Goal: Task Accomplishment & Management: Use online tool/utility

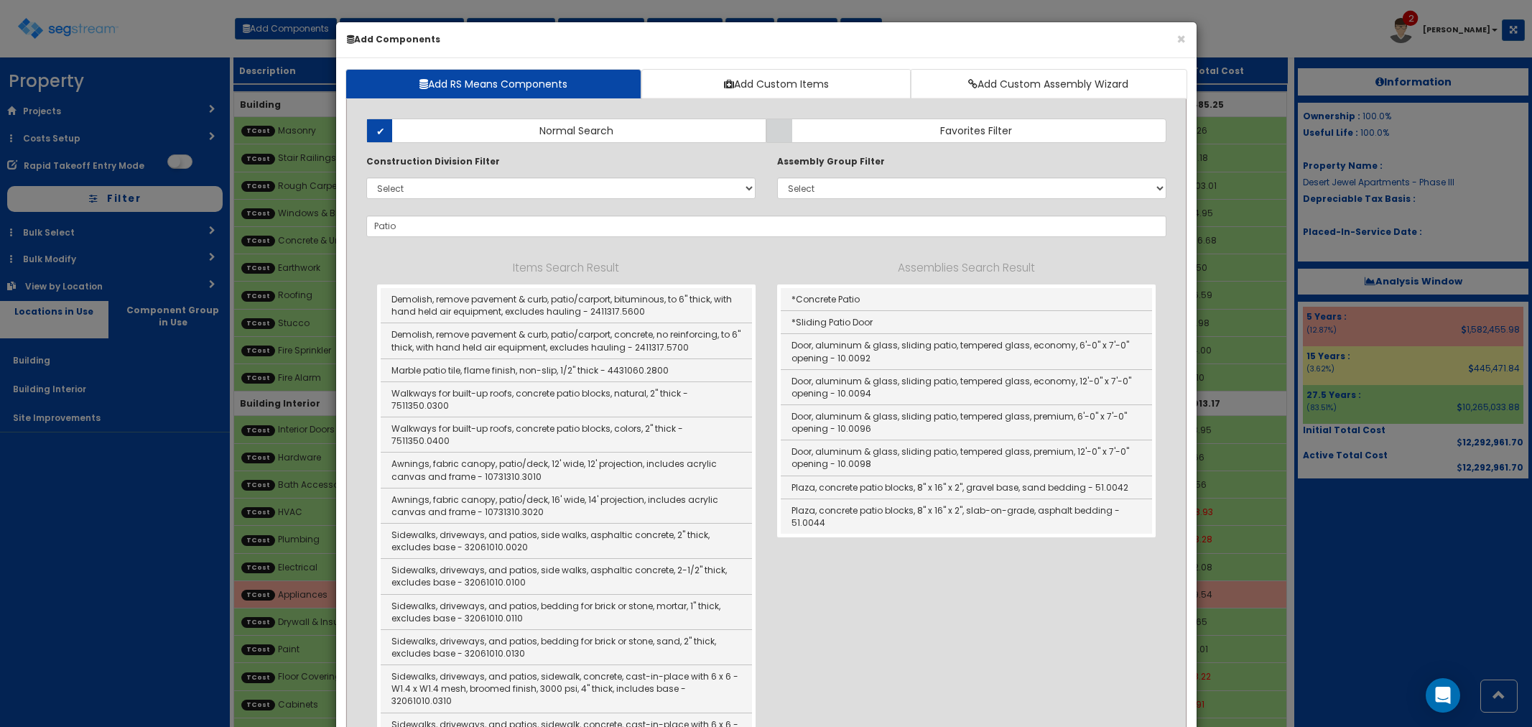
select select "275Y"
select select "default"
select select "5277633"
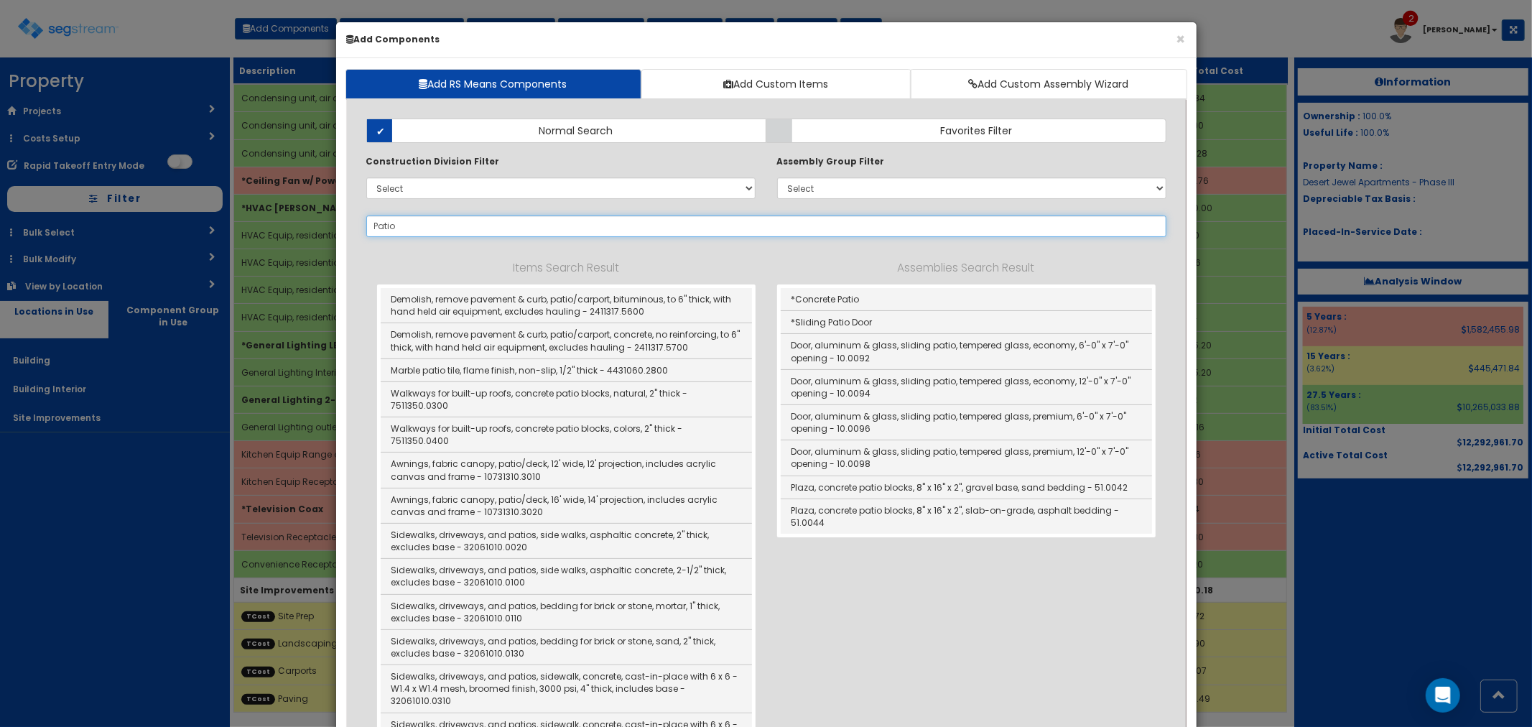
drag, startPoint x: 406, startPoint y: 231, endPoint x: 353, endPoint y: 233, distance: 52.5
type input "building mtd"
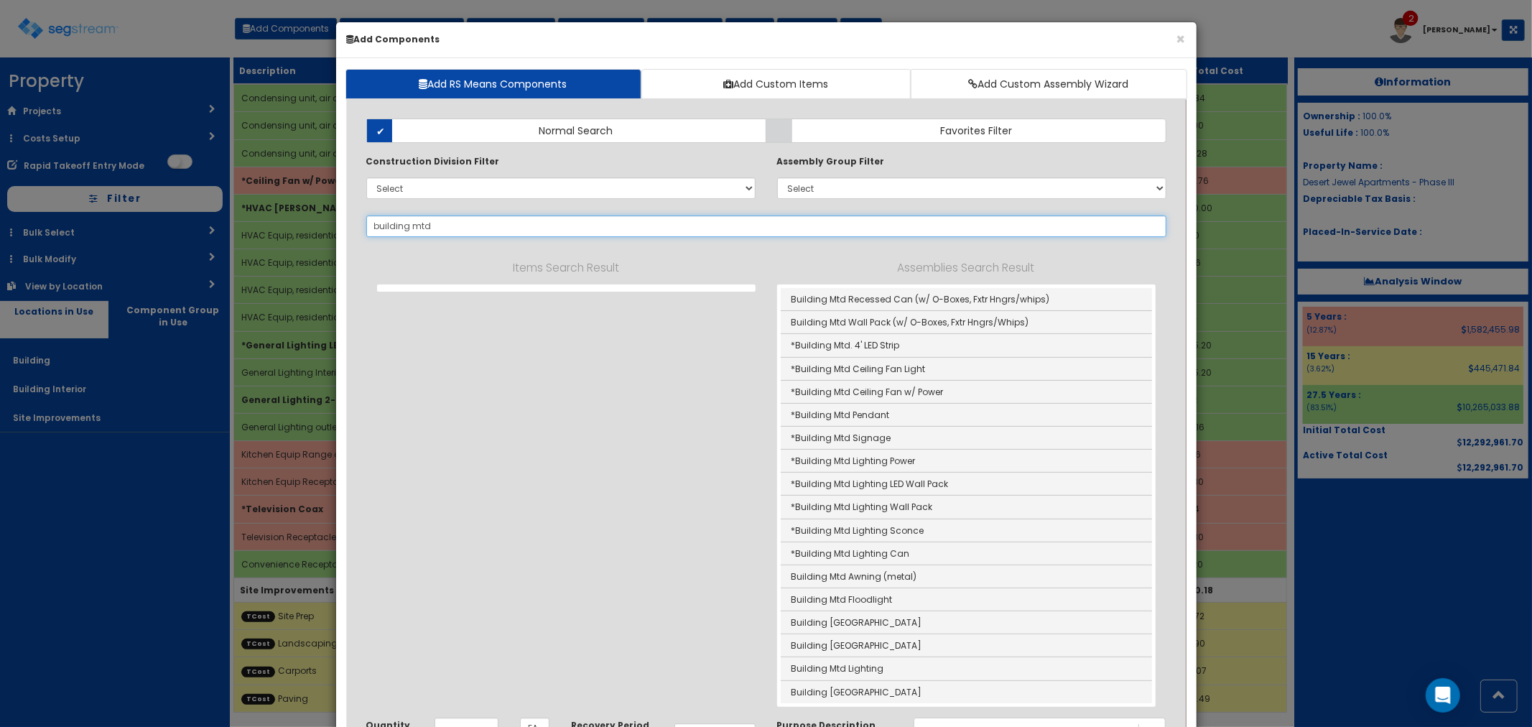
drag, startPoint x: 348, startPoint y: 223, endPoint x: 335, endPoint y: 223, distance: 12.9
click at [336, 223] on div "Add RS Means Components Add Custom Items Add Custom Assembly Wizard Add Items A…" at bounding box center [766, 514] width 861 height 912
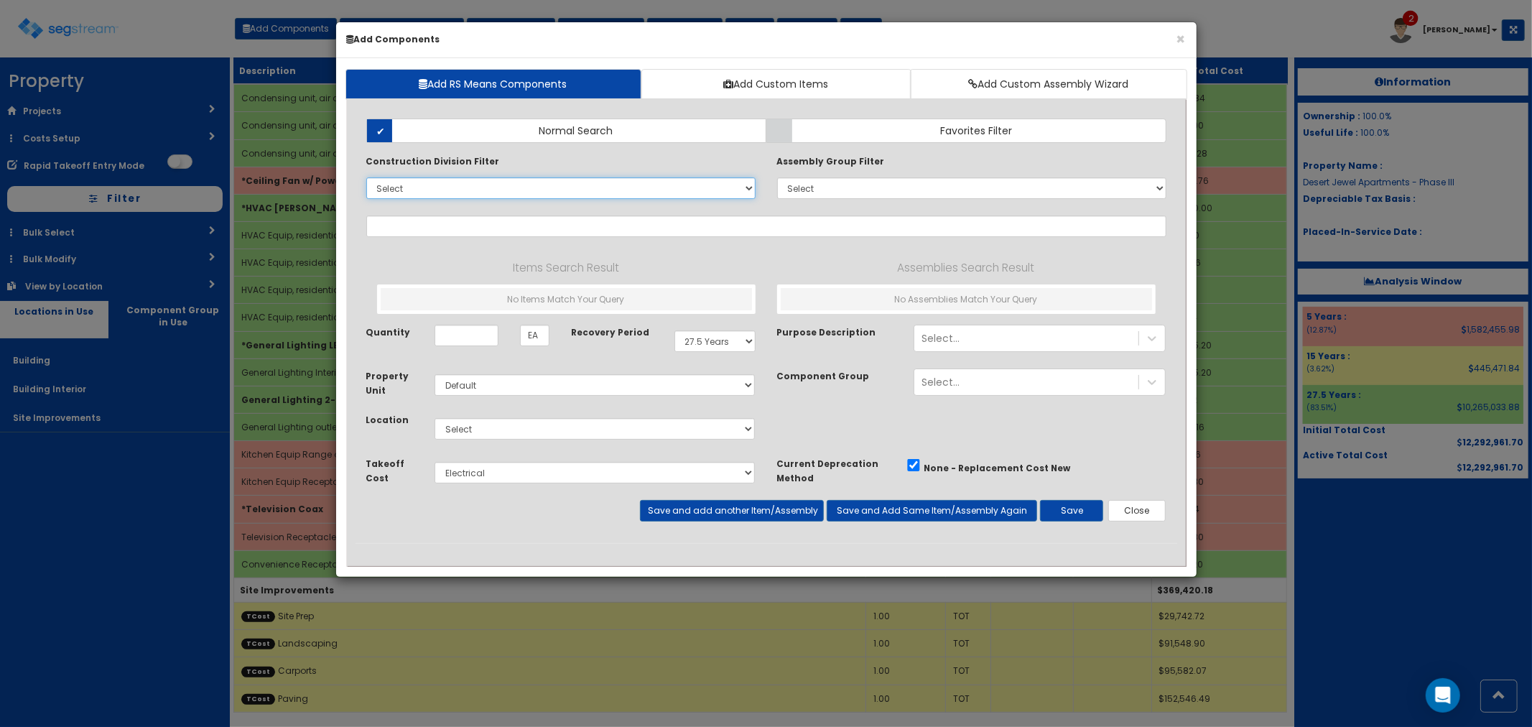
click at [447, 191] on select "Select 0. Custom Item 1. General Requirements 2. Existing Conditions 3. Concret…" at bounding box center [560, 188] width 389 height 22
select select "26000000"
click at [366, 177] on select "Select 0. Custom Item 1. General Requirements 2. Existing Conditions 3. Concret…" at bounding box center [560, 188] width 389 height 22
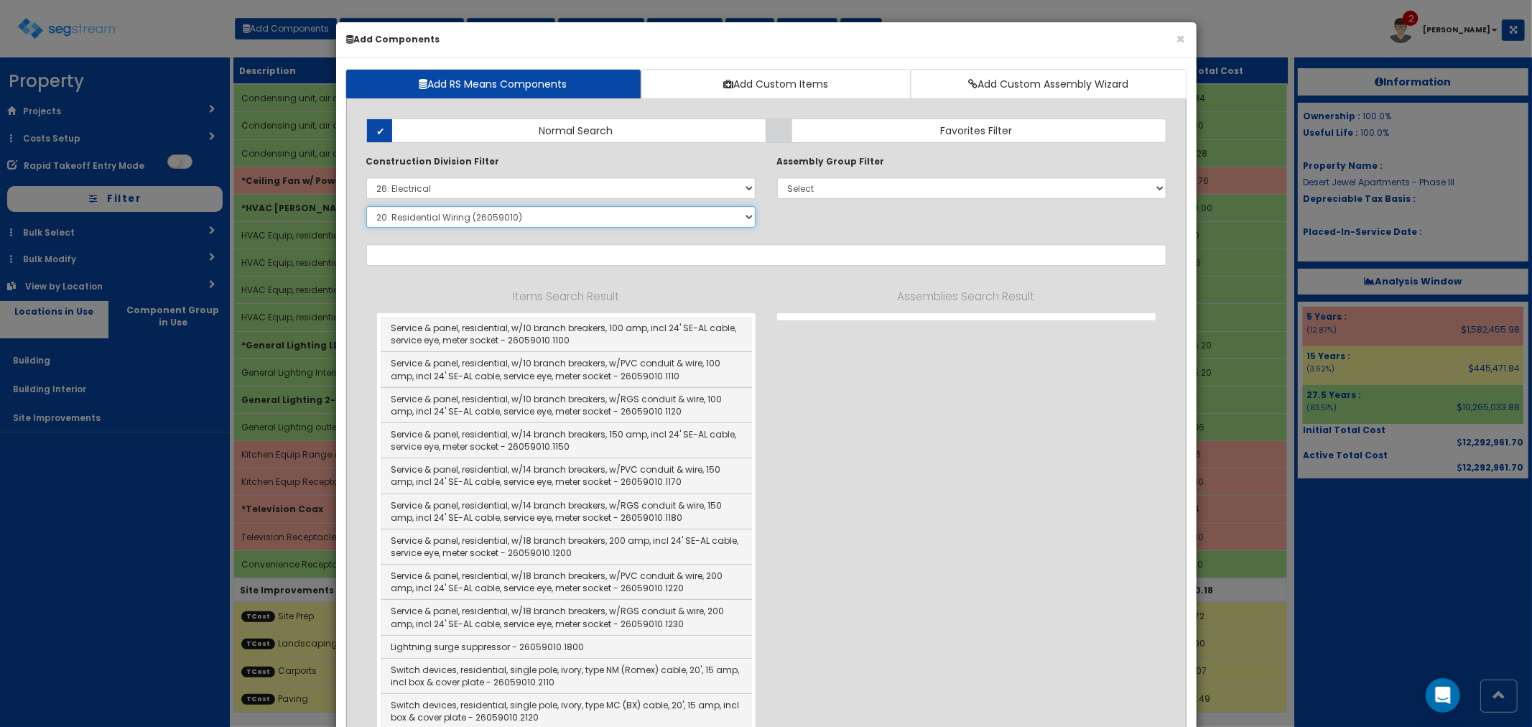
drag, startPoint x: 415, startPoint y: 216, endPoint x: 424, endPoint y: 221, distance: 9.6
click at [415, 216] on select "Select SubGroup 1. Electrical Demolition (26050510) 2. Medium-Voltage, Single C…" at bounding box center [560, 217] width 389 height 22
click at [366, 206] on select "Select SubGroup 1. Electrical Demolition (26050510) 2. Medium-Voltage, Single C…" at bounding box center [560, 217] width 389 height 22
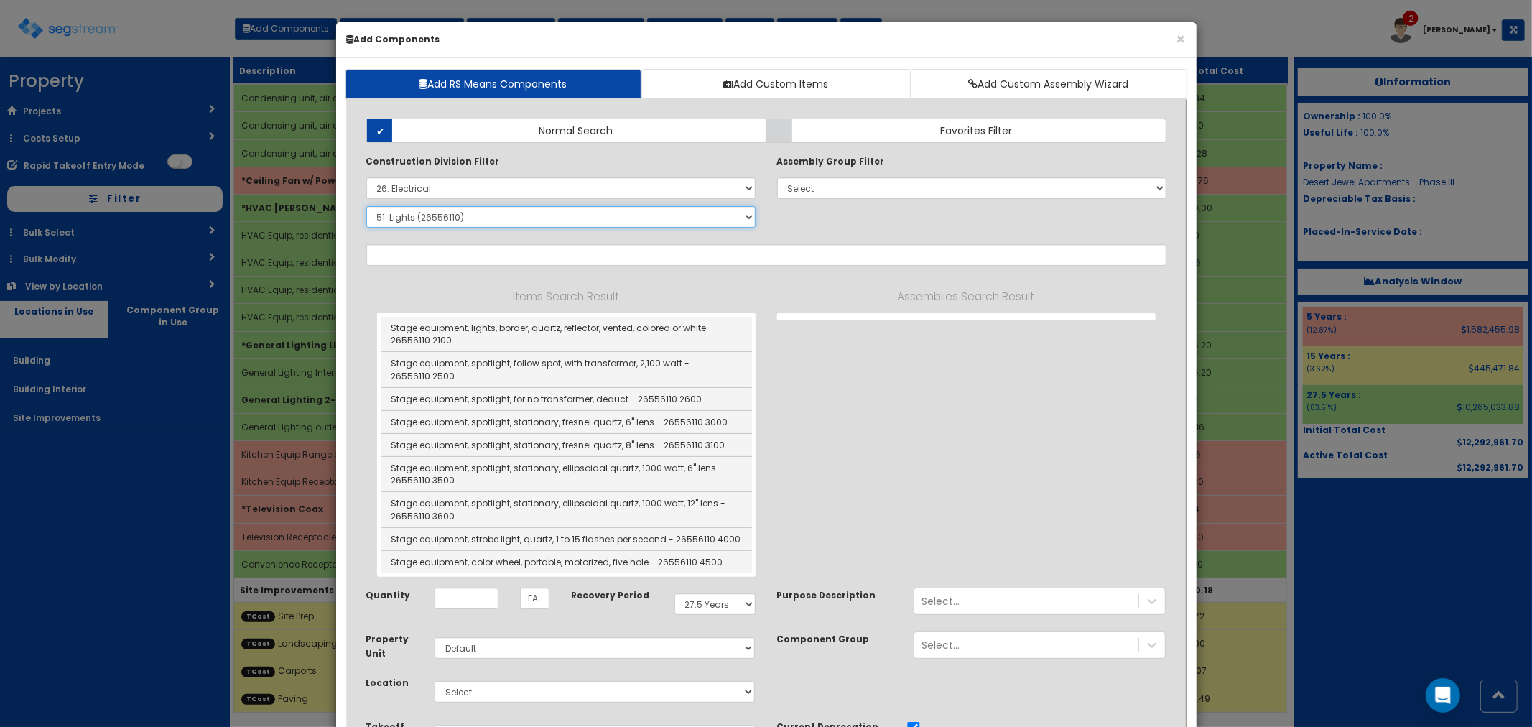
click at [473, 224] on select "Select SubGroup 1. Electrical Demolition (26050510) 2. Medium-Voltage, Single C…" at bounding box center [560, 217] width 389 height 22
select select "26059010"
click at [366, 206] on select "Select SubGroup 1. Electrical Demolition (26050510) 2. Medium-Voltage, Single C…" at bounding box center [560, 217] width 389 height 22
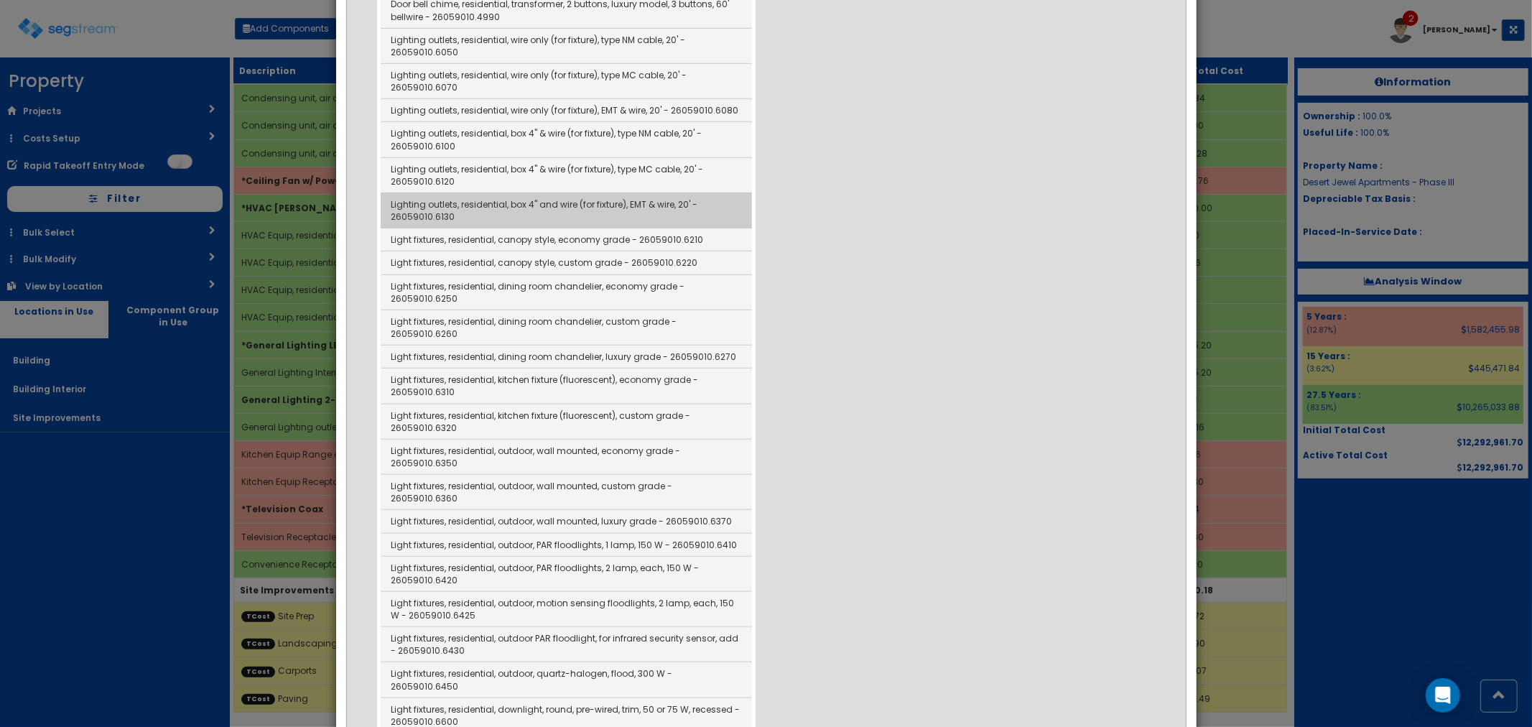
scroll to position [5347, 0]
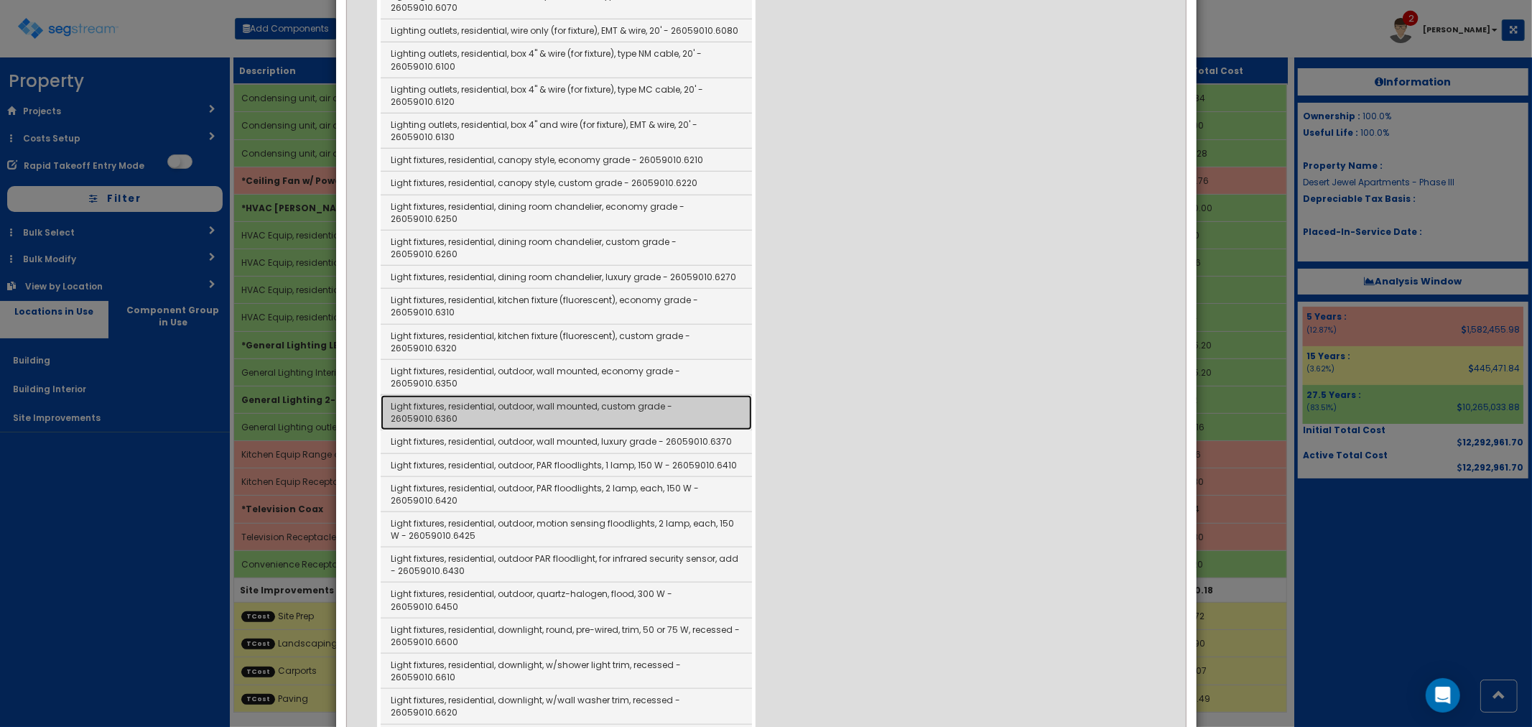
click at [507, 395] on link "Light fixtures, residential, outdoor, wall mounted, custom grade - 26059010.6360" at bounding box center [566, 412] width 371 height 35
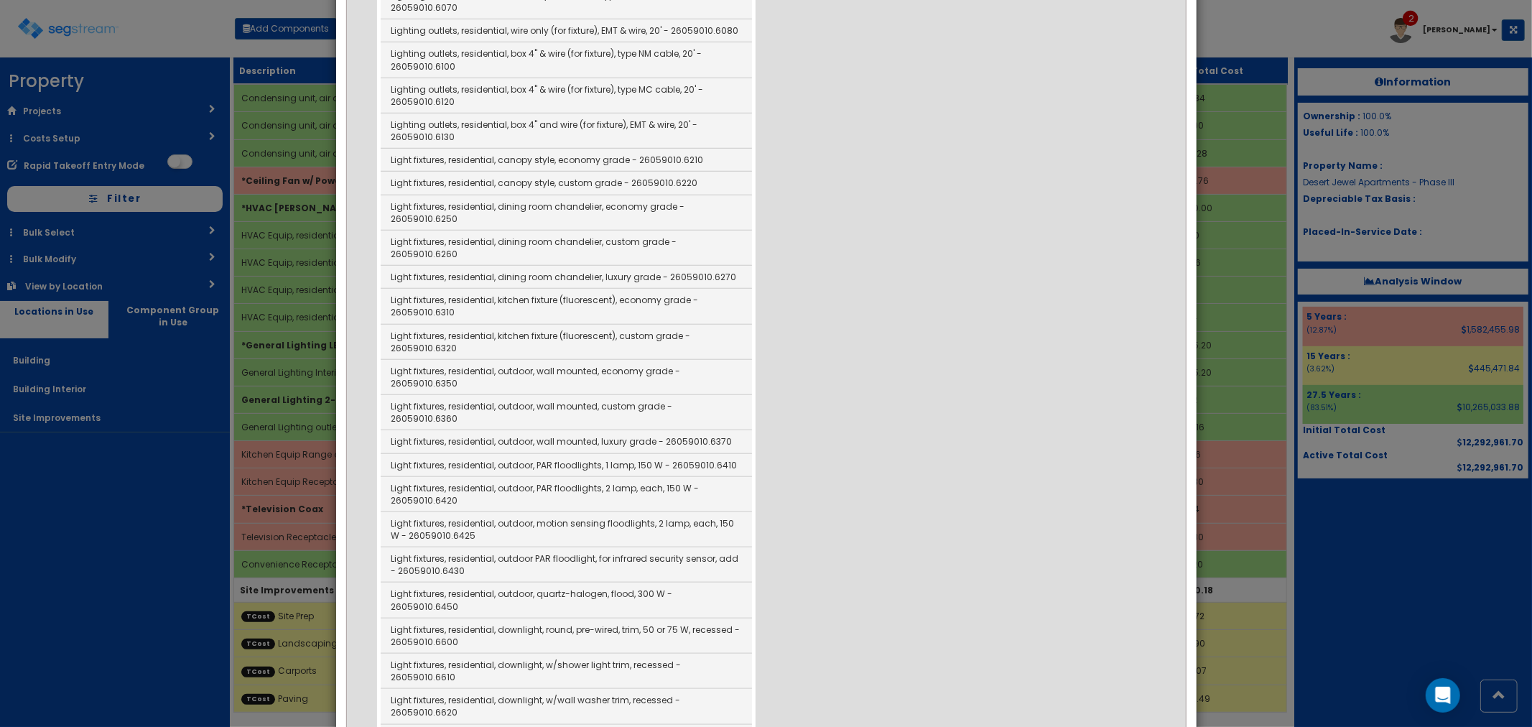
type input "Light fixtures, residential, outdoor, wall mounted, custom grade - 26059010.6360"
checkbox input "false"
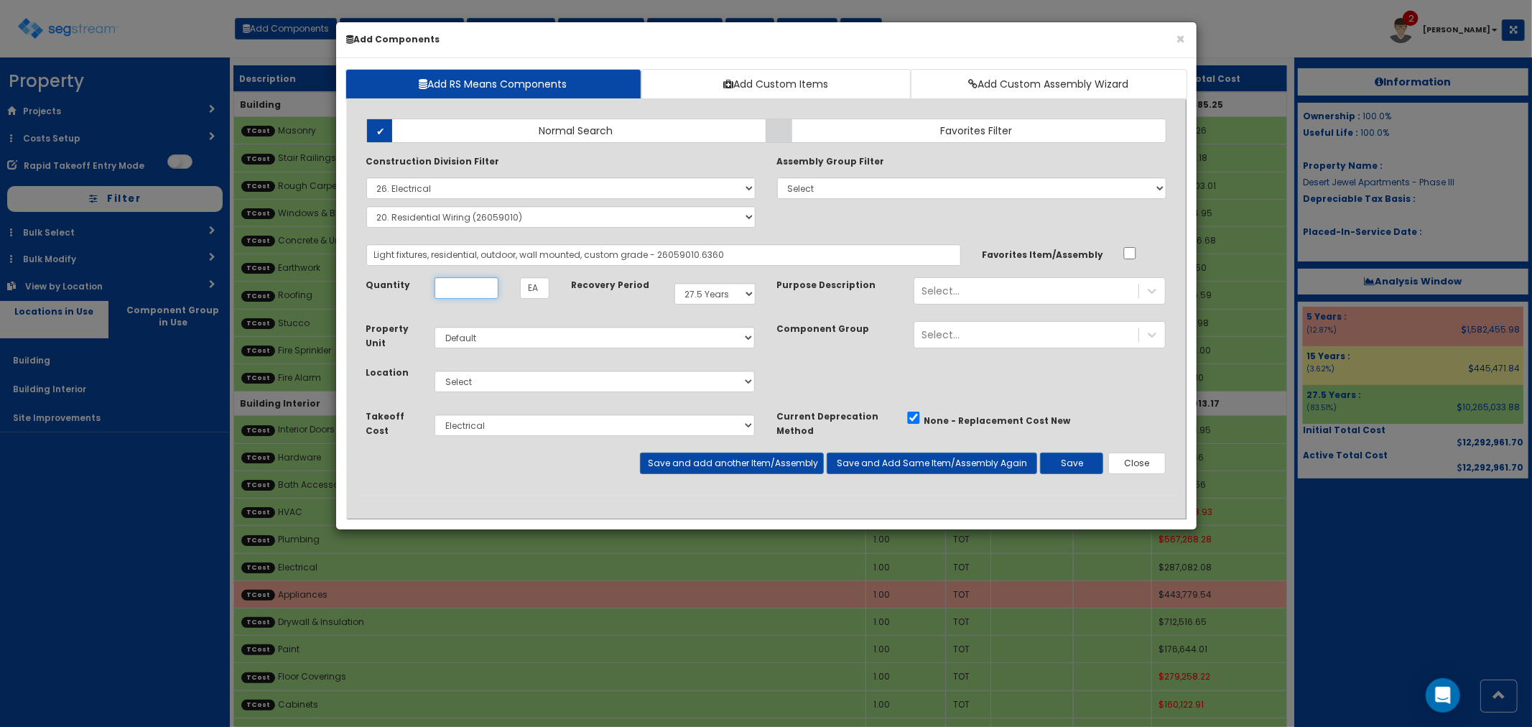
scroll to position [0, 0]
type input "112"
click at [720, 288] on select "Select 5 Years 7 Years 15 Years 27.5 Years" at bounding box center [714, 294] width 81 height 22
select select "5Y"
click at [674, 283] on select "Select 5 Years 7 Years 15 Years 27.5 Years" at bounding box center [714, 294] width 81 height 22
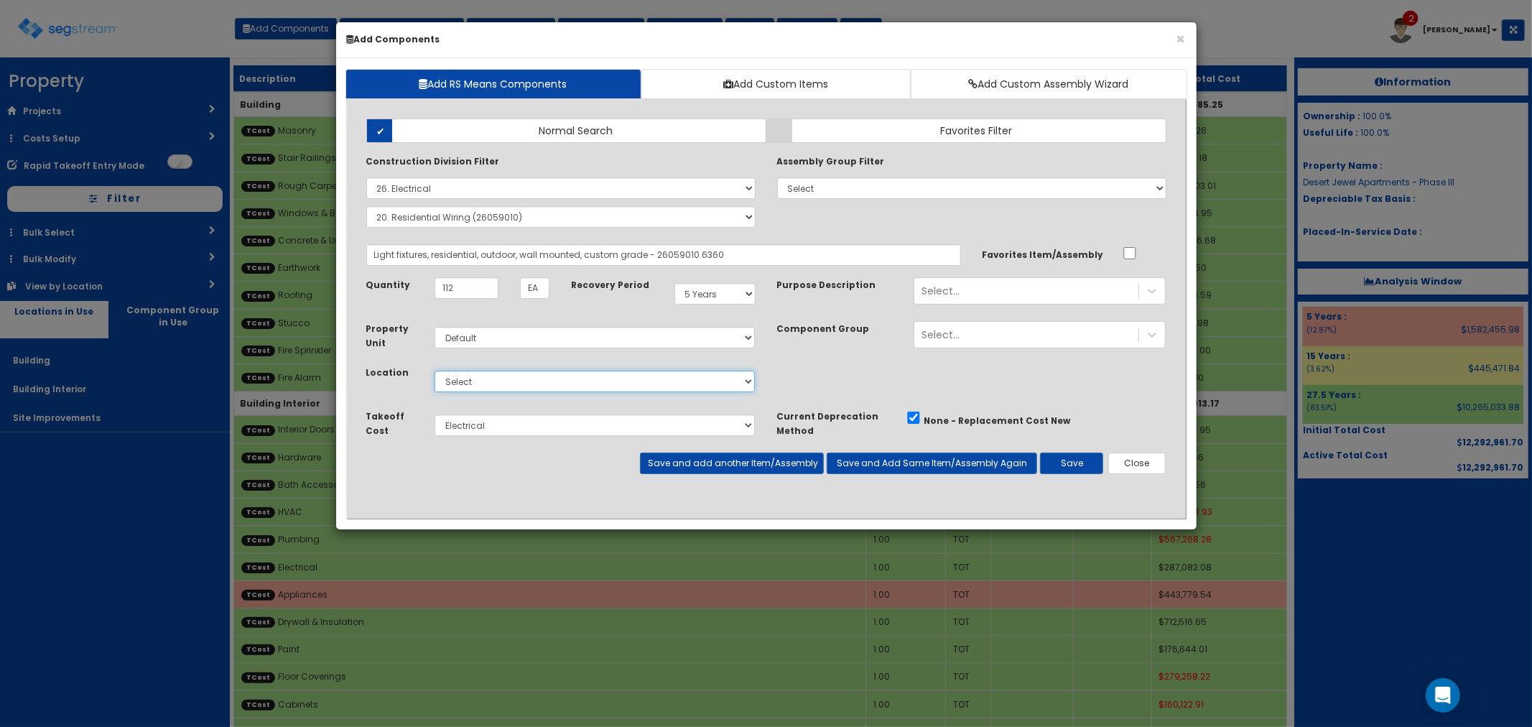
drag, startPoint x: 468, startPoint y: 381, endPoint x: 468, endPoint y: 391, distance: 10.8
click at [468, 381] on select "Select Building Building Interior Site Improvements Add Additional Location" at bounding box center [595, 382] width 321 height 22
select select "6"
click at [435, 371] on select "Select Building Building Interior Site Improvements Add Additional Location" at bounding box center [595, 382] width 321 height 22
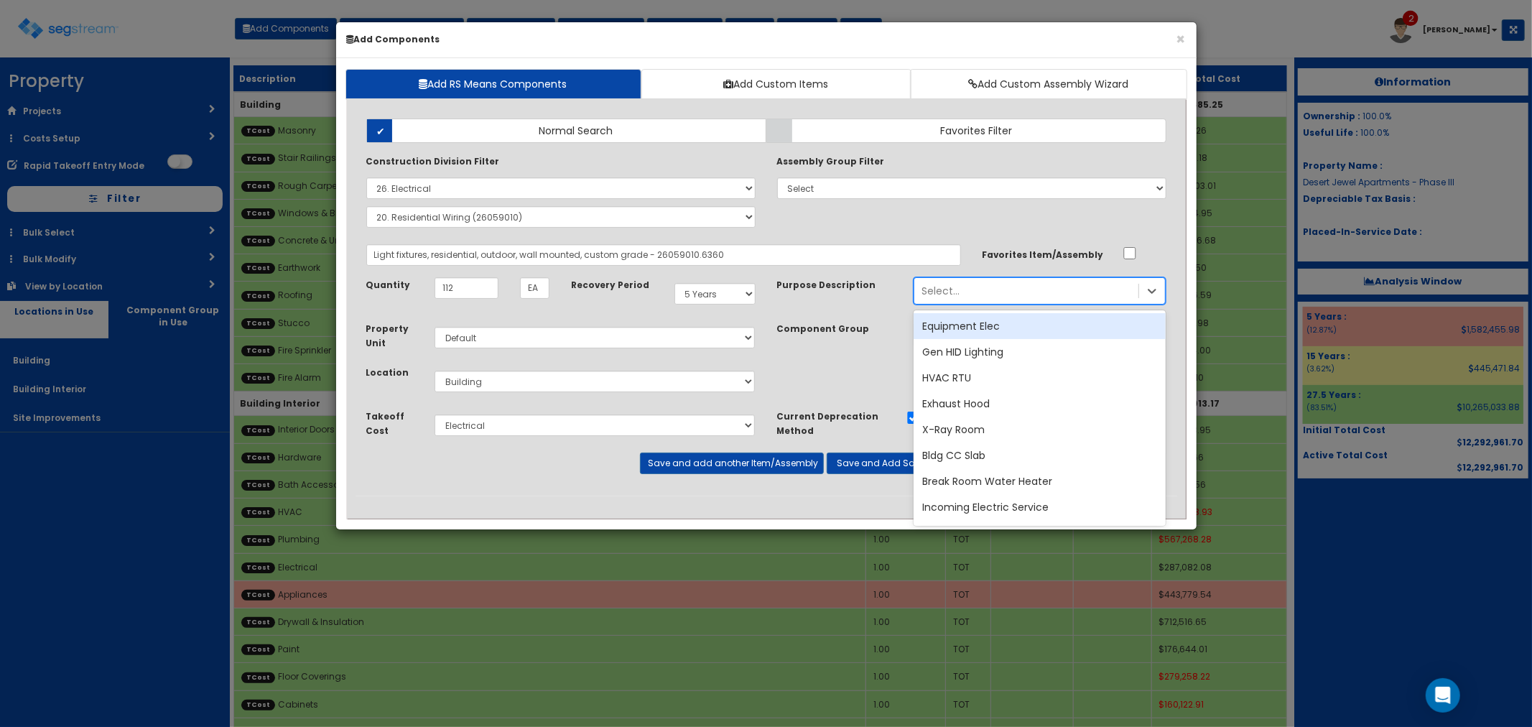
click at [968, 297] on div "Select..." at bounding box center [1026, 290] width 224 height 23
type input "Building"
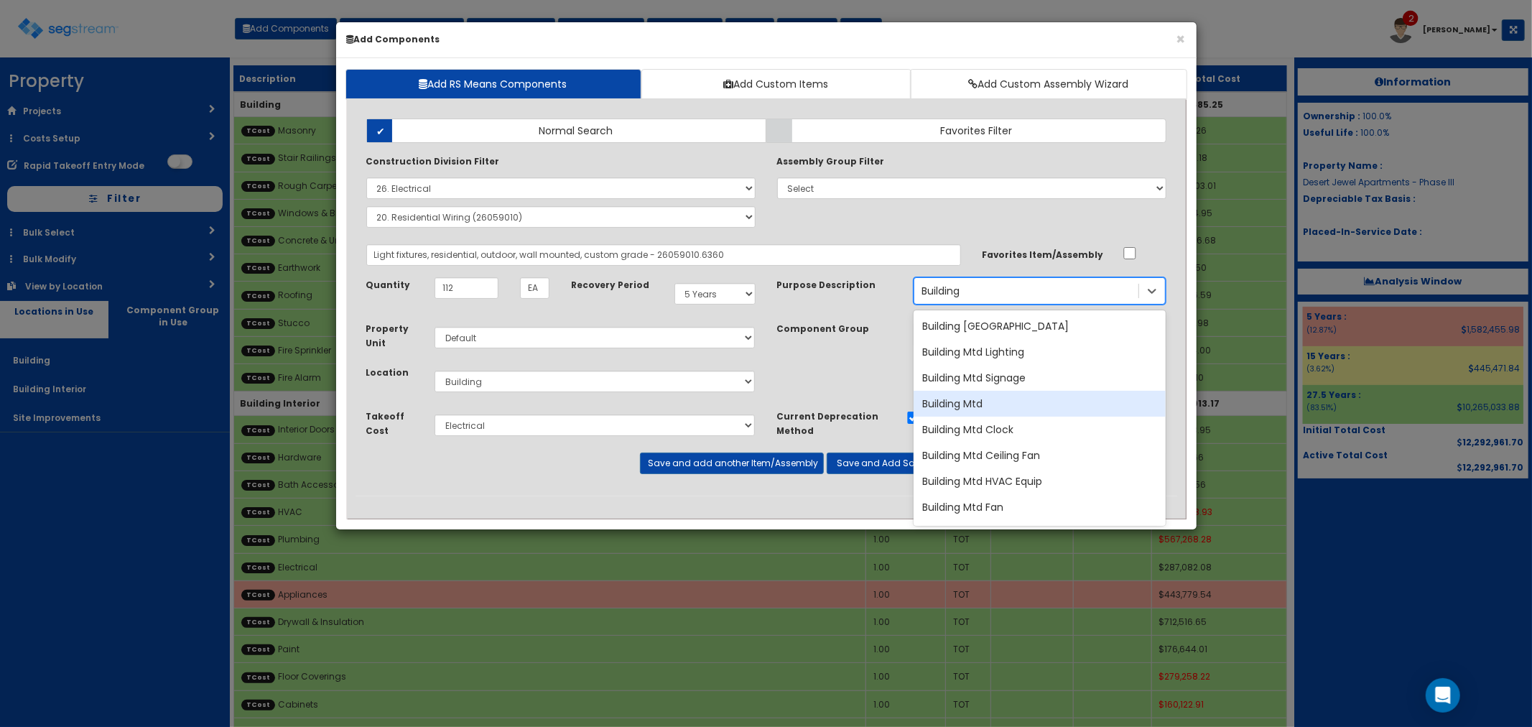
click at [960, 404] on div "Building Mtd" at bounding box center [1040, 404] width 252 height 26
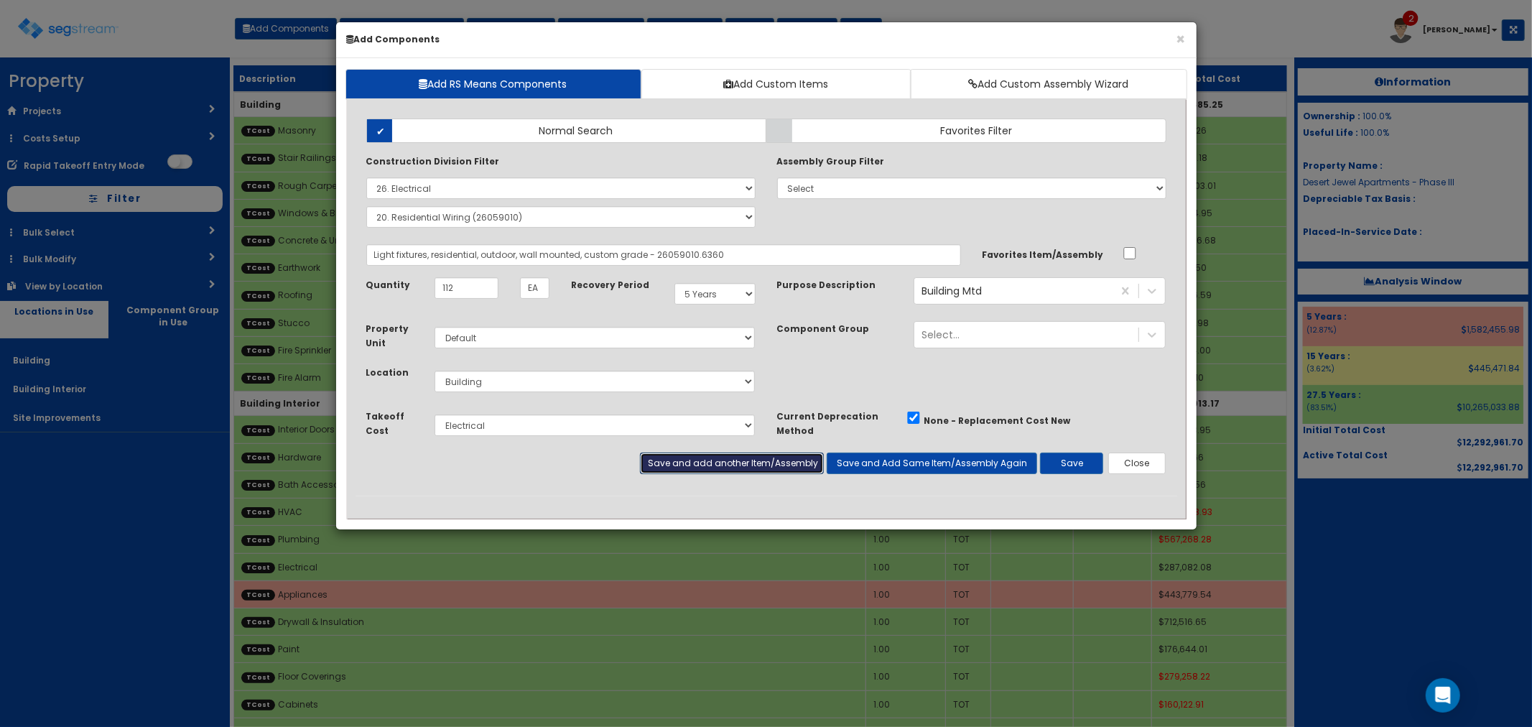
click at [704, 457] on button "Save and add another Item/Assembly" at bounding box center [732, 464] width 184 height 22
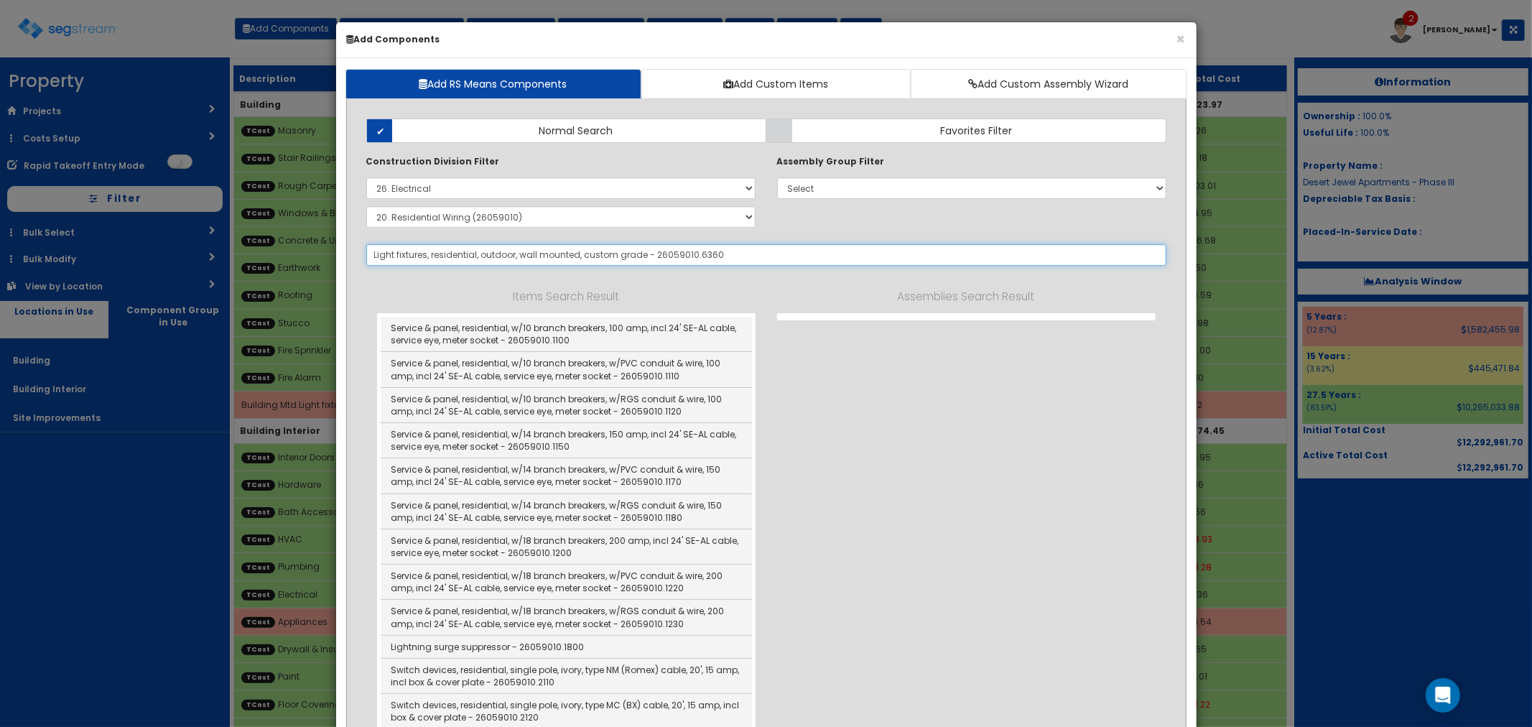
select select "5277633"
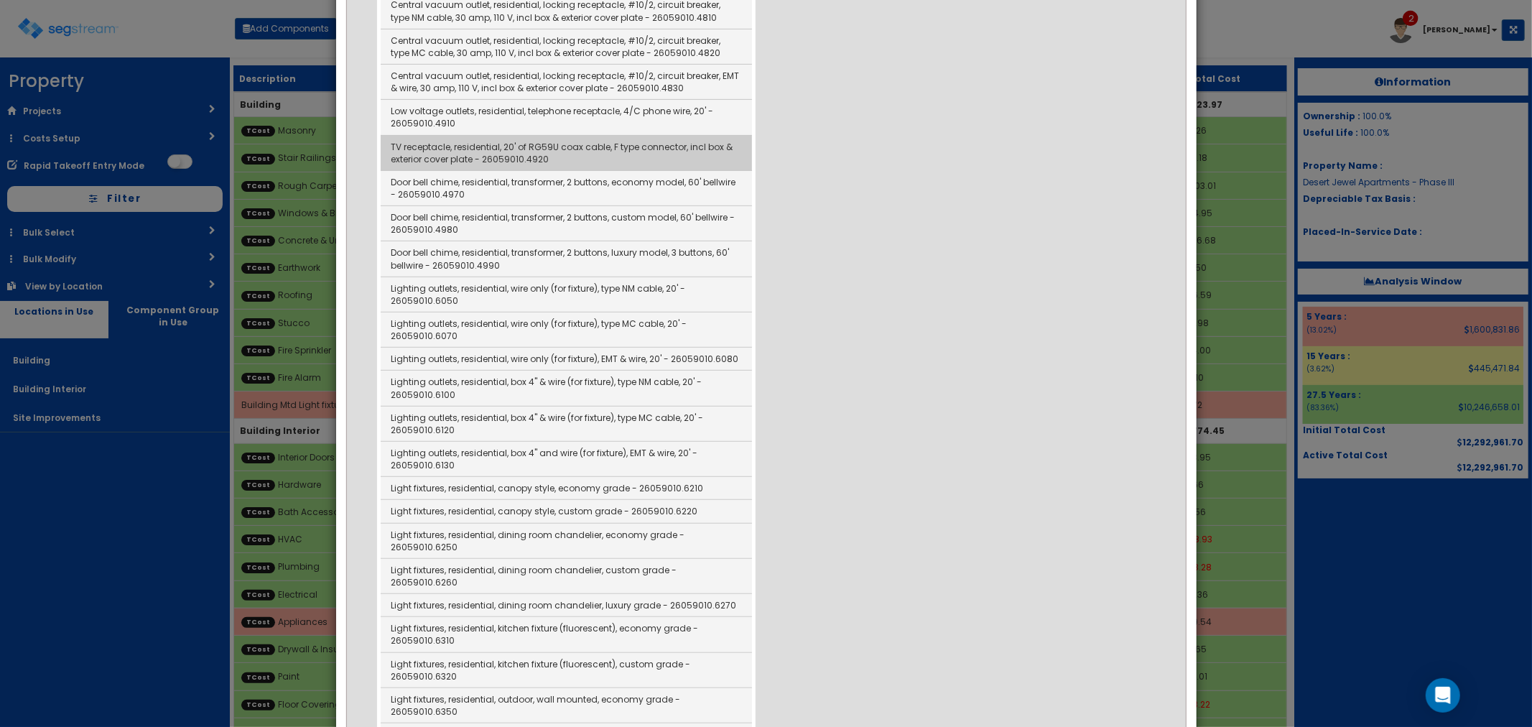
scroll to position [5028, 0]
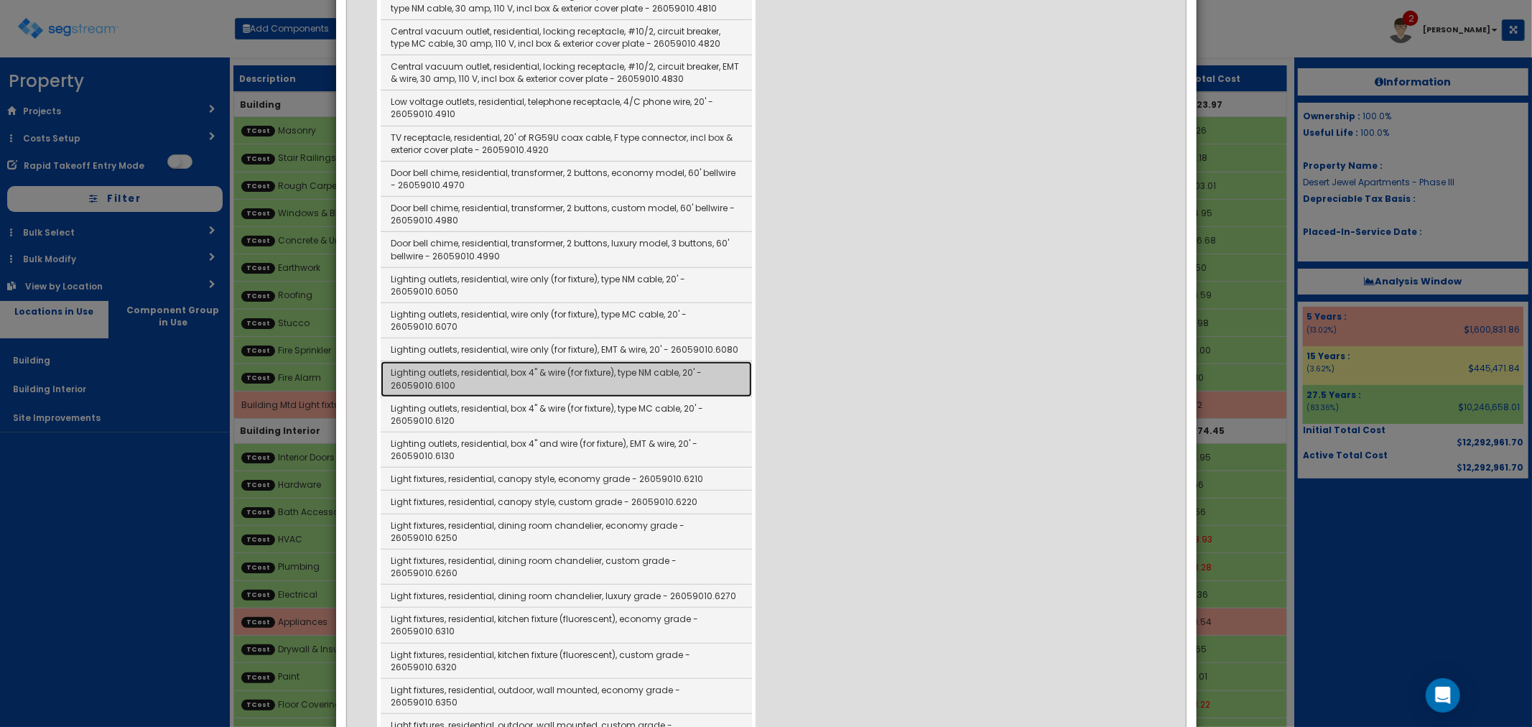
click at [491, 388] on link "Lighting outlets, residential, box 4" & wire (for fixture), type NM cable, 20' …" at bounding box center [566, 378] width 371 height 35
type input "Lighting outlets, residential, box 4" & wire (for fixture), type NM cable, 20' …"
checkbox input "true"
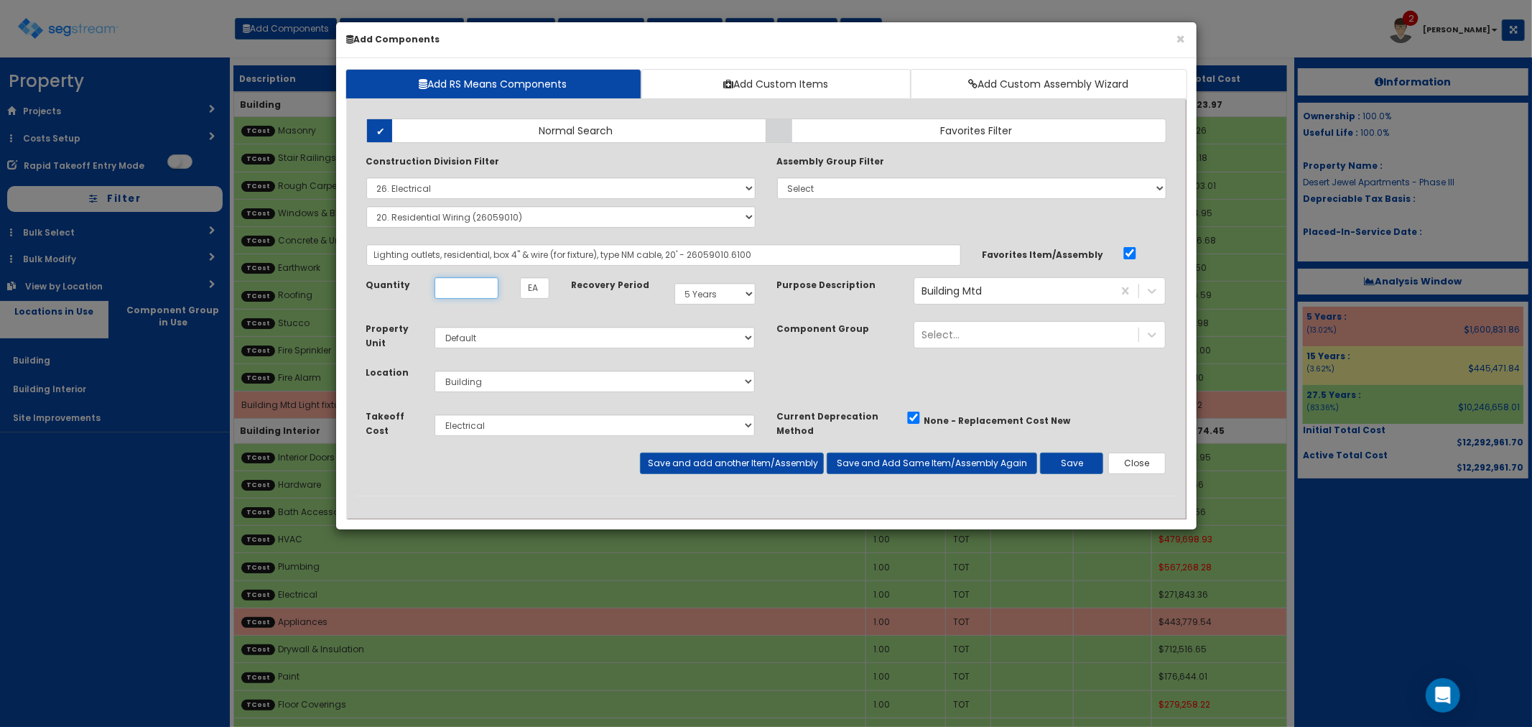
scroll to position [0, 0]
type input "112"
click at [1071, 463] on button "Save" at bounding box center [1071, 464] width 63 height 22
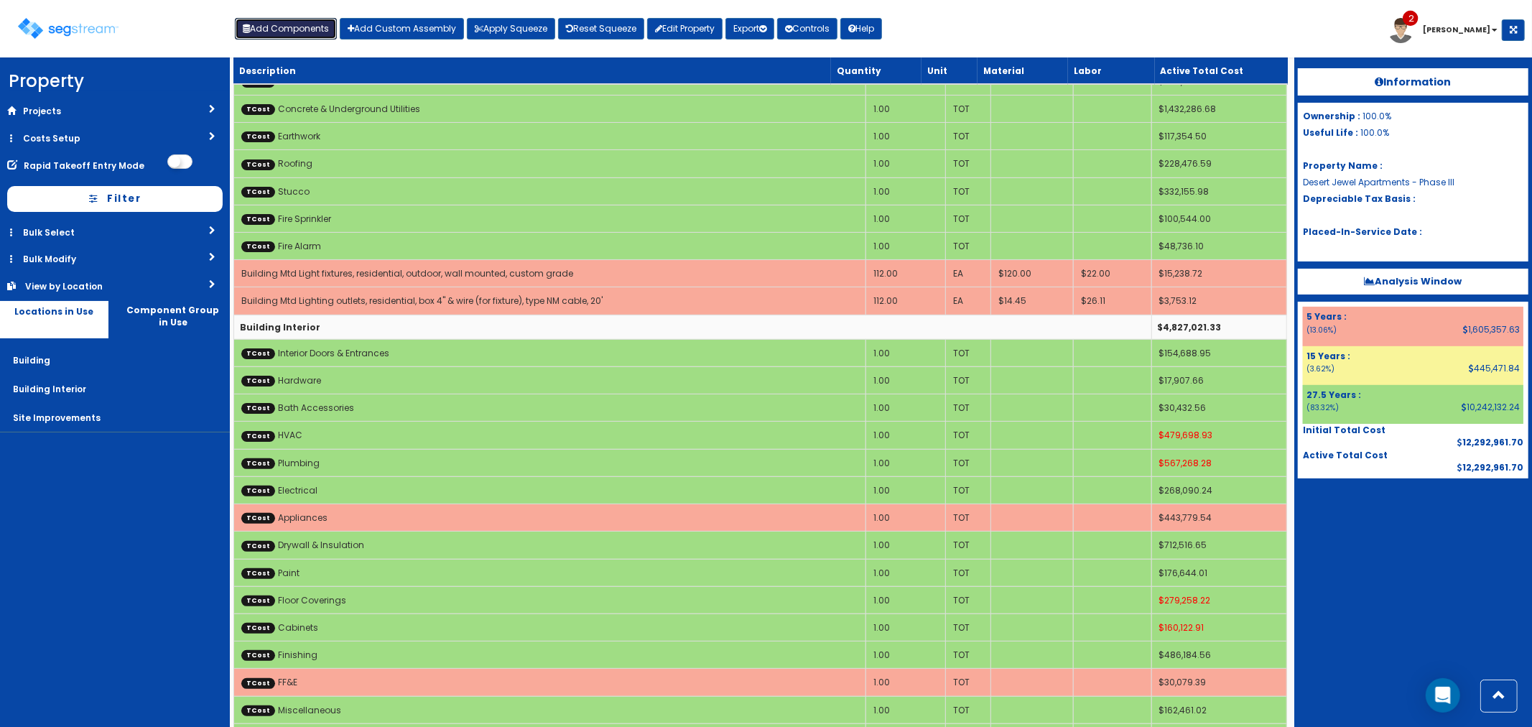
scroll to position [96, 0]
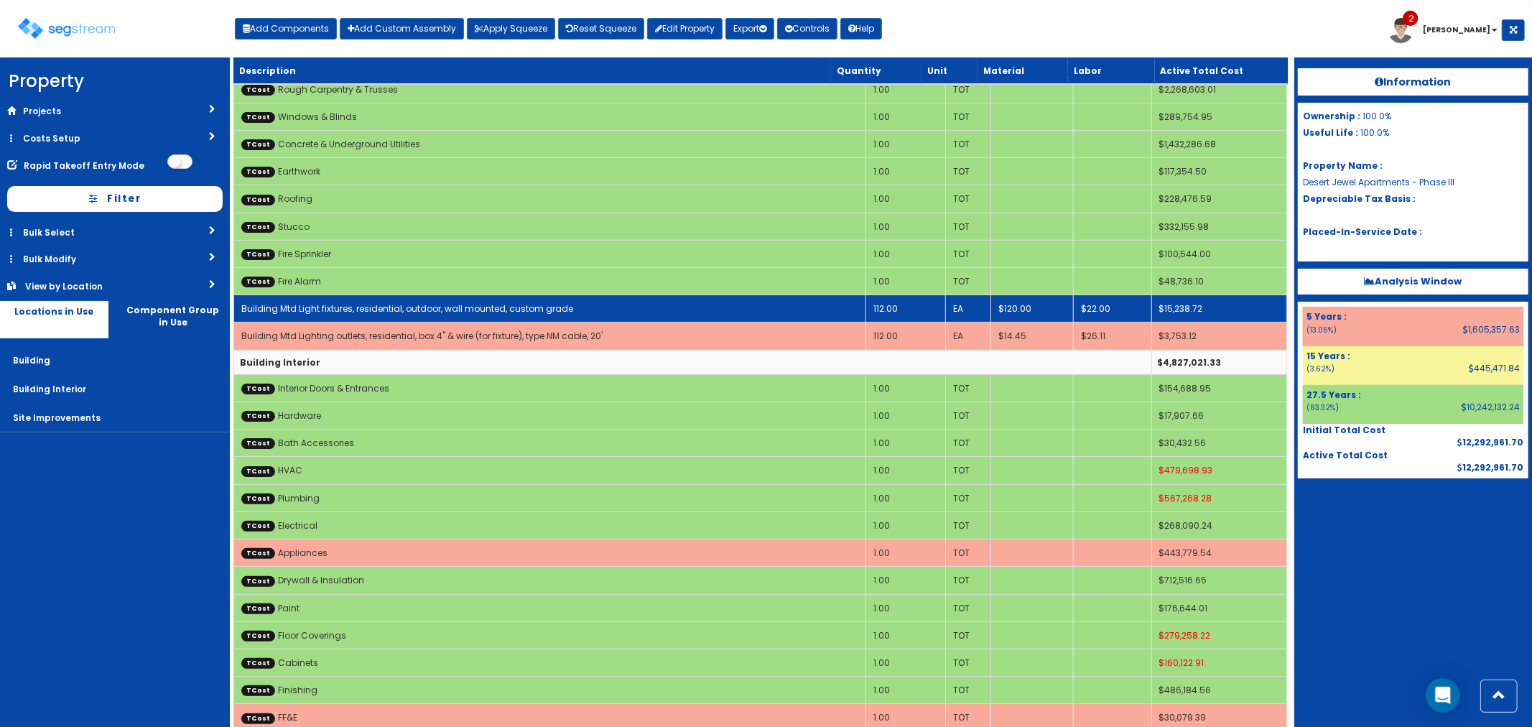
click at [339, 312] on link "Building Mtd Light fixtures, residential, outdoor, wall mounted, custom grade" at bounding box center [407, 308] width 332 height 12
select select "5277633"
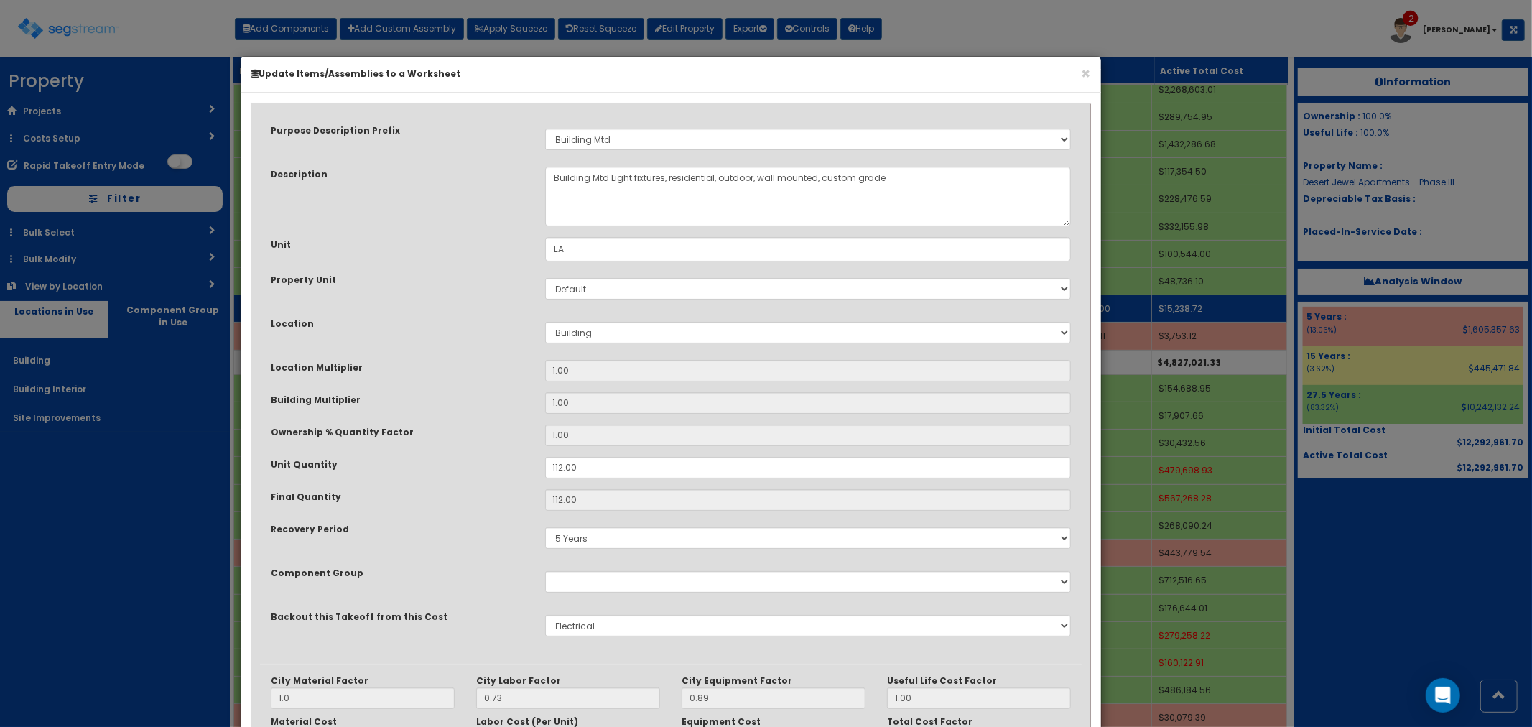
scroll to position [0, 0]
click at [627, 177] on textarea "Building Mtd Light fixtures, residential, outdoor, wall mounted, custom grade" at bounding box center [808, 197] width 527 height 60
drag, startPoint x: 902, startPoint y: 171, endPoint x: 827, endPoint y: 183, distance: 76.4
click at [827, 183] on textarea "Building Mtd Light fixtures, residential, outdoor, wall mounted, custom grade" at bounding box center [808, 197] width 527 height 60
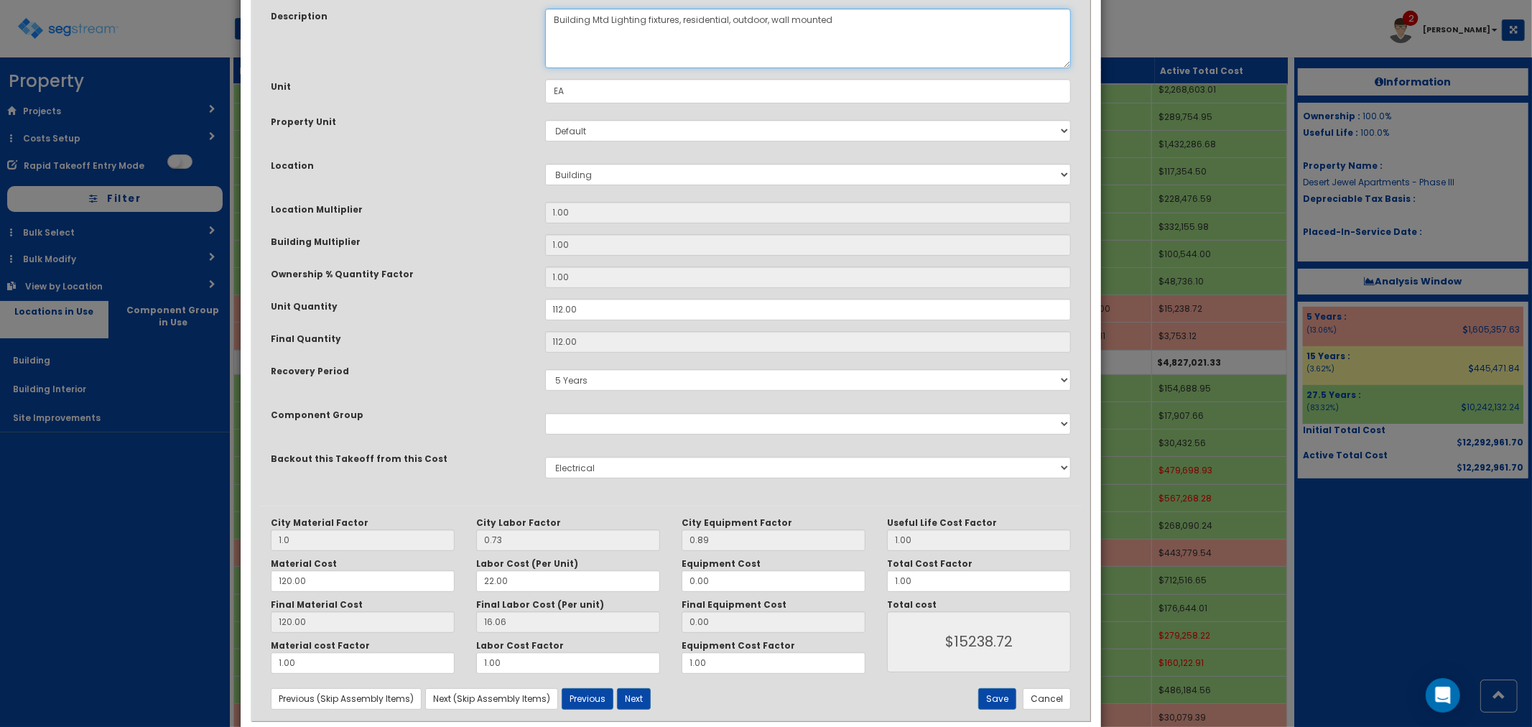
scroll to position [163, 0]
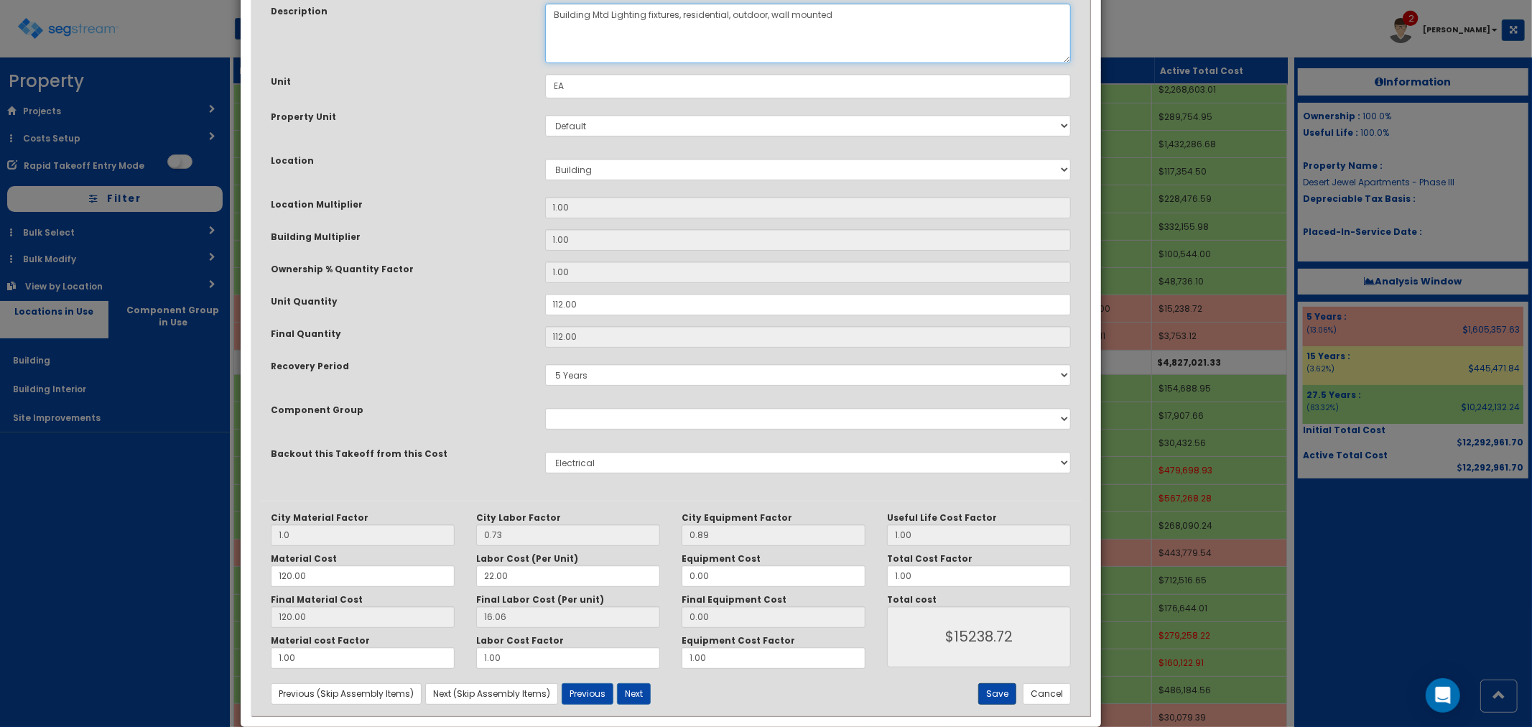
type textarea "Building Mtd Lighting fixtures, residential, outdoor, wall mounted"
click at [988, 691] on button "Save" at bounding box center [997, 694] width 38 height 22
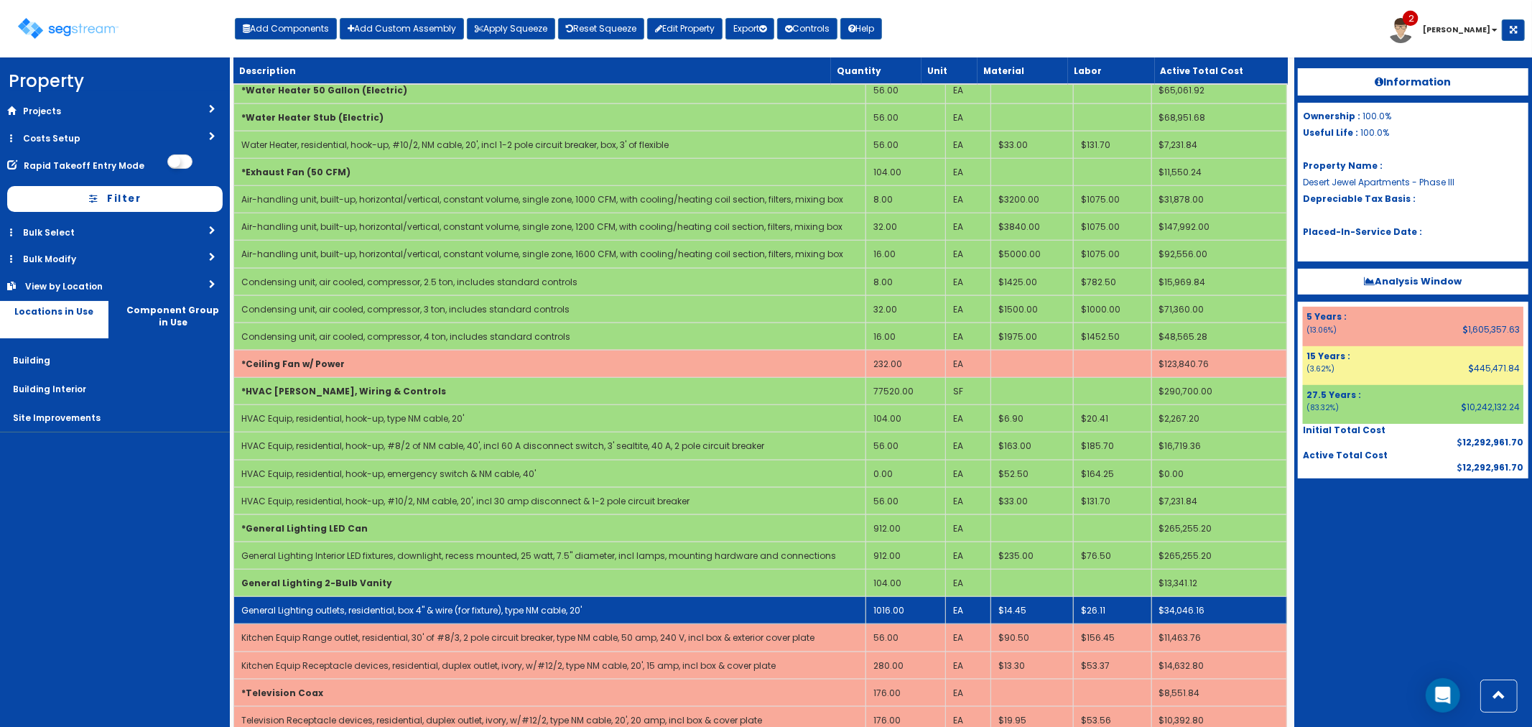
scroll to position [1294, 0]
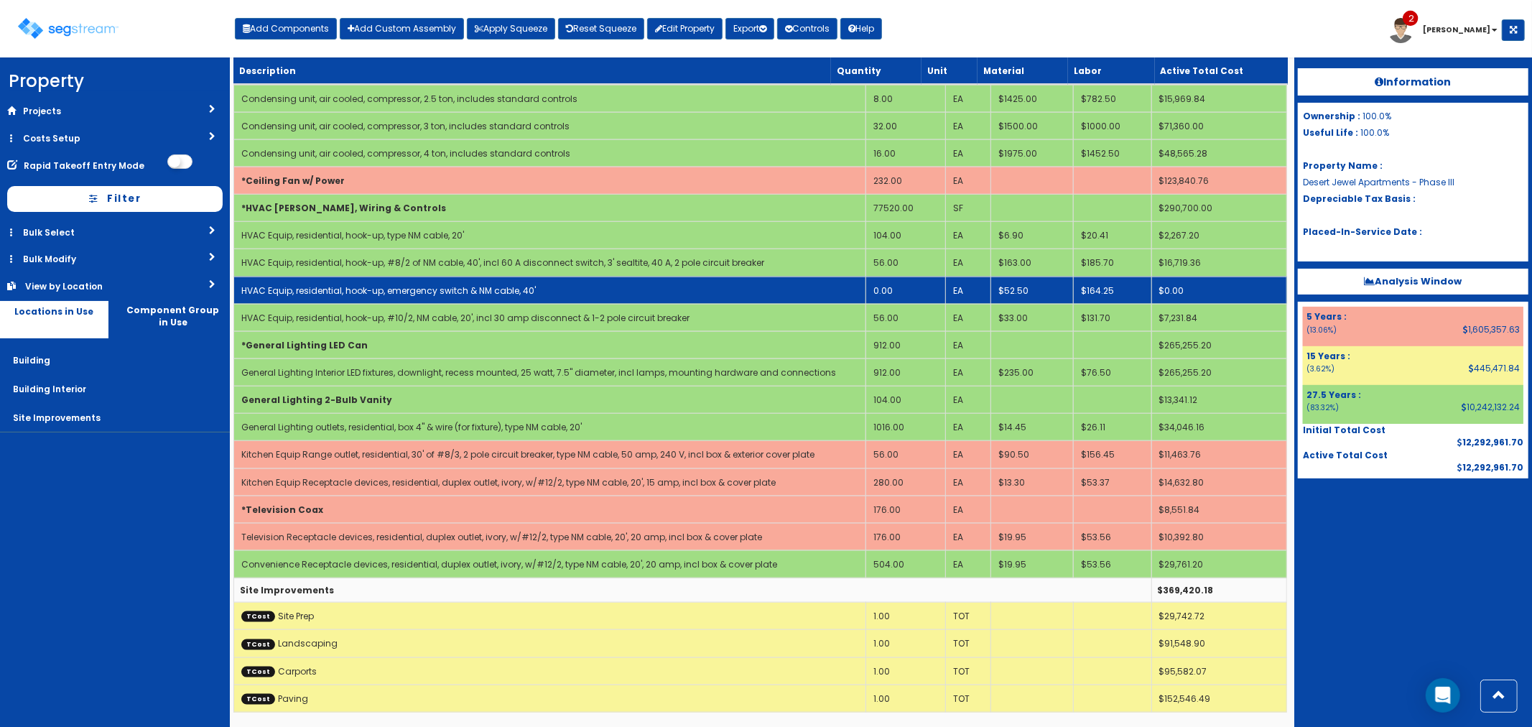
click at [909, 284] on td "0.00" at bounding box center [906, 290] width 80 height 27
click at [896, 285] on td "0.00" at bounding box center [906, 290] width 80 height 27
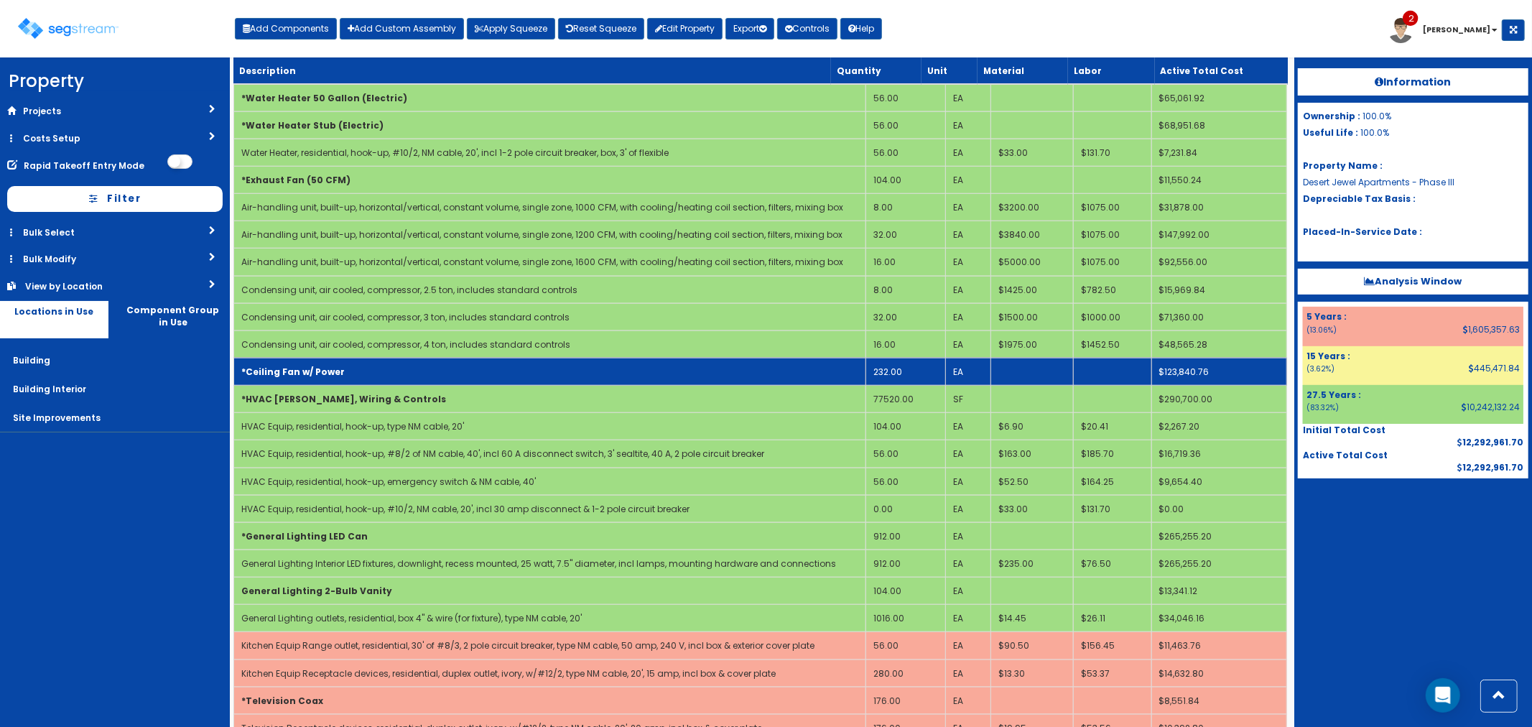
scroll to position [1054, 0]
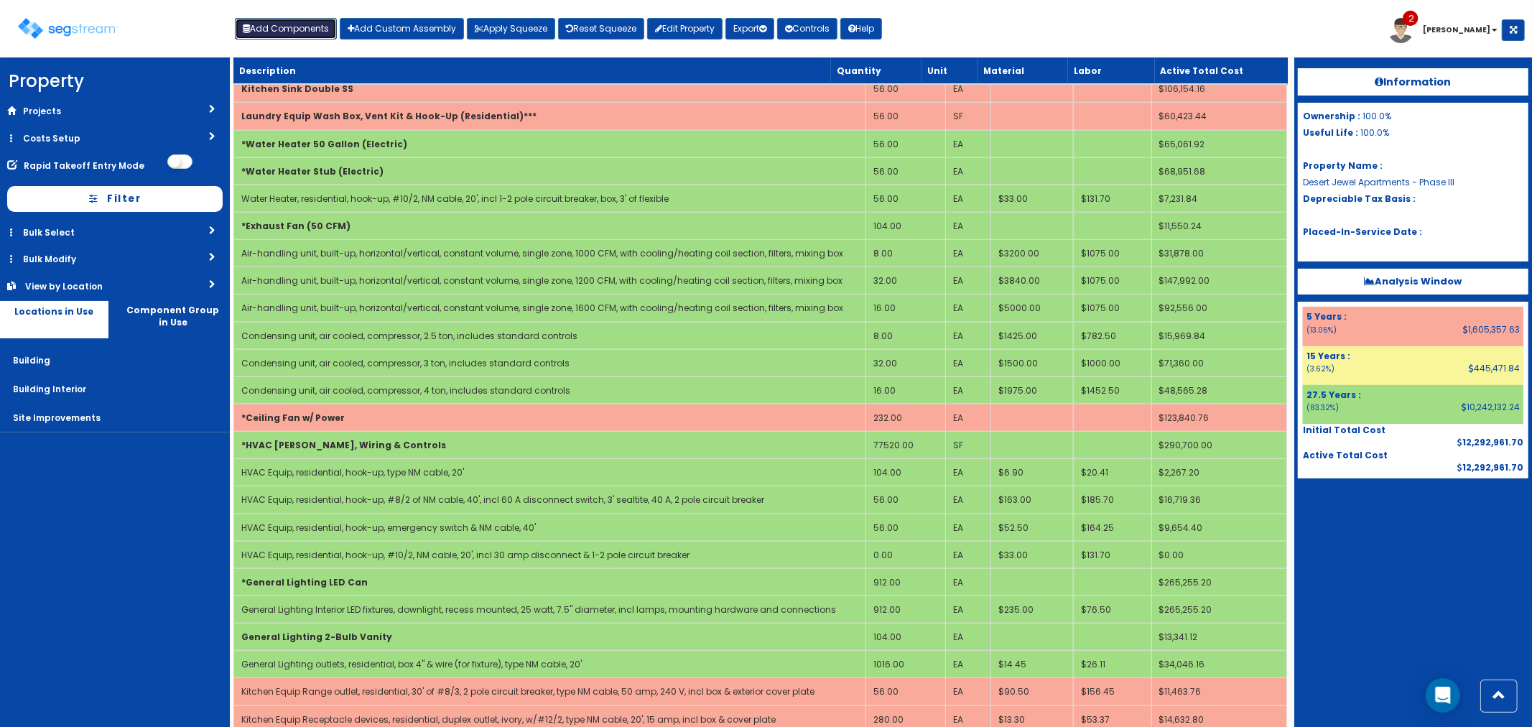
click at [282, 24] on button "Add Components" at bounding box center [286, 29] width 102 height 22
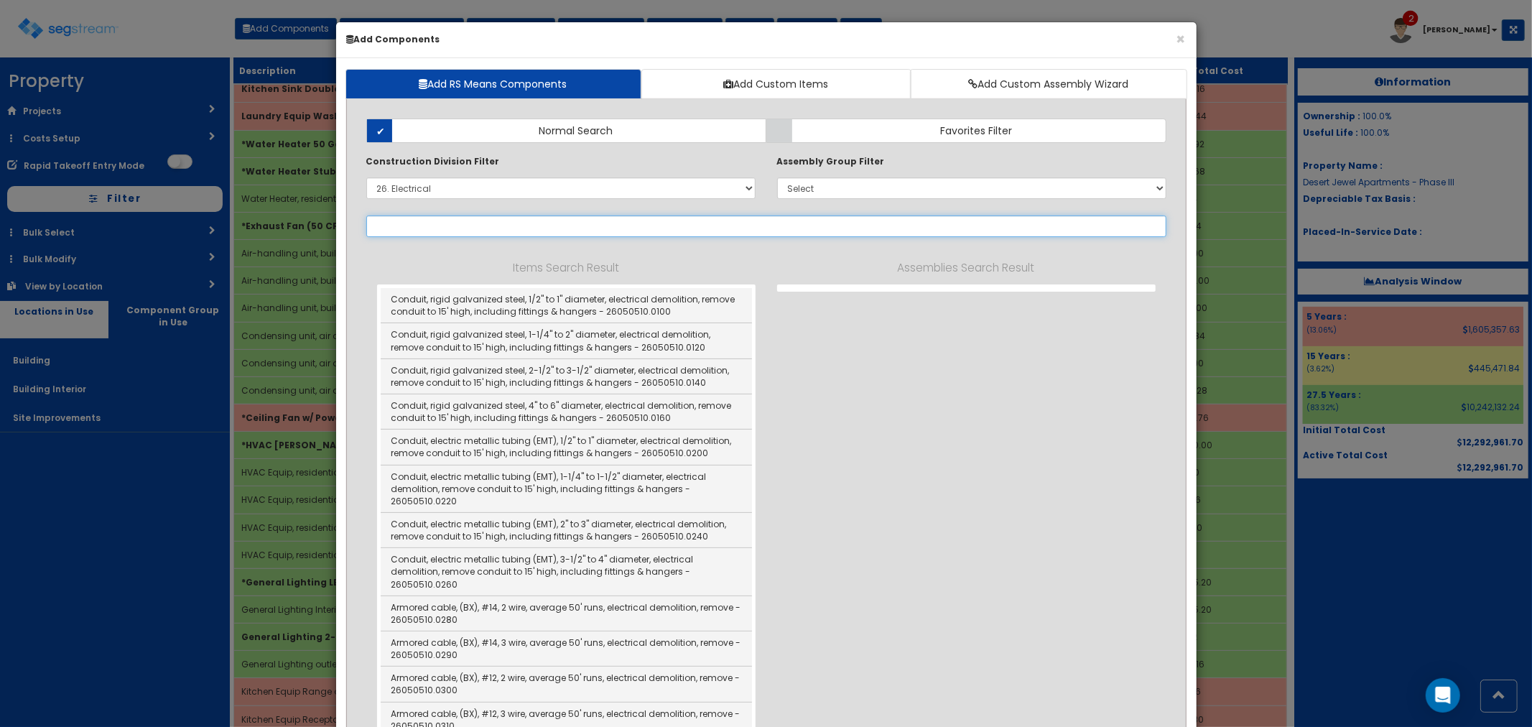
select select "26059010"
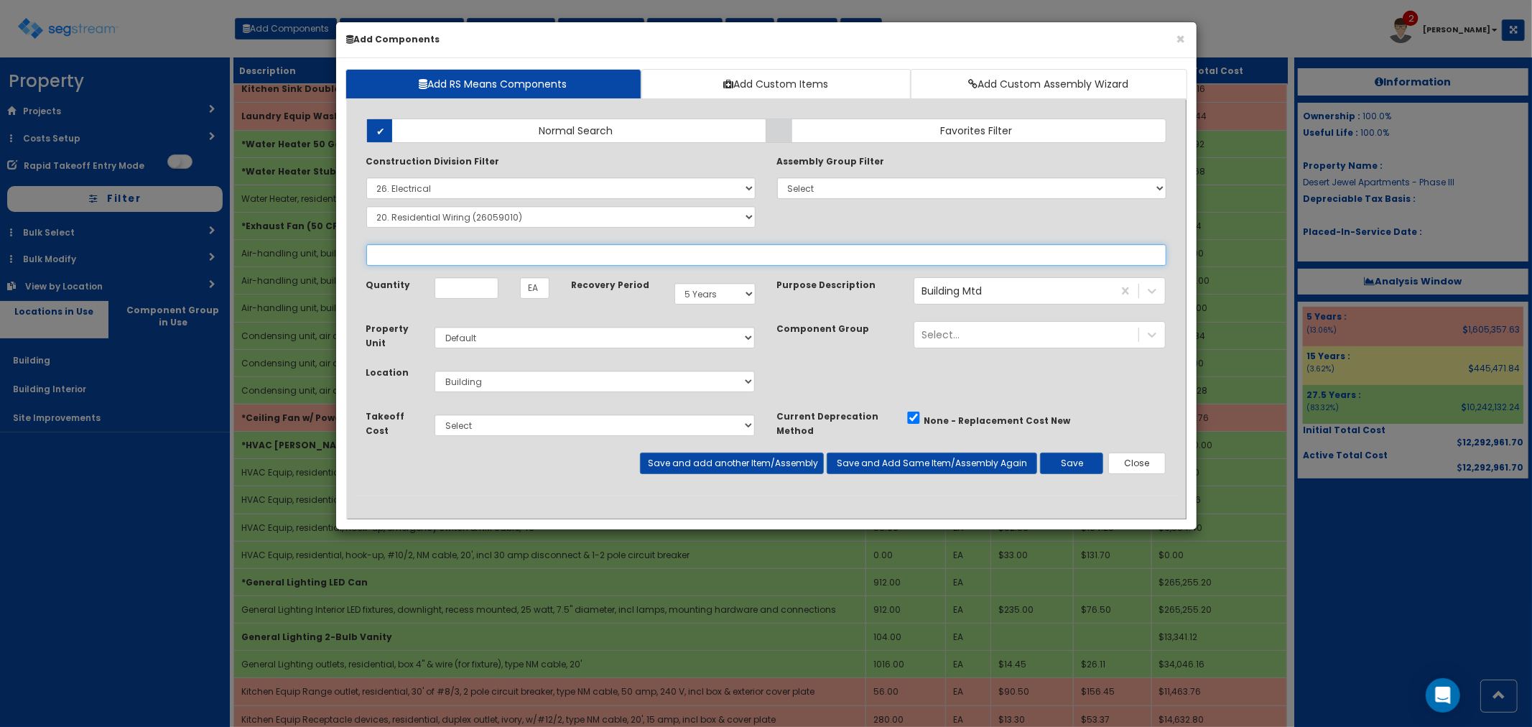
select select
select select "26059010"
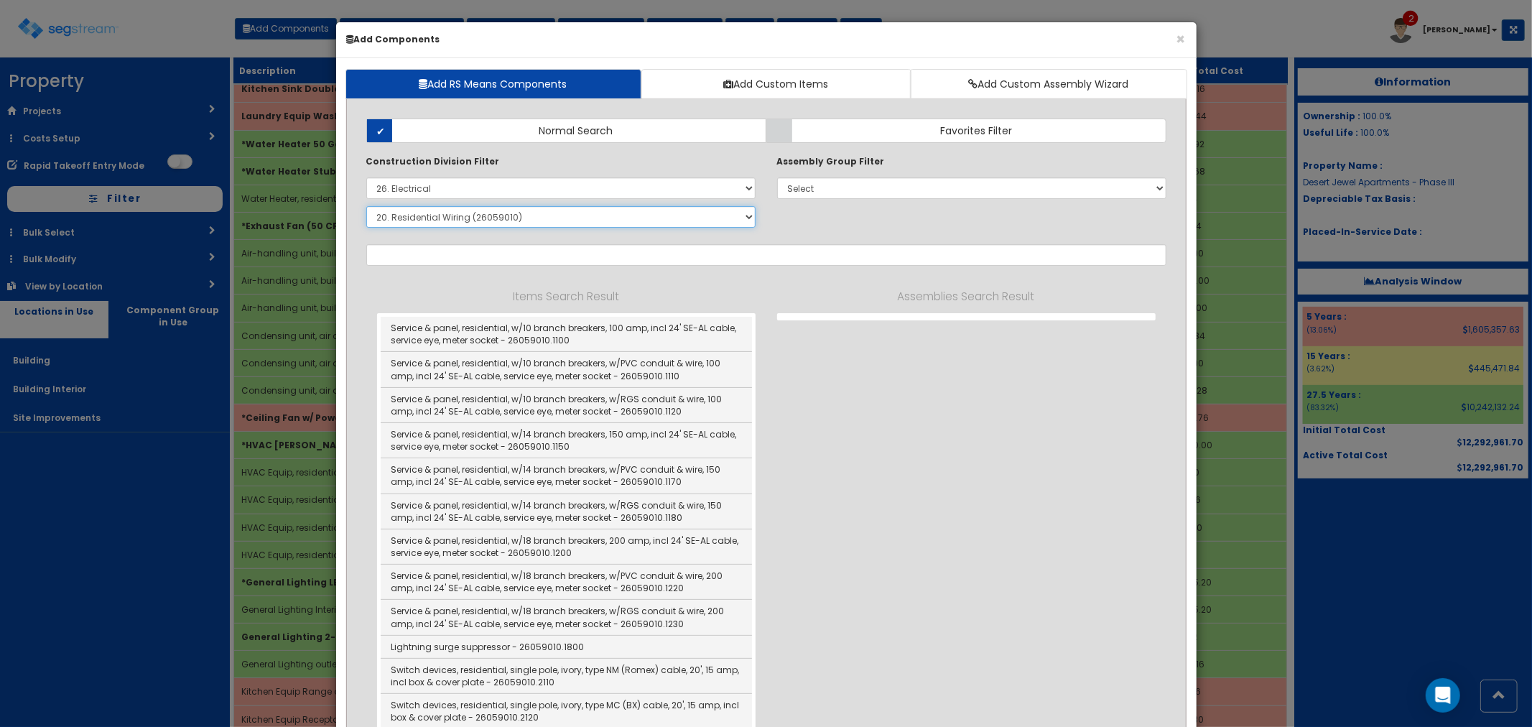
click at [560, 223] on select "Select SubGroup 1. Electrical Demolition (26050510) 2. Medium-Voltage, Single C…" at bounding box center [560, 217] width 389 height 22
click at [366, 206] on select "Select SubGroup 1. Electrical Demolition (26050510) 2. Medium-Voltage, Single C…" at bounding box center [560, 217] width 389 height 22
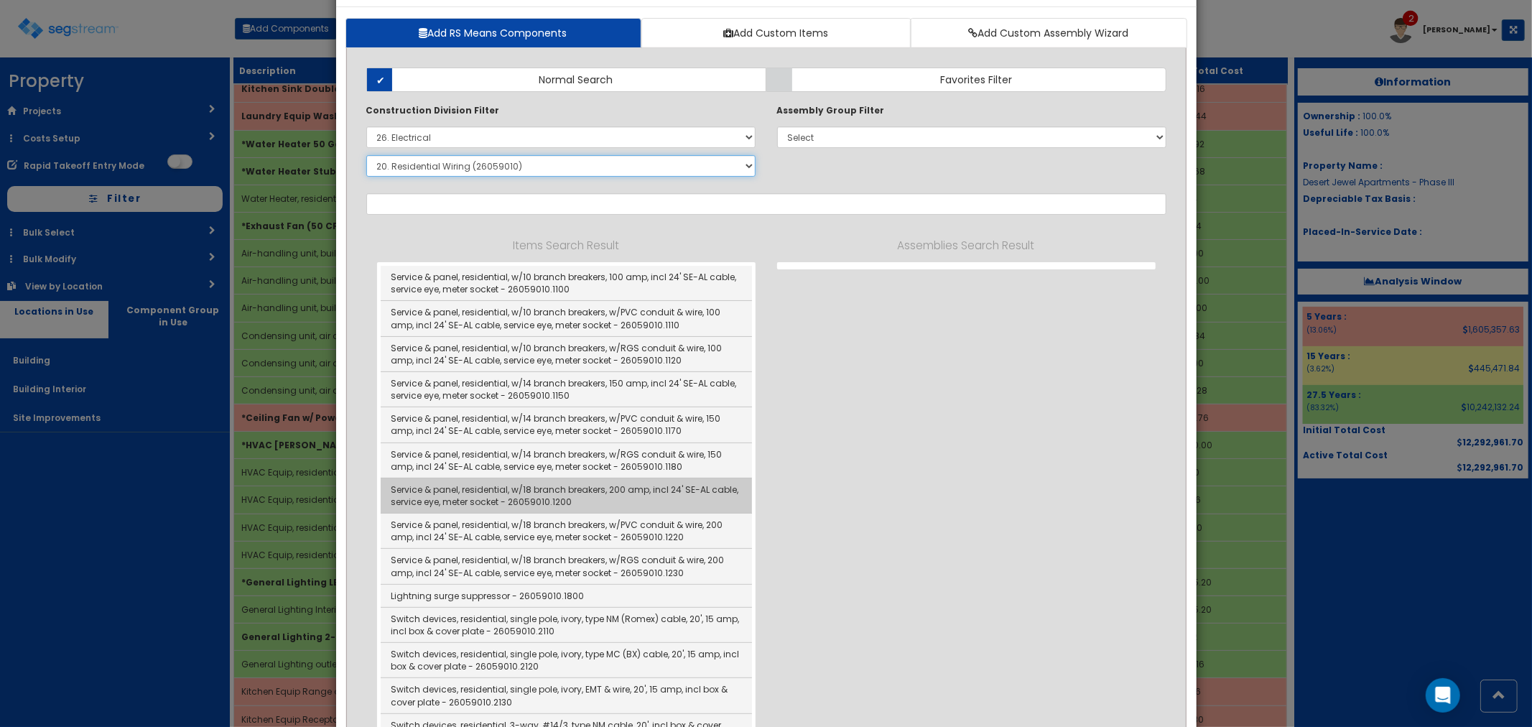
scroll to position [80, 0]
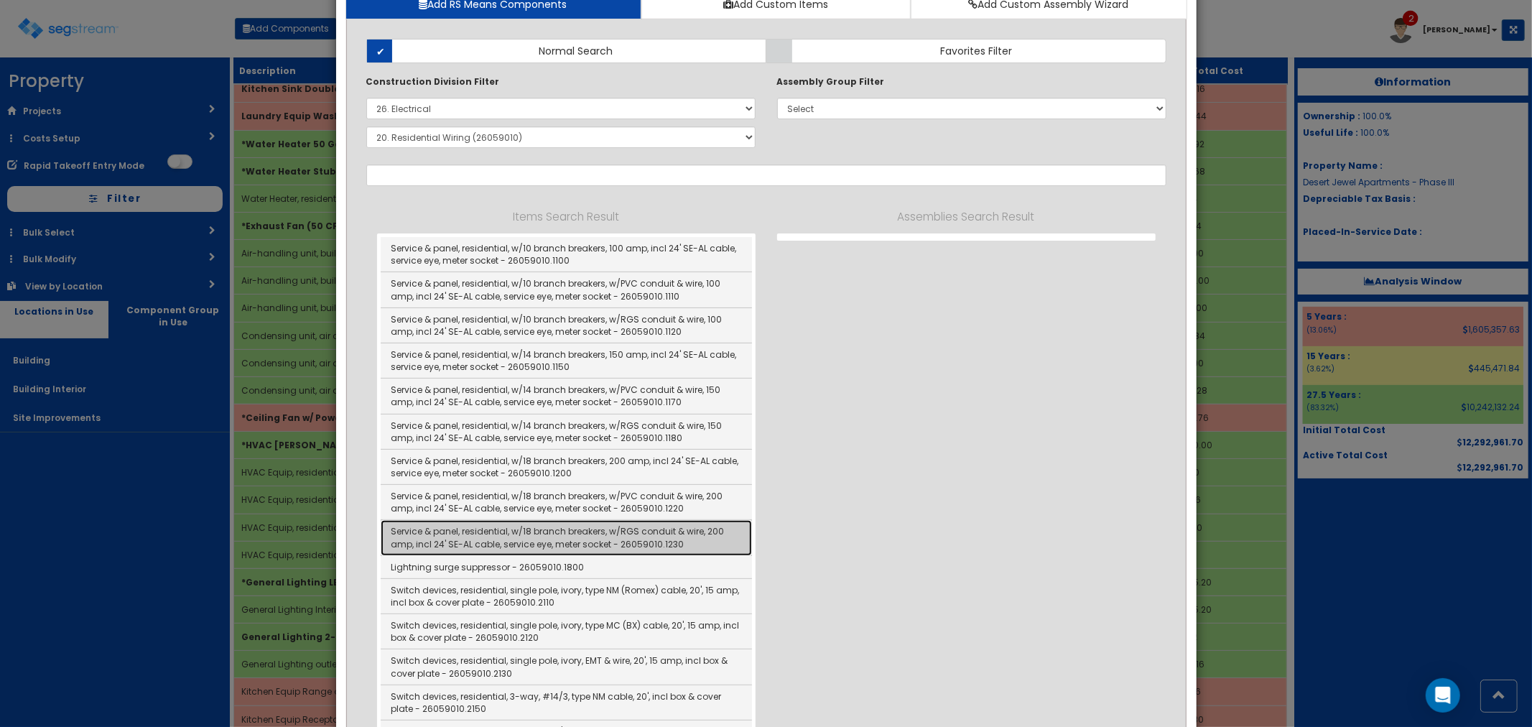
click at [562, 534] on link "Service & panel, residential, w/18 branch breakers, w/RGS conduit & wire, 200 a…" at bounding box center [566, 537] width 371 height 35
type input "Service & panel, residential, w/18 branch breakers, w/RGS conduit & wire, 200 a…"
checkbox input "false"
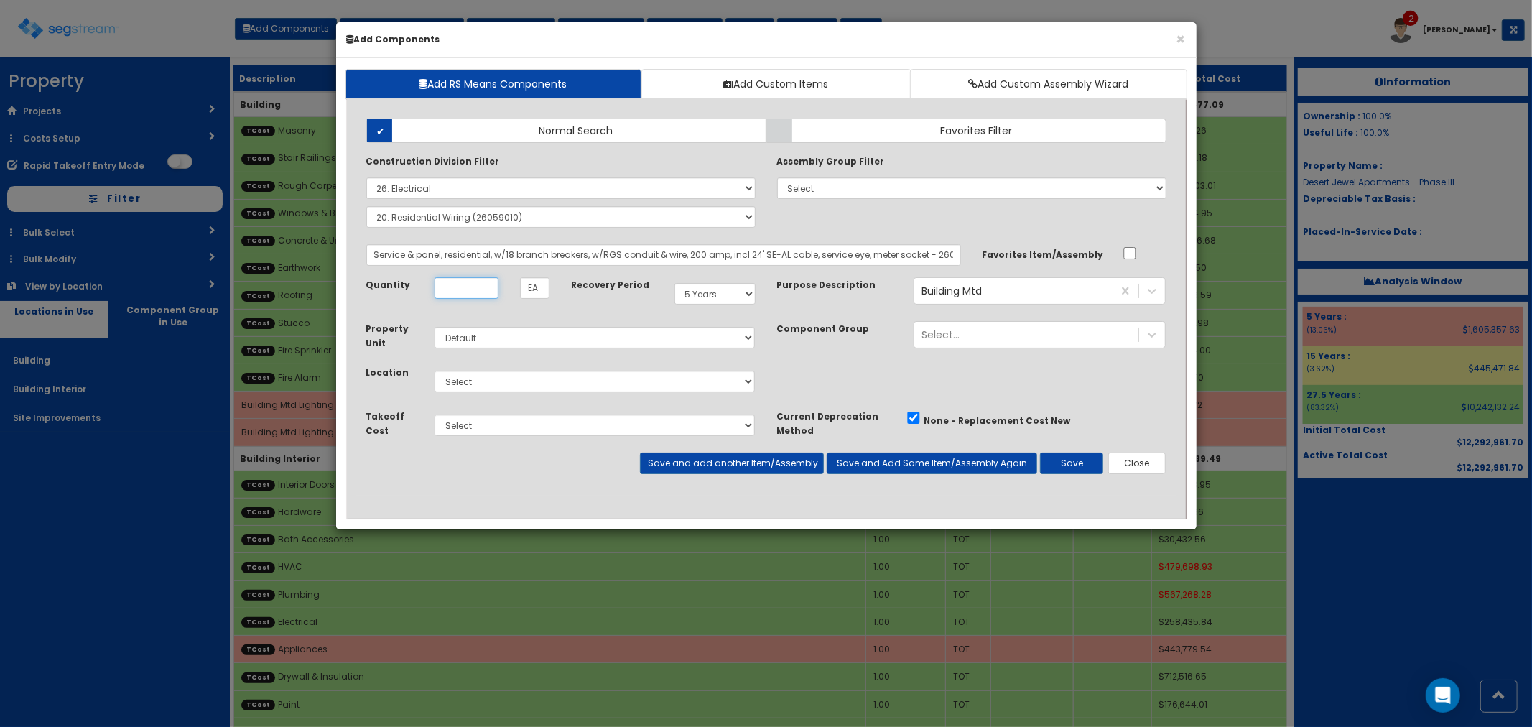
scroll to position [0, 0]
type input "22.96"
click at [475, 381] on select "Select Building Building Interior Site Improvements Add Additional Location" at bounding box center [595, 382] width 321 height 22
select select "7"
click at [435, 371] on select "Select Building Building Interior Site Improvements Add Additional Location" at bounding box center [595, 382] width 321 height 22
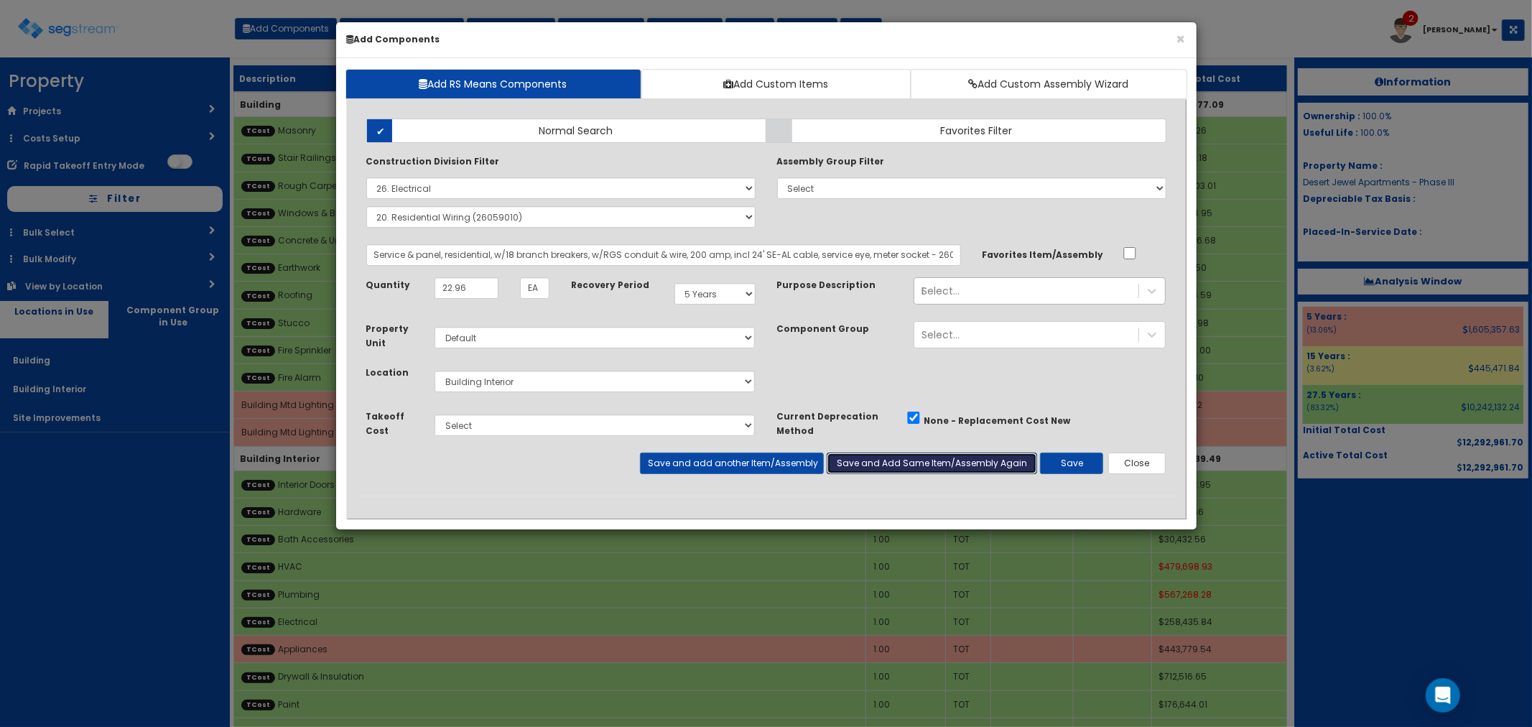
click at [873, 465] on button "Save and Add Same Item/Assembly Again" at bounding box center [932, 464] width 210 height 22
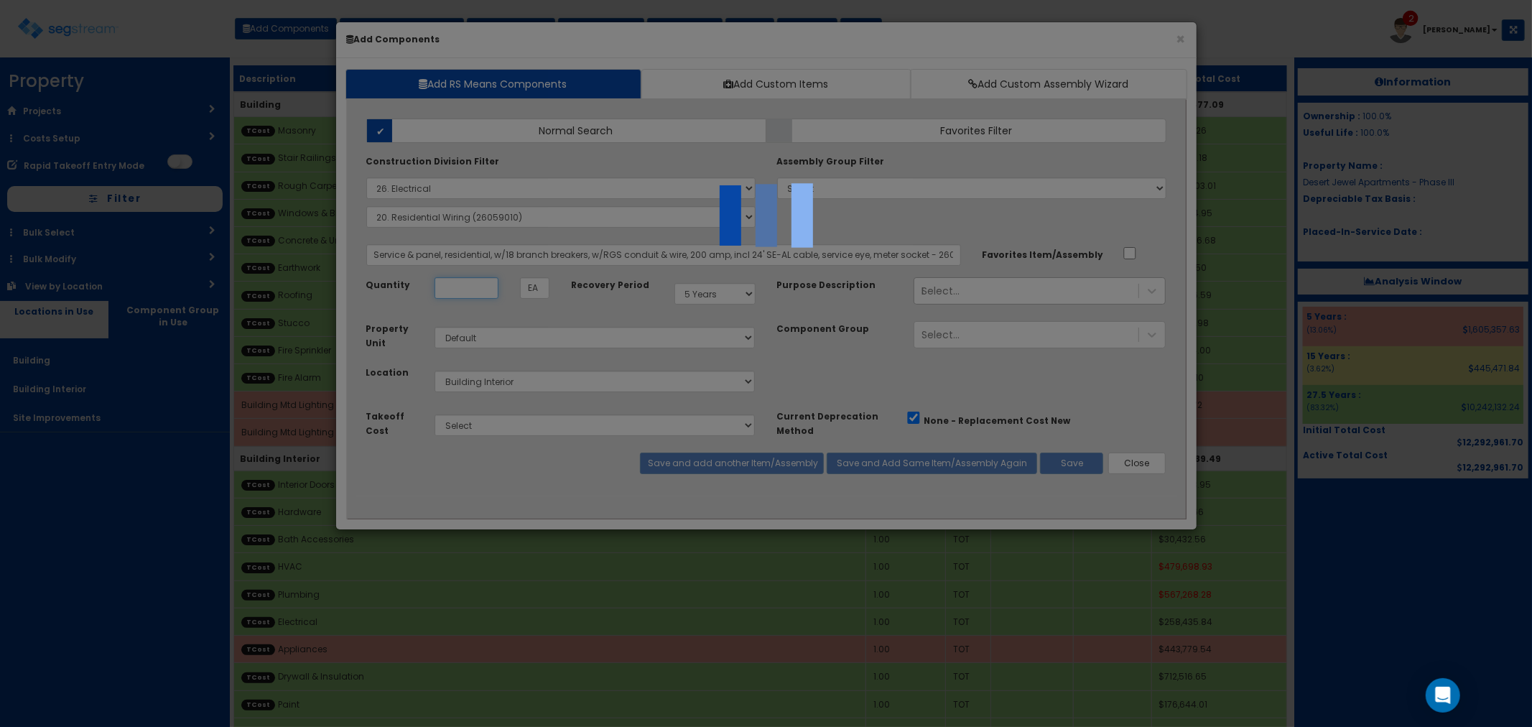
select select "5277633"
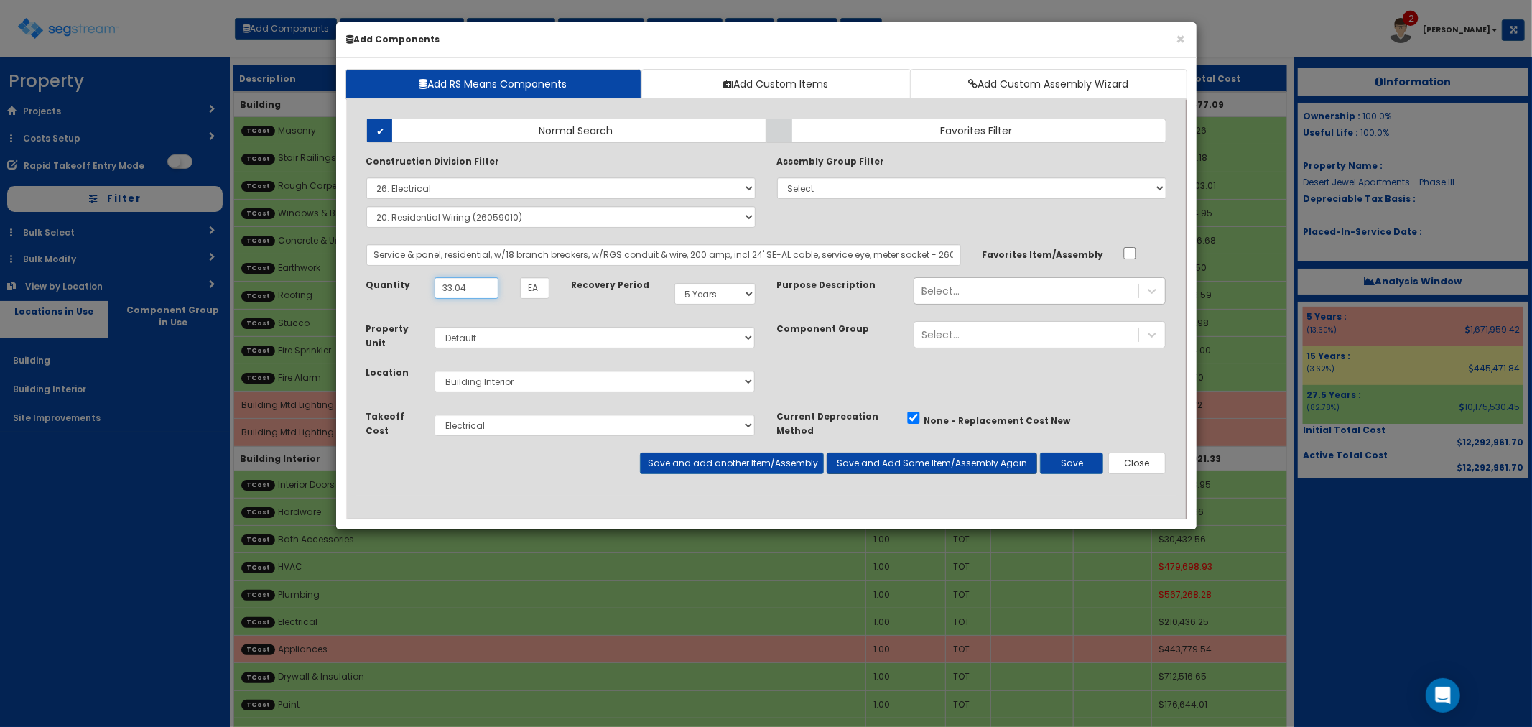
type input "33.04"
click at [886, 457] on button "Save and Add Same Item/Assembly Again" at bounding box center [932, 464] width 210 height 22
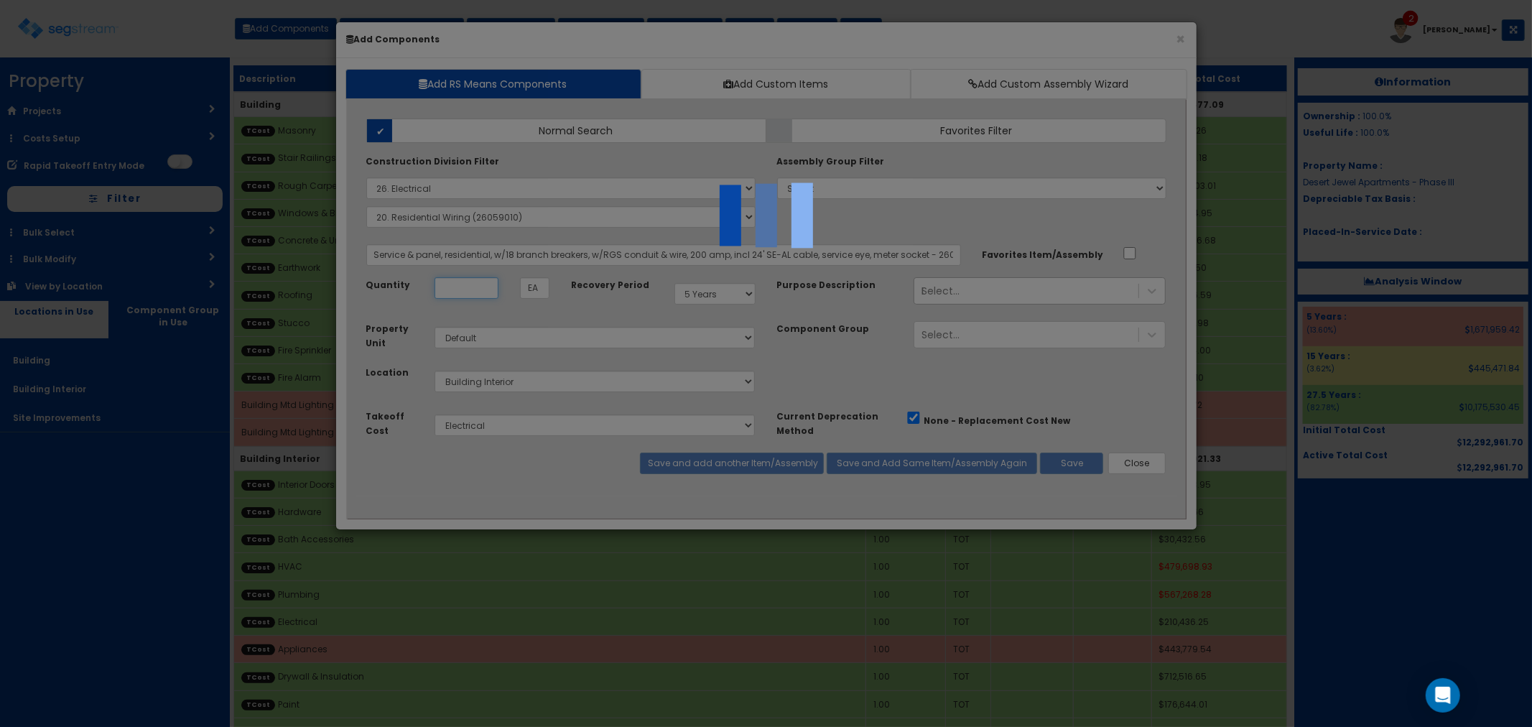
select select "5277633"
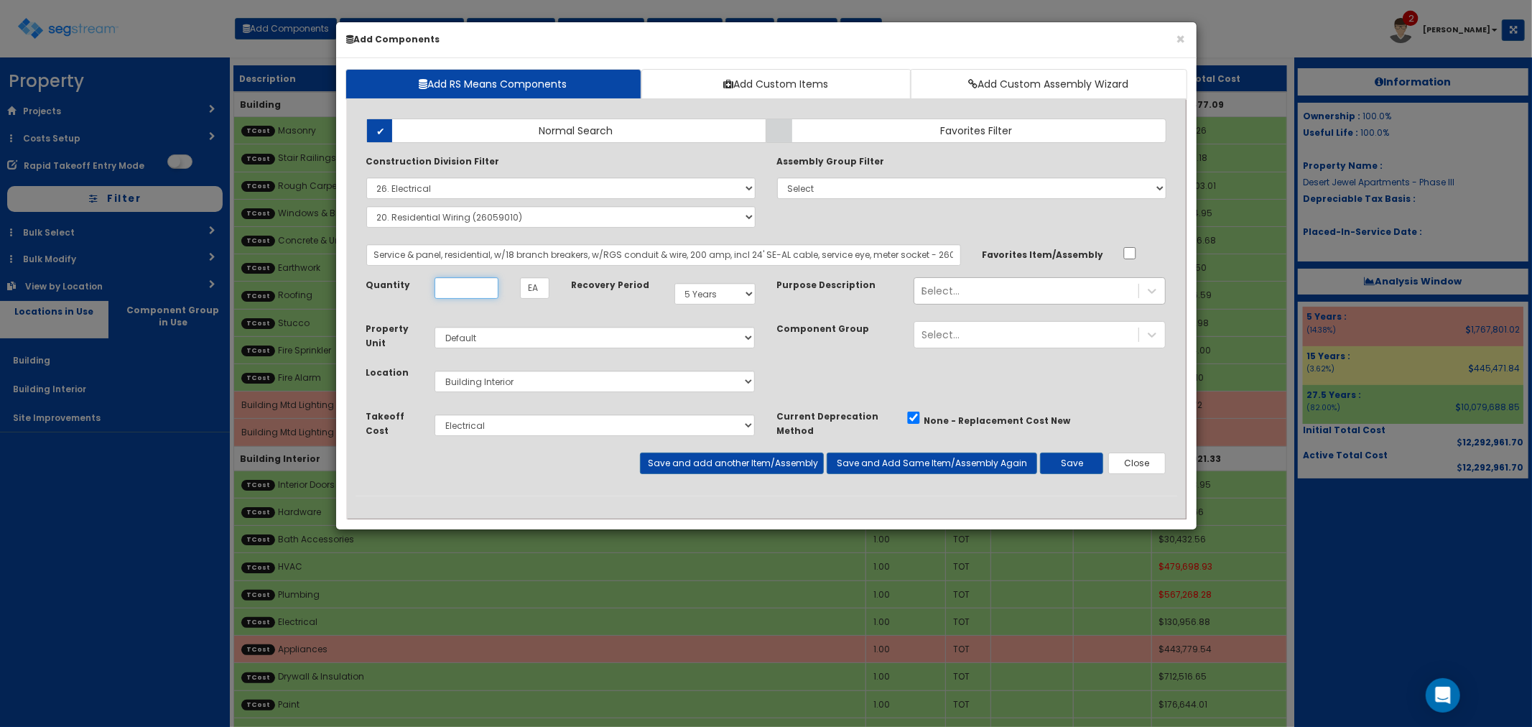
click at [463, 292] on input "Unit Quantity" at bounding box center [467, 288] width 64 height 22
type input "3.28"
click at [889, 465] on button "Save and Add Same Item/Assembly Again" at bounding box center [932, 464] width 210 height 22
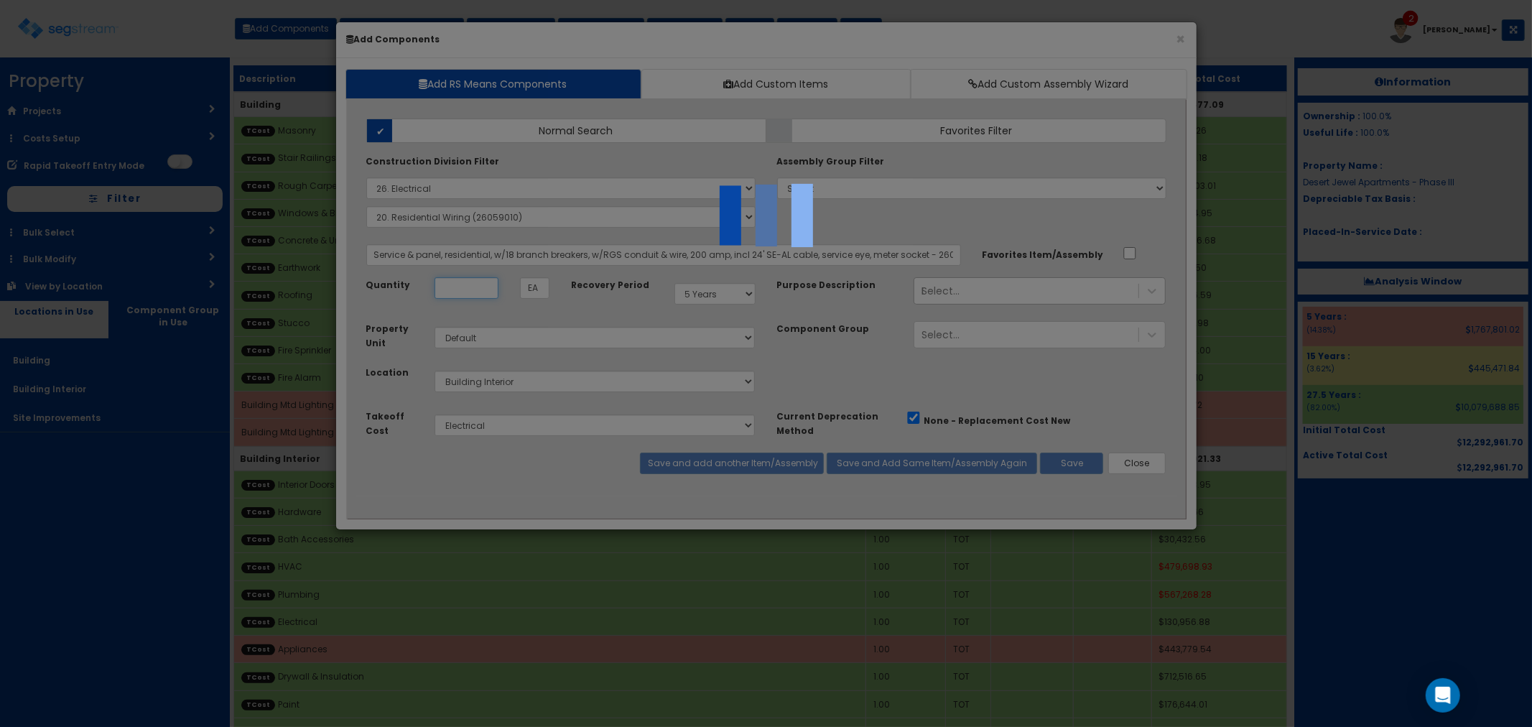
select select "5277633"
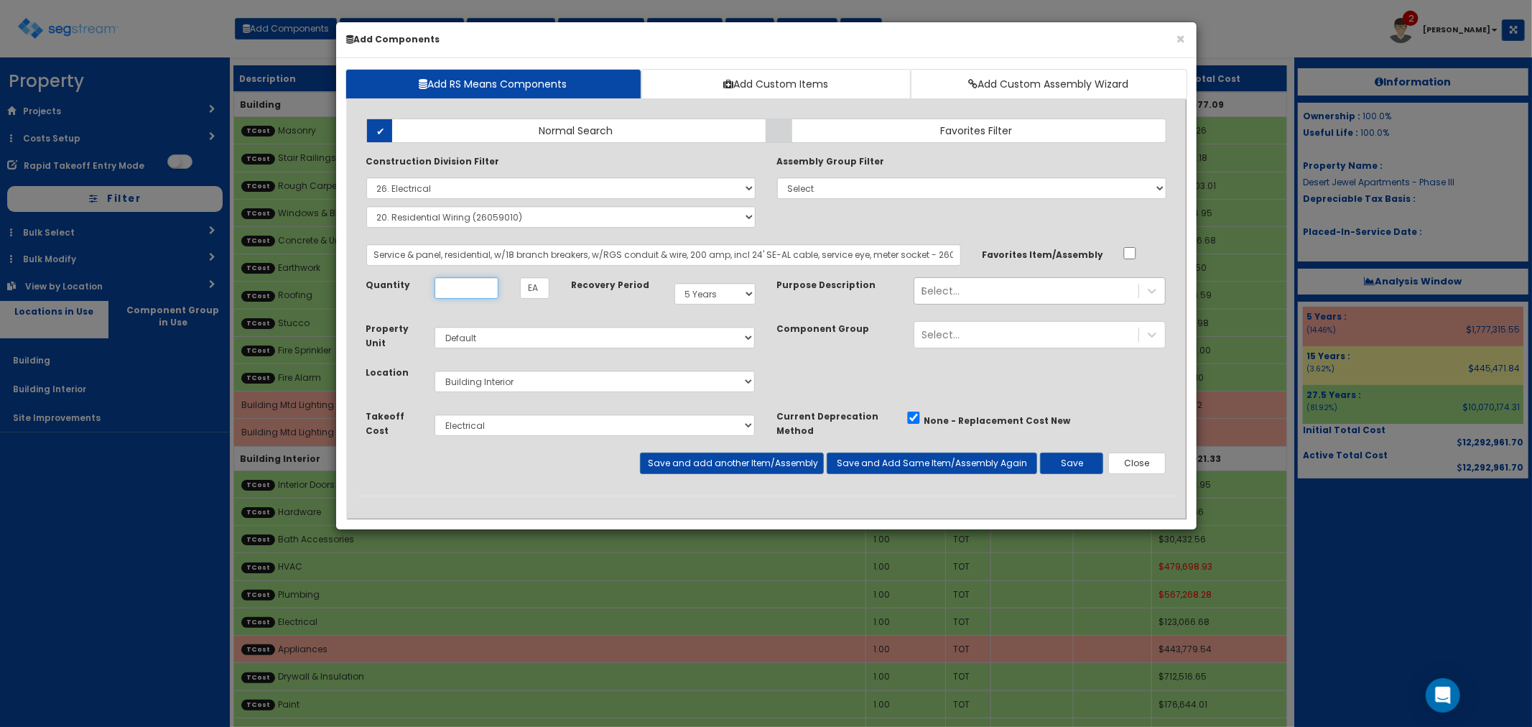
click at [463, 289] on input "Unit Quantity" at bounding box center [467, 288] width 64 height 22
type input ".72"
click at [723, 292] on select "Select 5 Years 7 Years 15 Years 27.5 Years" at bounding box center [714, 294] width 81 height 22
select select "275Y"
click at [674, 283] on select "Select 5 Years 7 Years 15 Years 27.5 Years" at bounding box center [714, 294] width 81 height 22
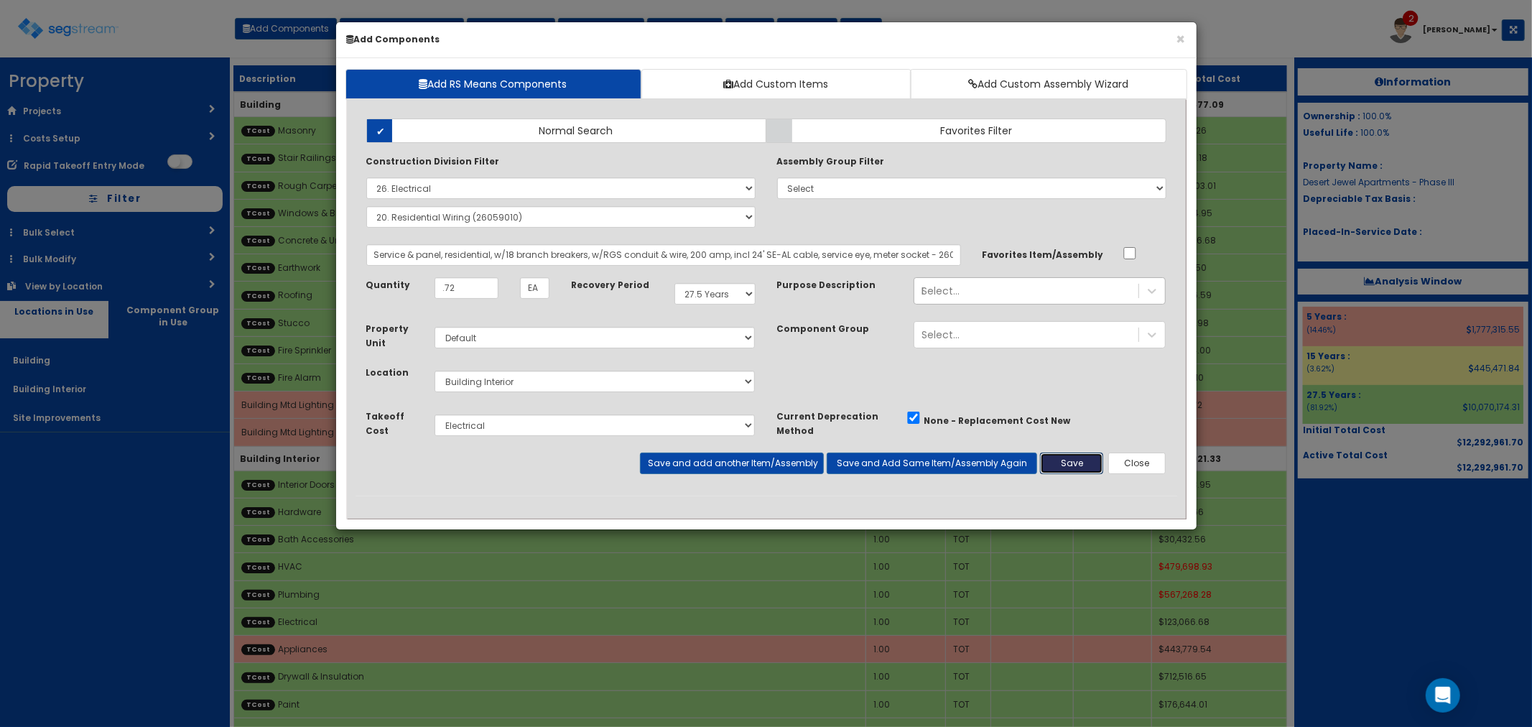
click at [1071, 473] on button "Save" at bounding box center [1071, 464] width 63 height 22
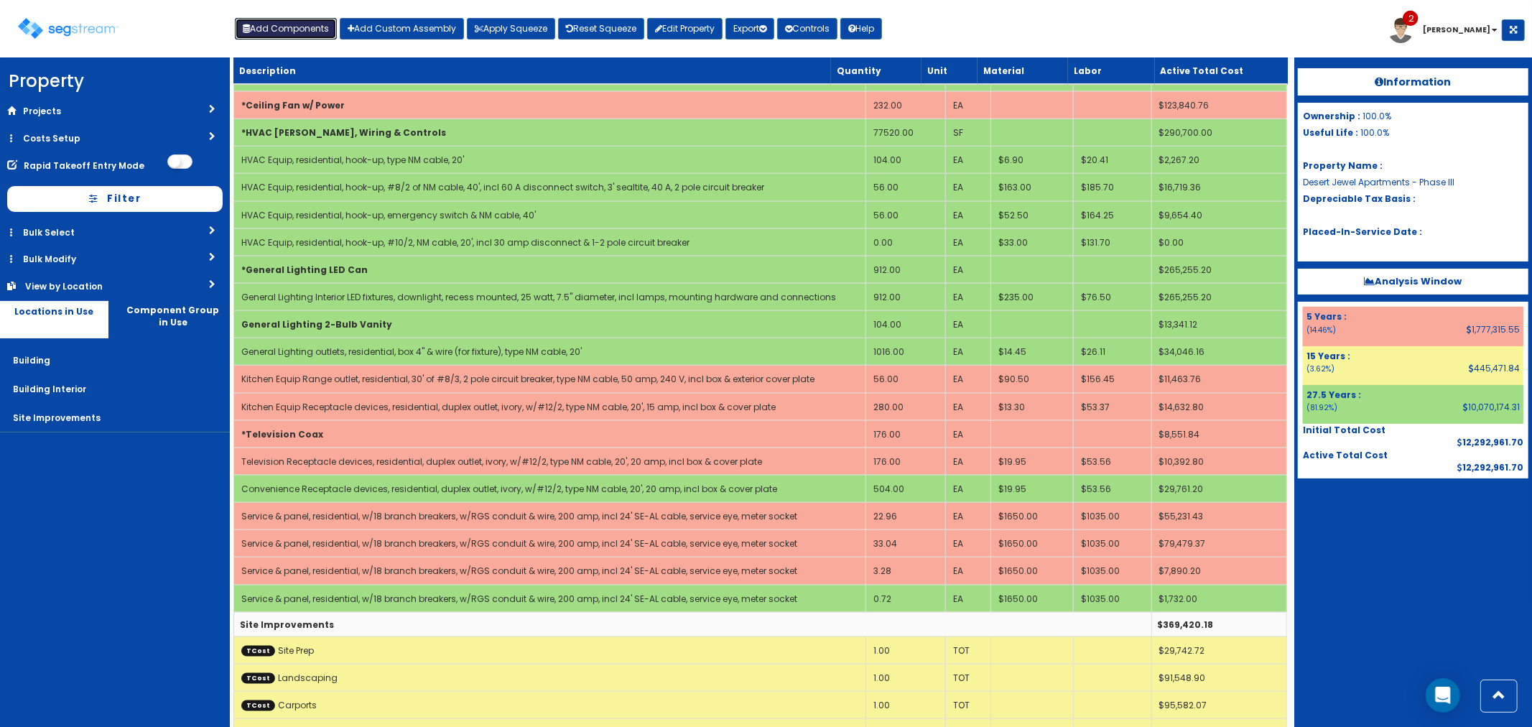
scroll to position [1404, 0]
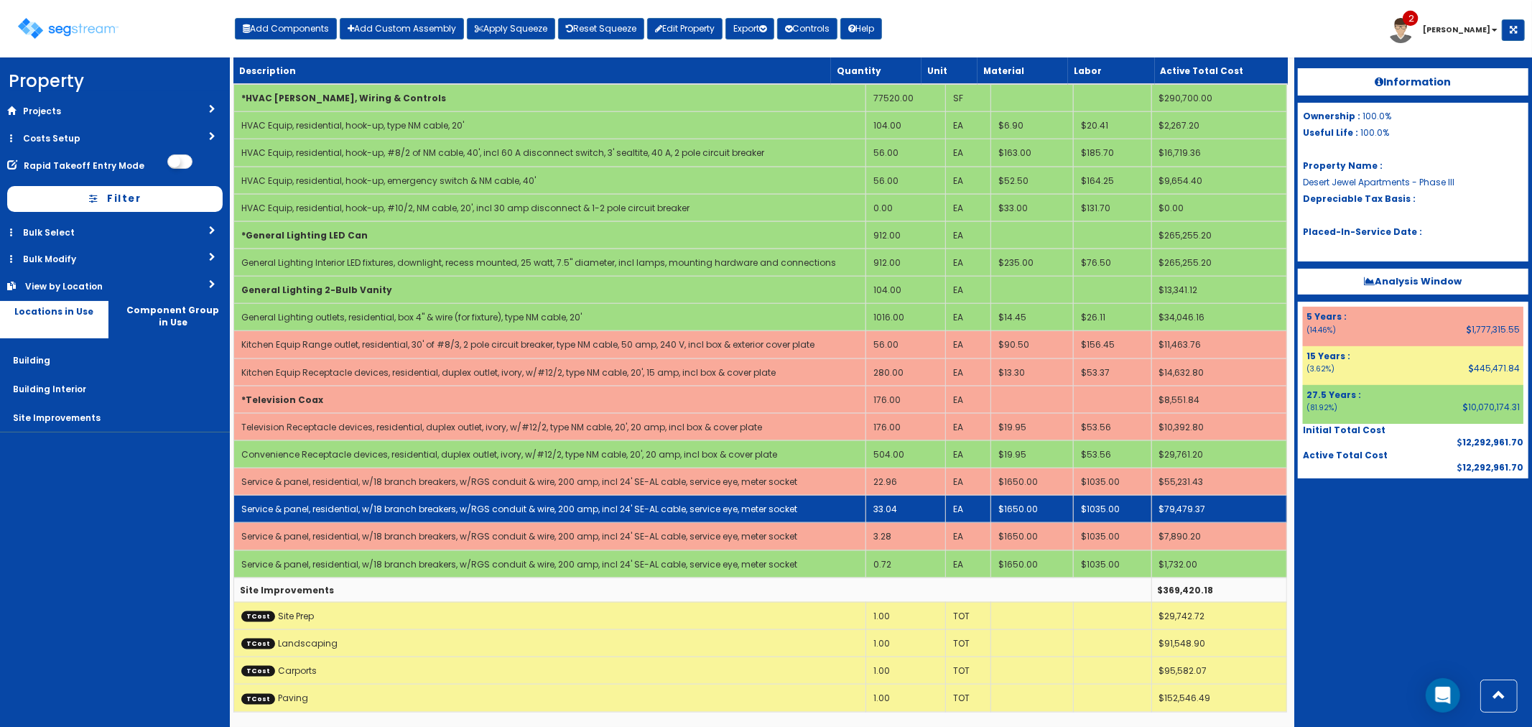
click at [634, 504] on link "Service & panel, residential, w/18 branch breakers, w/RGS conduit & wire, 200 a…" at bounding box center [519, 509] width 556 height 12
select select "5277633"
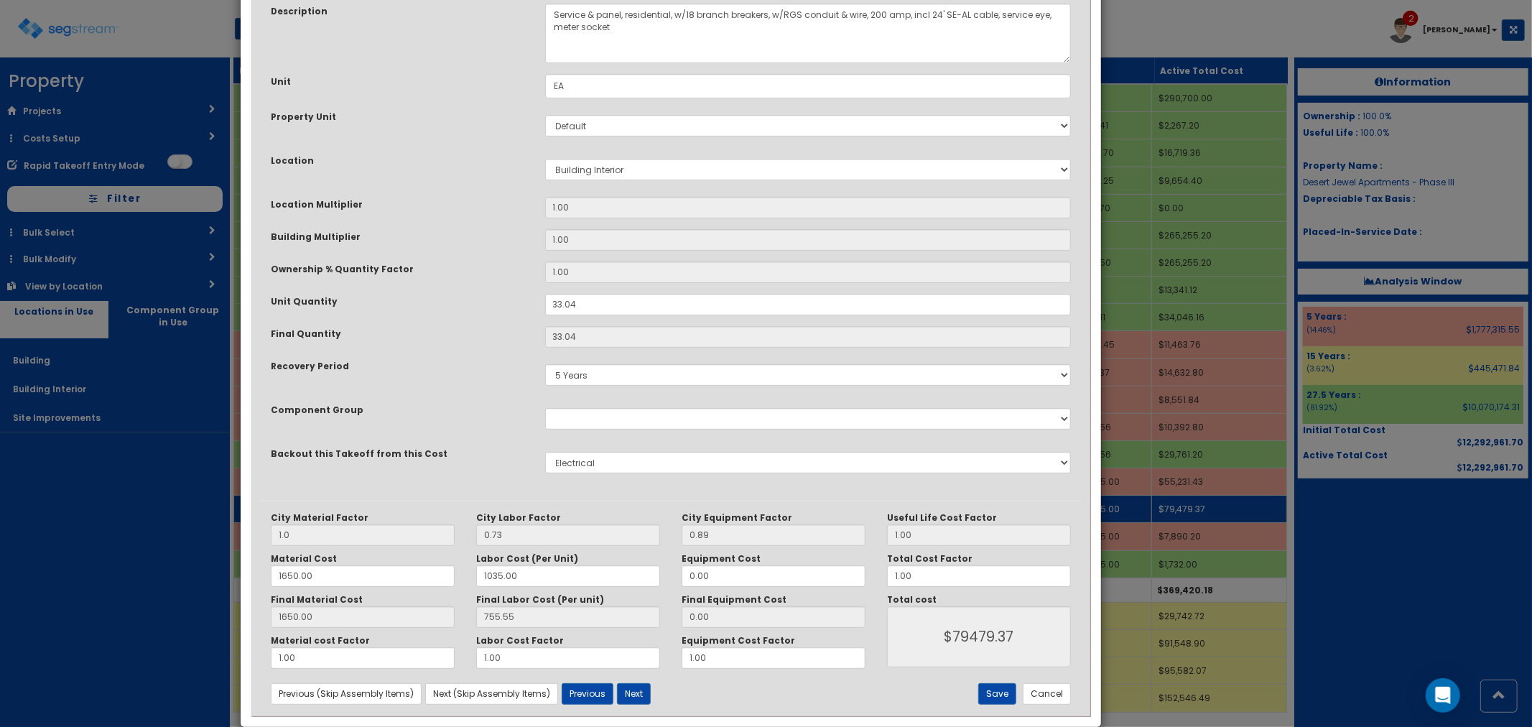
scroll to position [0, 0]
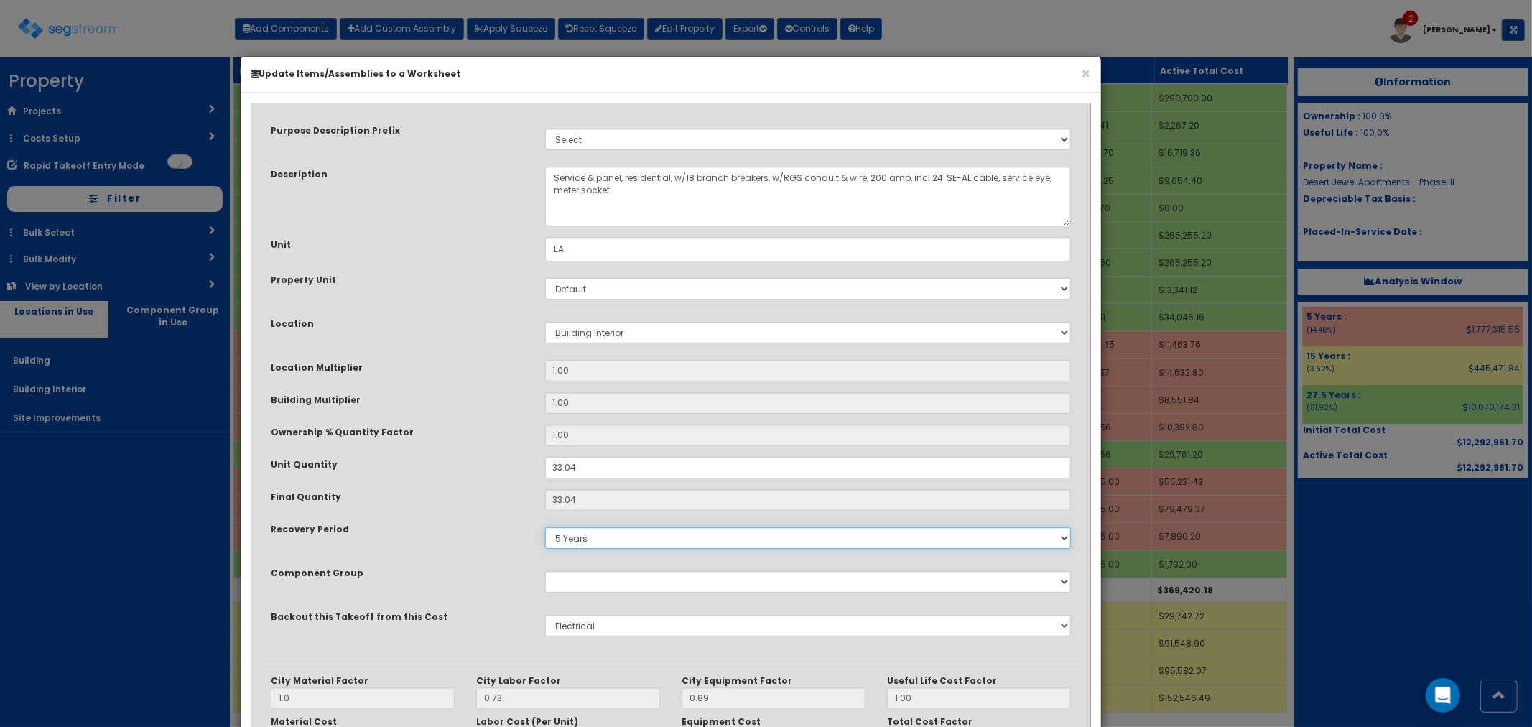
click at [598, 532] on select "5 Years 7 Years 15 Years 27.5 Years" at bounding box center [808, 538] width 527 height 22
select select "275Y"
click at [545, 527] on select "5 Years 7 Years 15 Years 27.5 Years" at bounding box center [808, 538] width 527 height 22
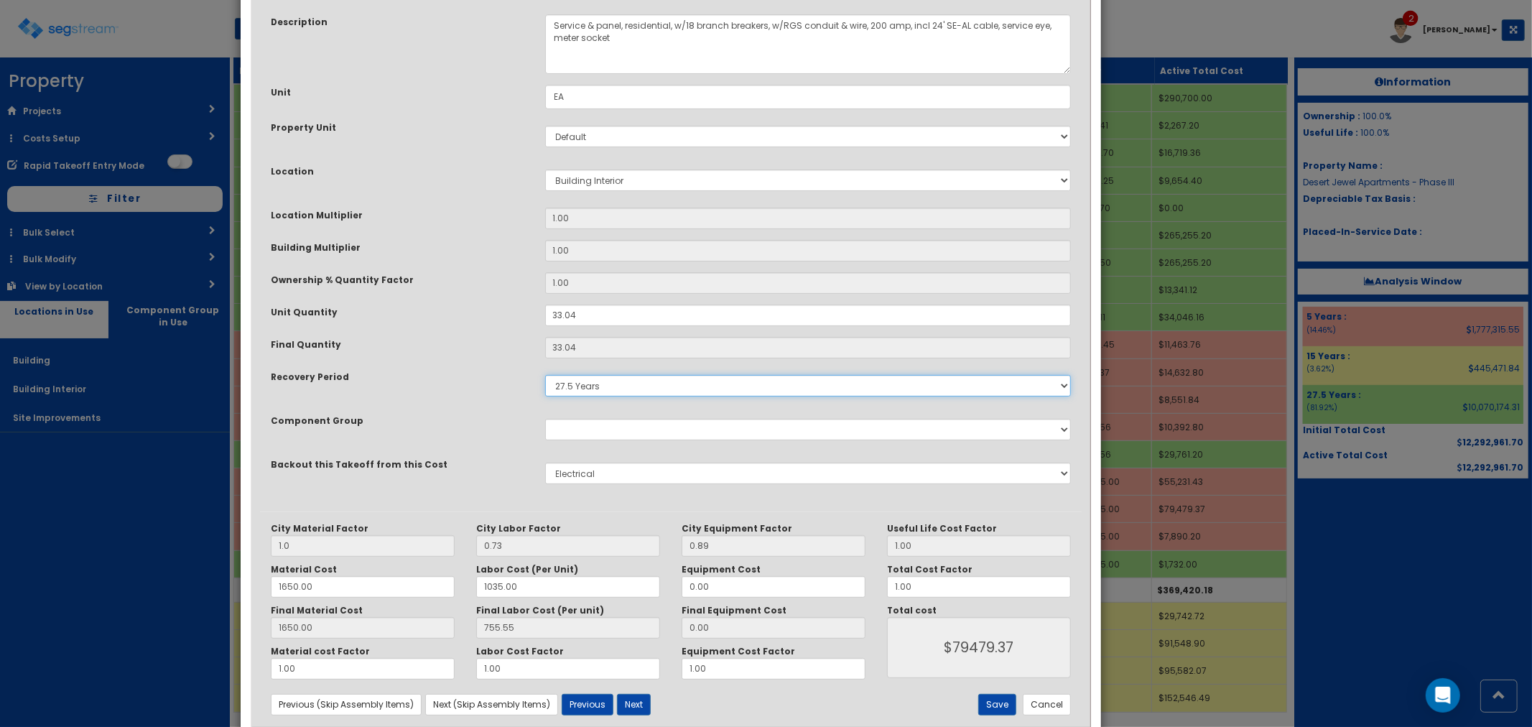
scroll to position [163, 0]
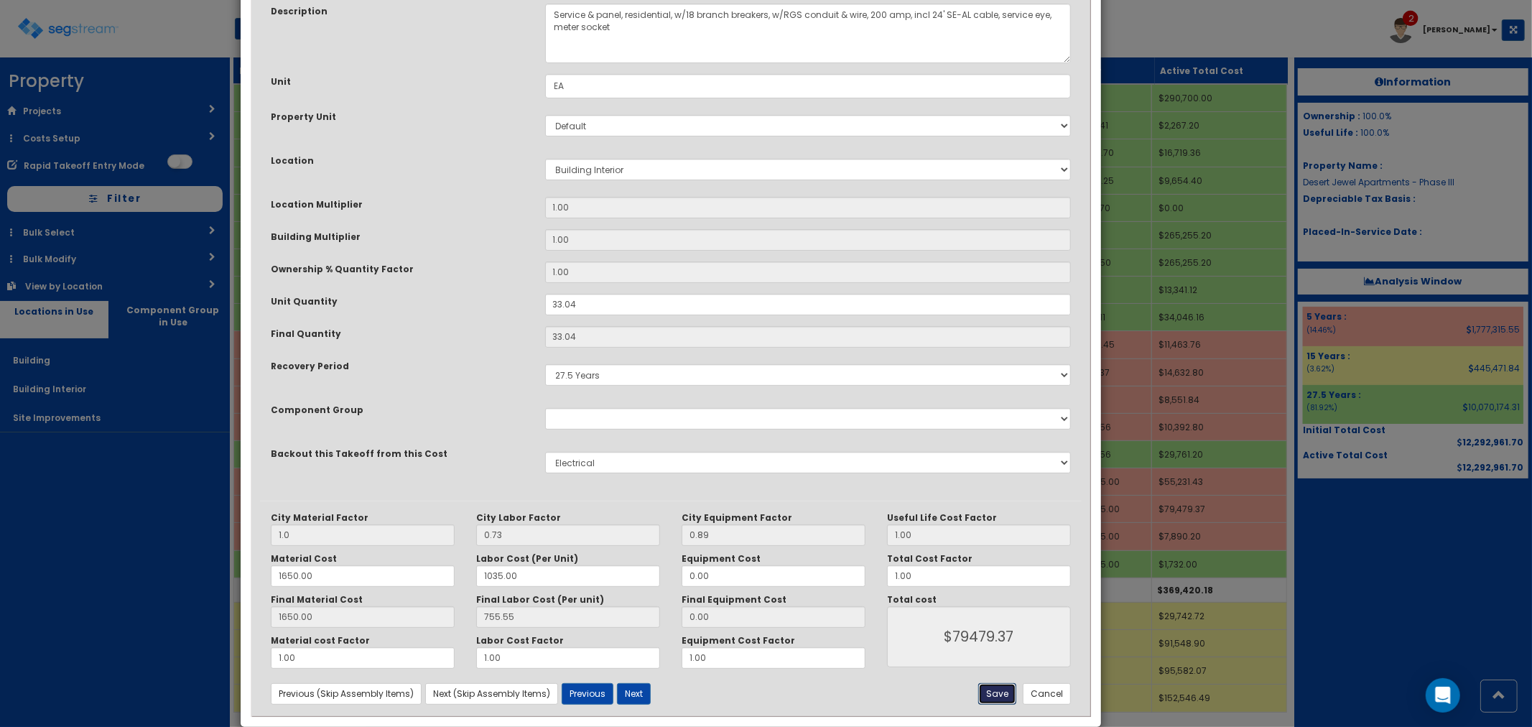
click at [993, 697] on button "Save" at bounding box center [997, 694] width 38 height 22
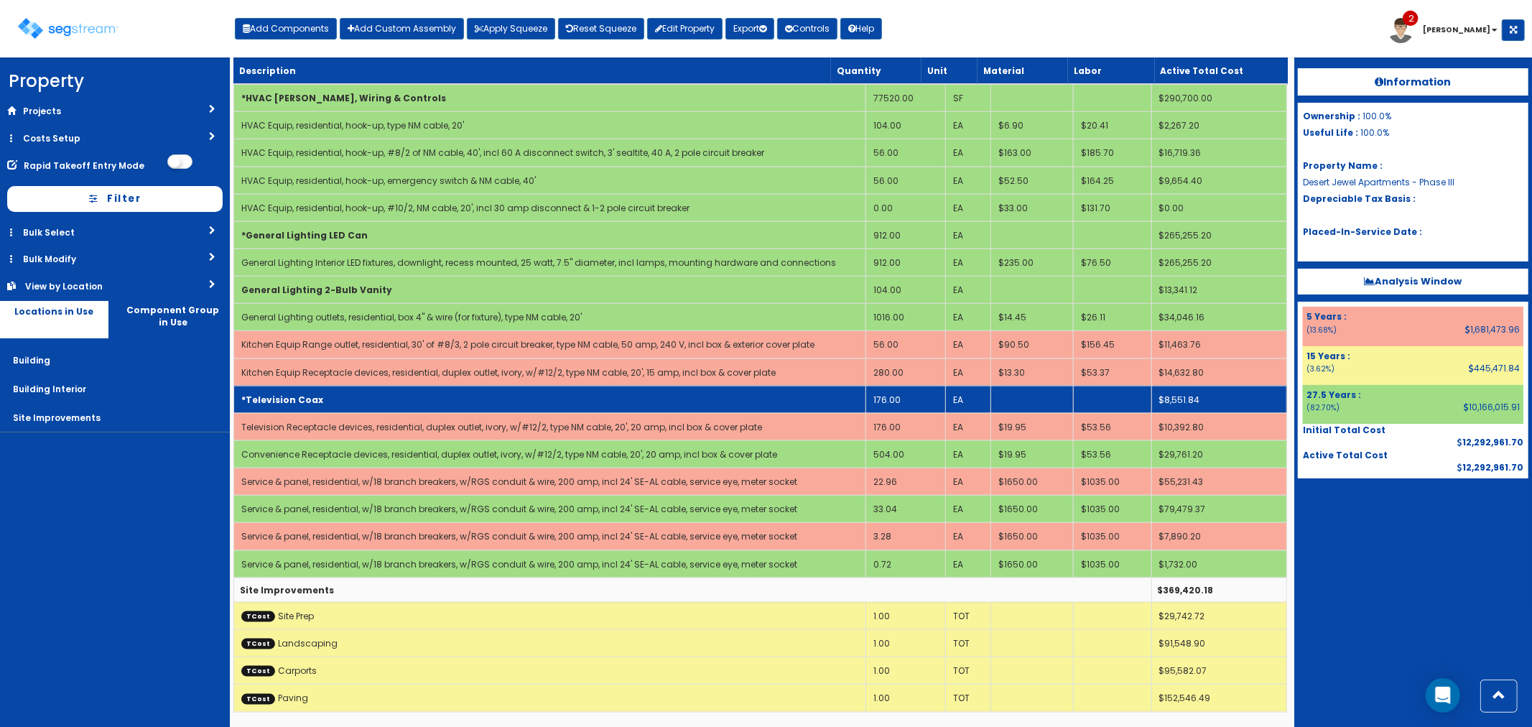
click at [368, 386] on td "*Television Coax" at bounding box center [549, 399] width 632 height 27
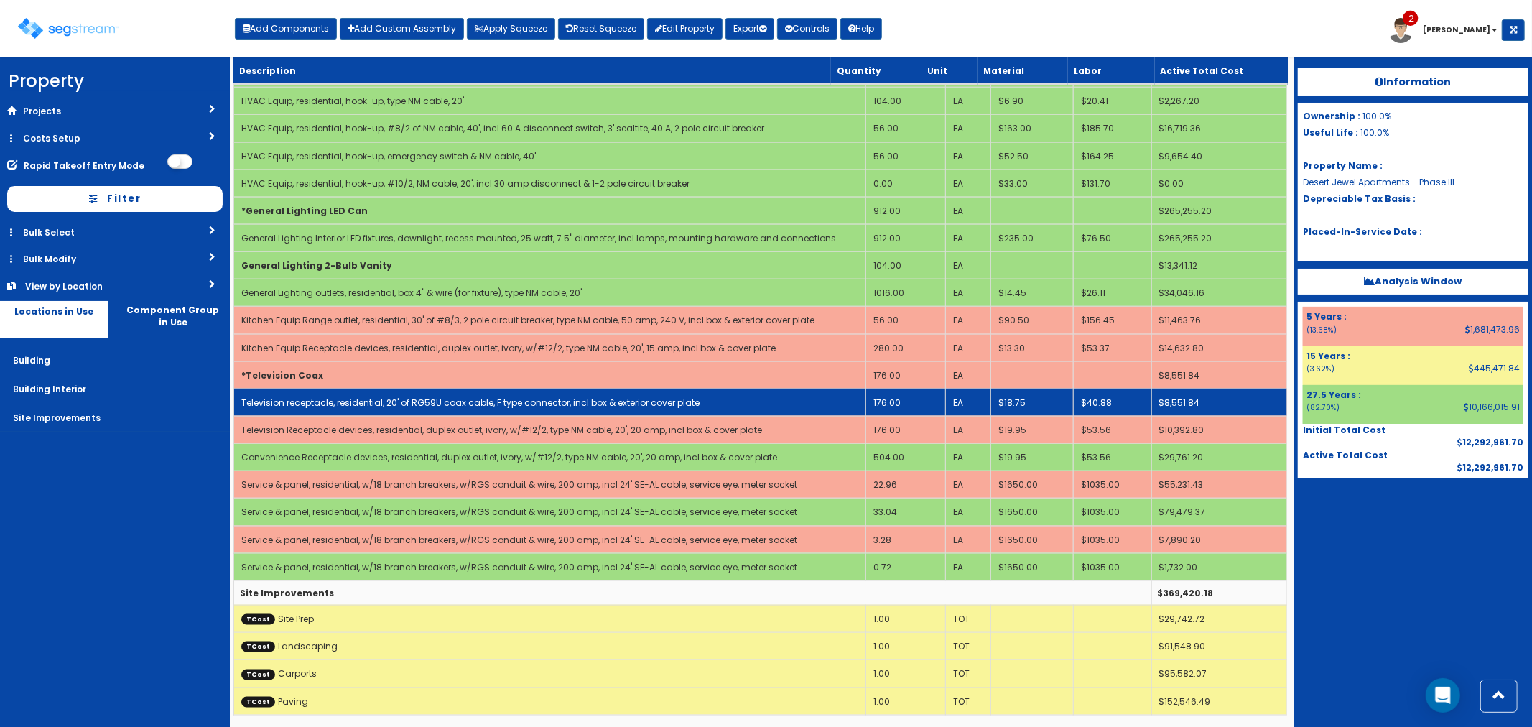
scroll to position [1431, 0]
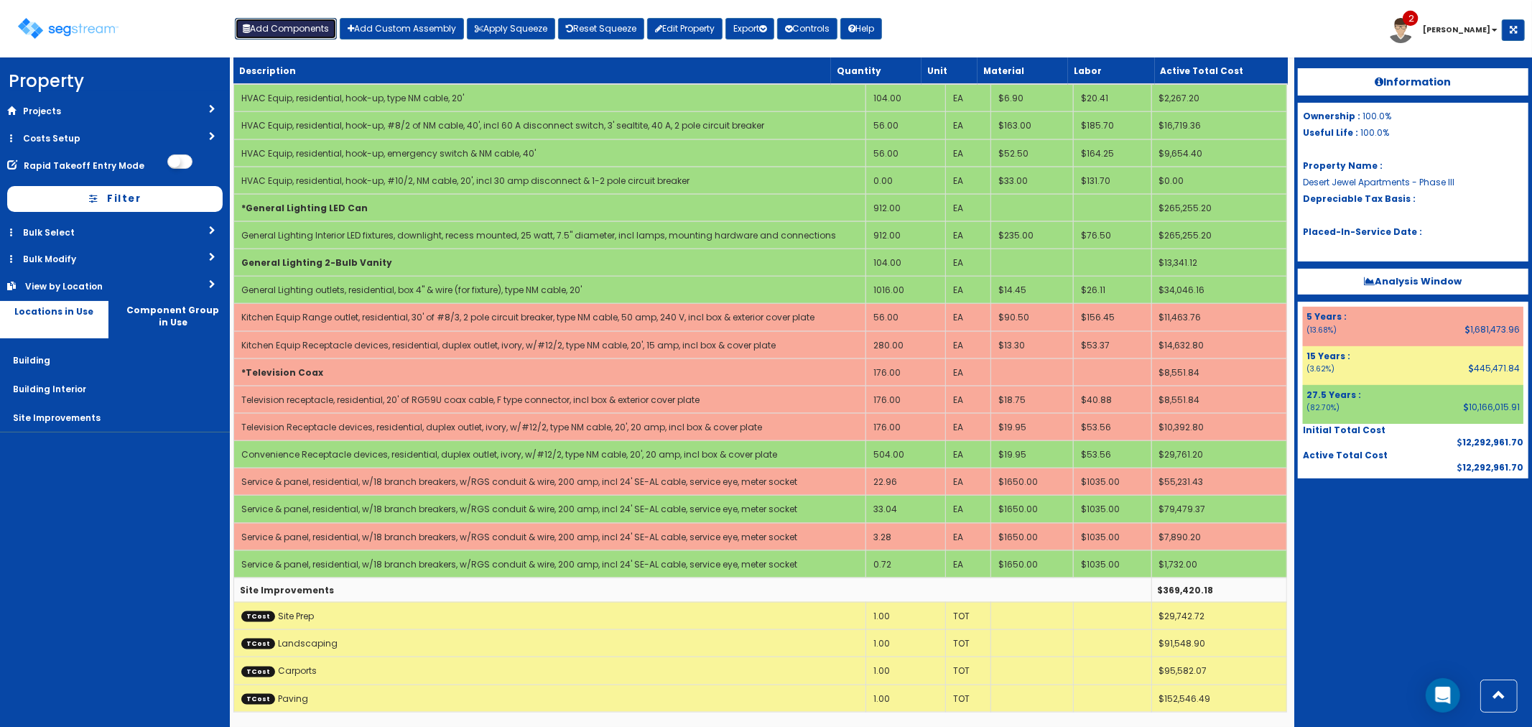
click at [282, 27] on button "Add Components" at bounding box center [286, 29] width 102 height 22
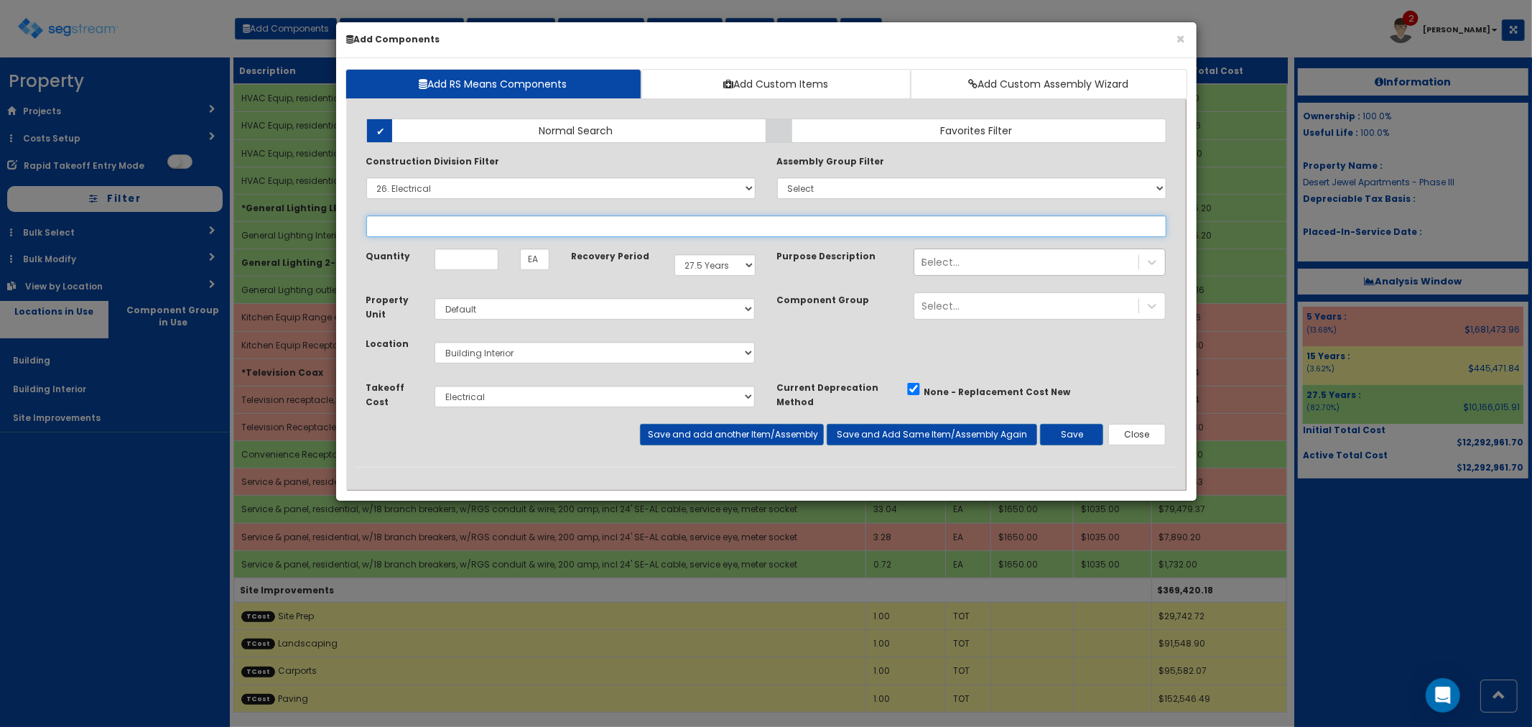
select select
select select "26059010"
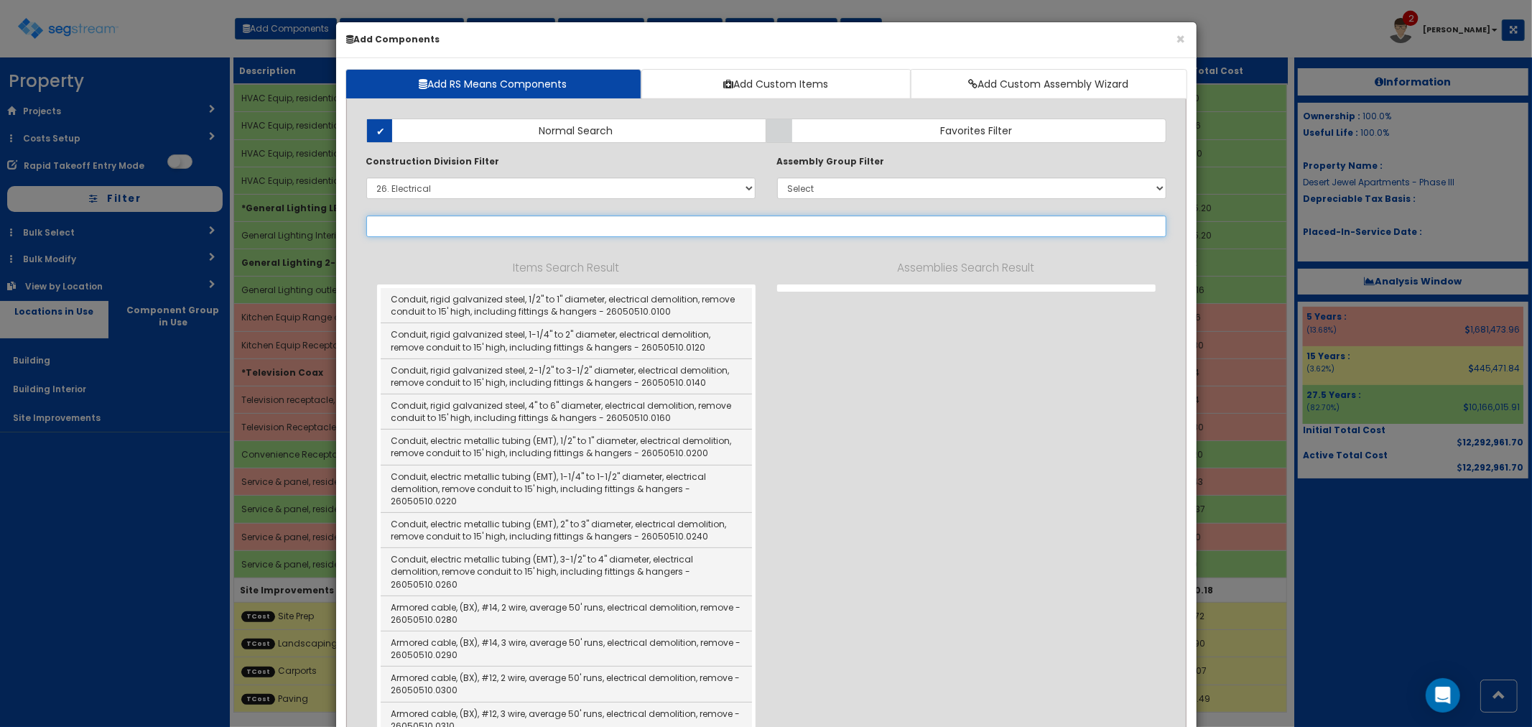
type input "s"
select select "26059010"
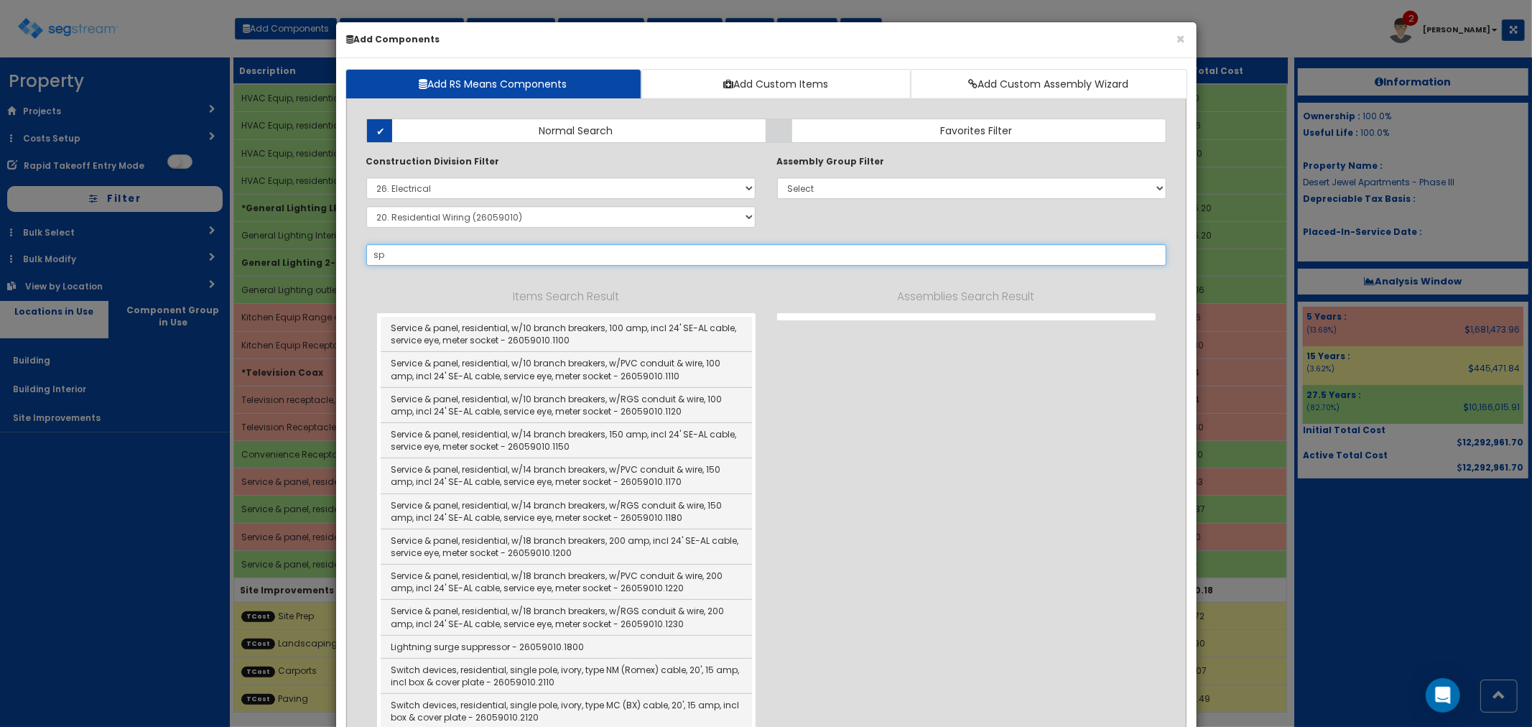
type input "s"
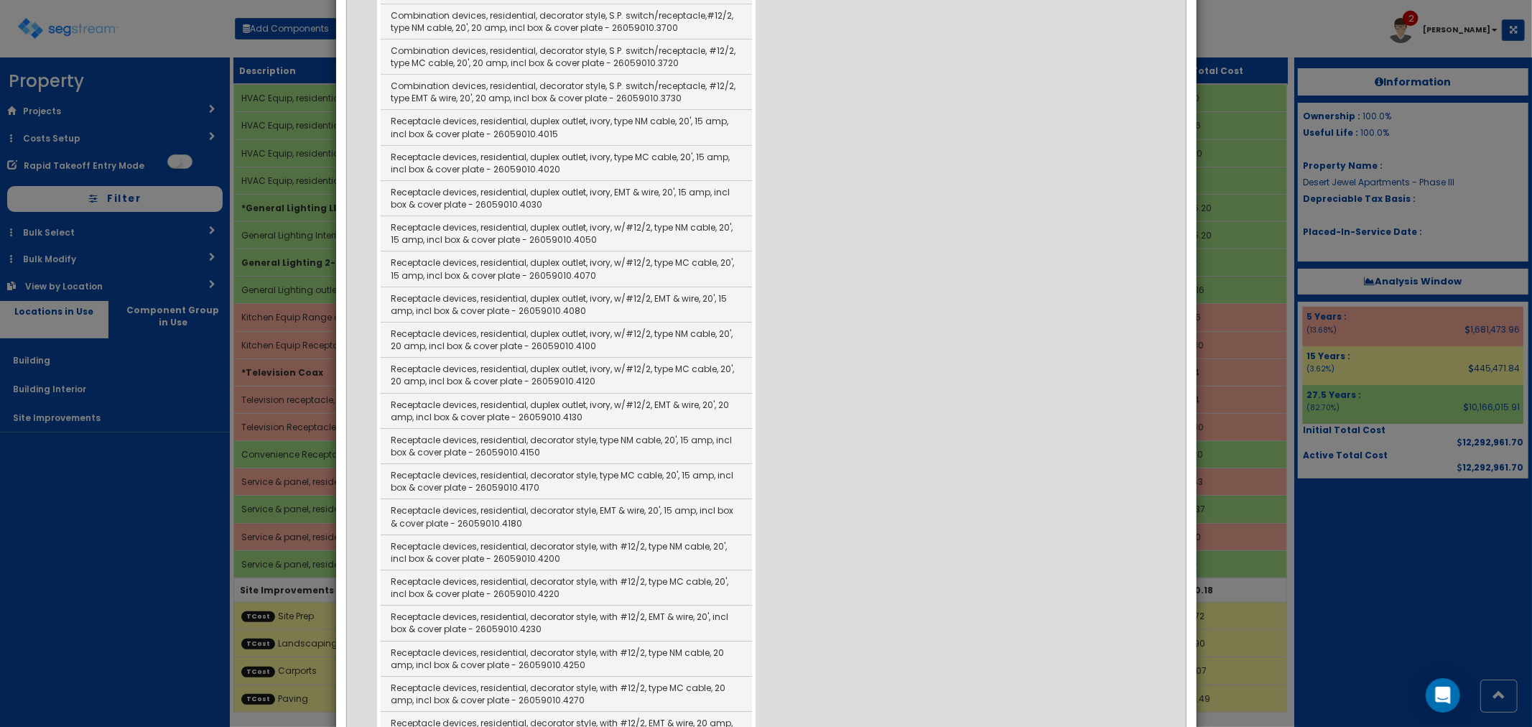
scroll to position [3352, 0]
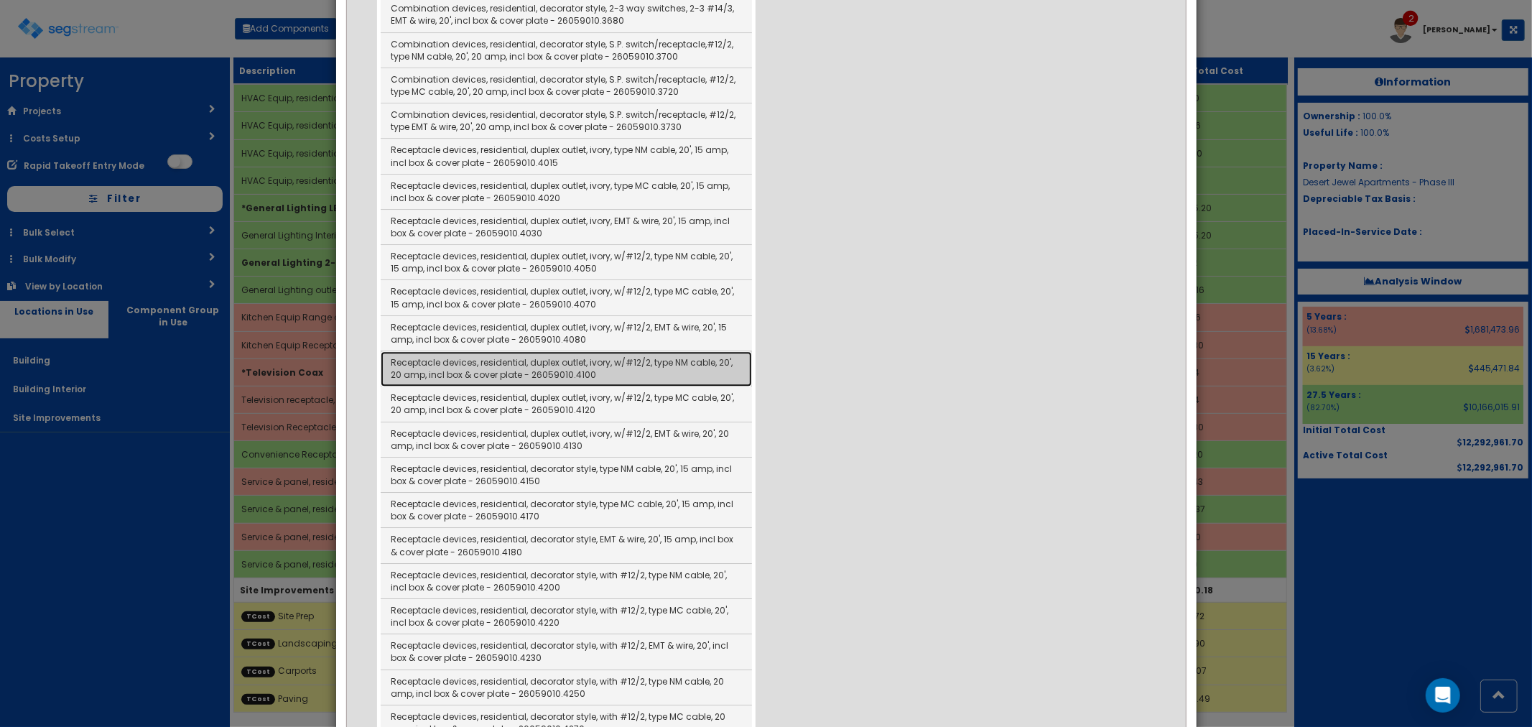
click at [585, 372] on link "Receptacle devices, residential, duplex outlet, ivory, w/#12/2, type NM cable, …" at bounding box center [566, 368] width 371 height 35
type input "Receptacle devices, residential, duplex outlet, ivory, w/#12/2, type NM cable, …"
checkbox input "true"
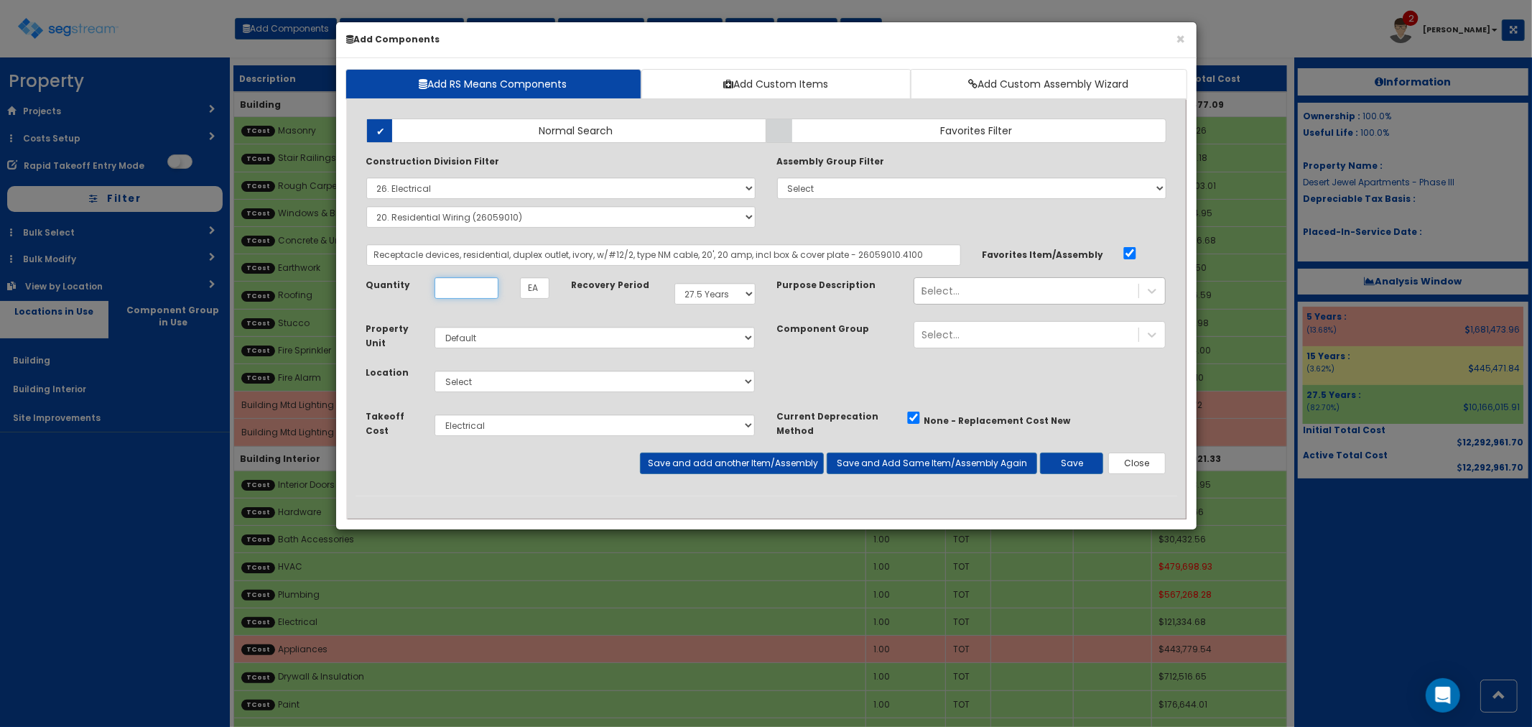
scroll to position [0, 0]
type input "4"
click at [483, 384] on select "Select Building Building Interior Site Improvements Add Additional Location" at bounding box center [595, 382] width 321 height 22
select select "6"
click at [435, 371] on select "Select Building Building Interior Site Improvements Add Additional Location" at bounding box center [595, 382] width 321 height 22
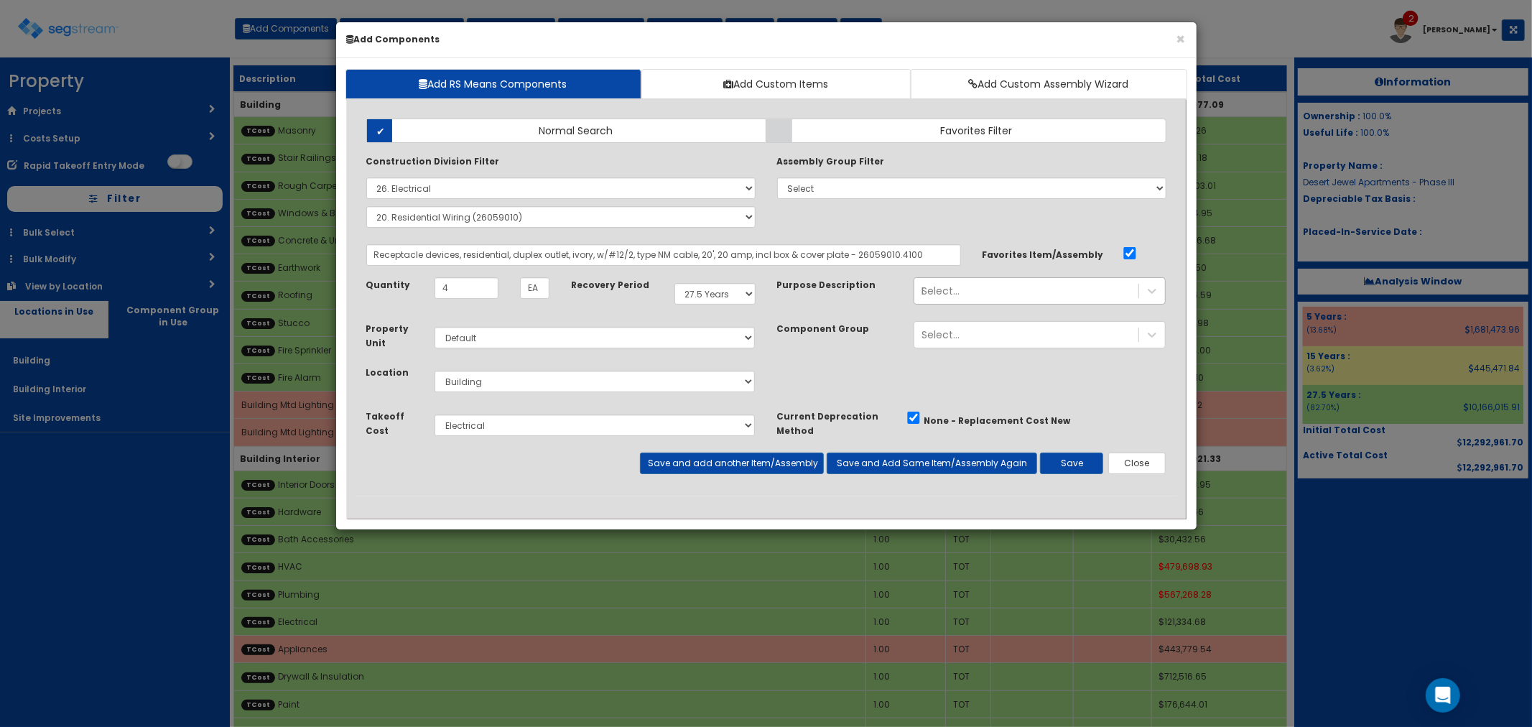
click at [960, 290] on div "Select... Building" at bounding box center [1026, 290] width 224 height 23
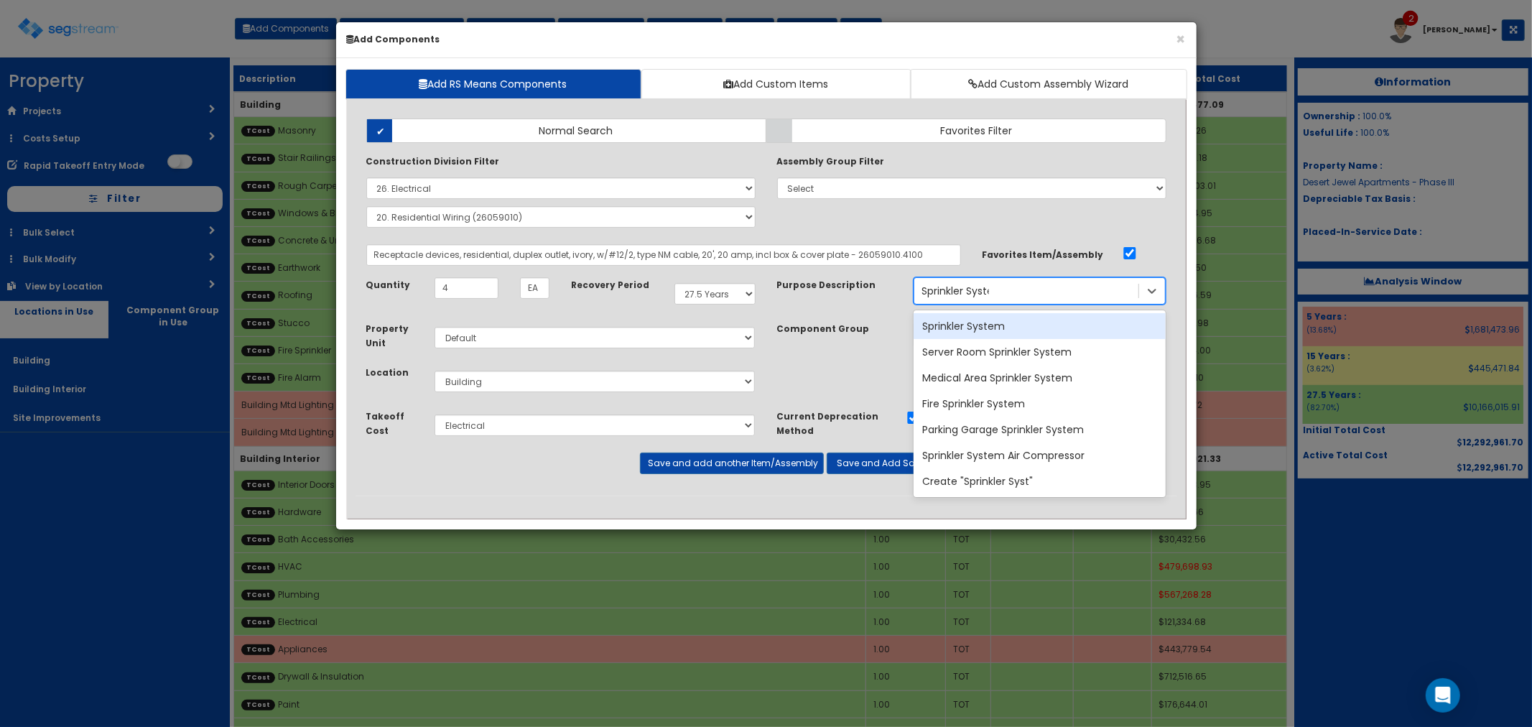
type input "Sprinkler System"
click at [974, 321] on div "Sprinkler System" at bounding box center [1040, 326] width 252 height 26
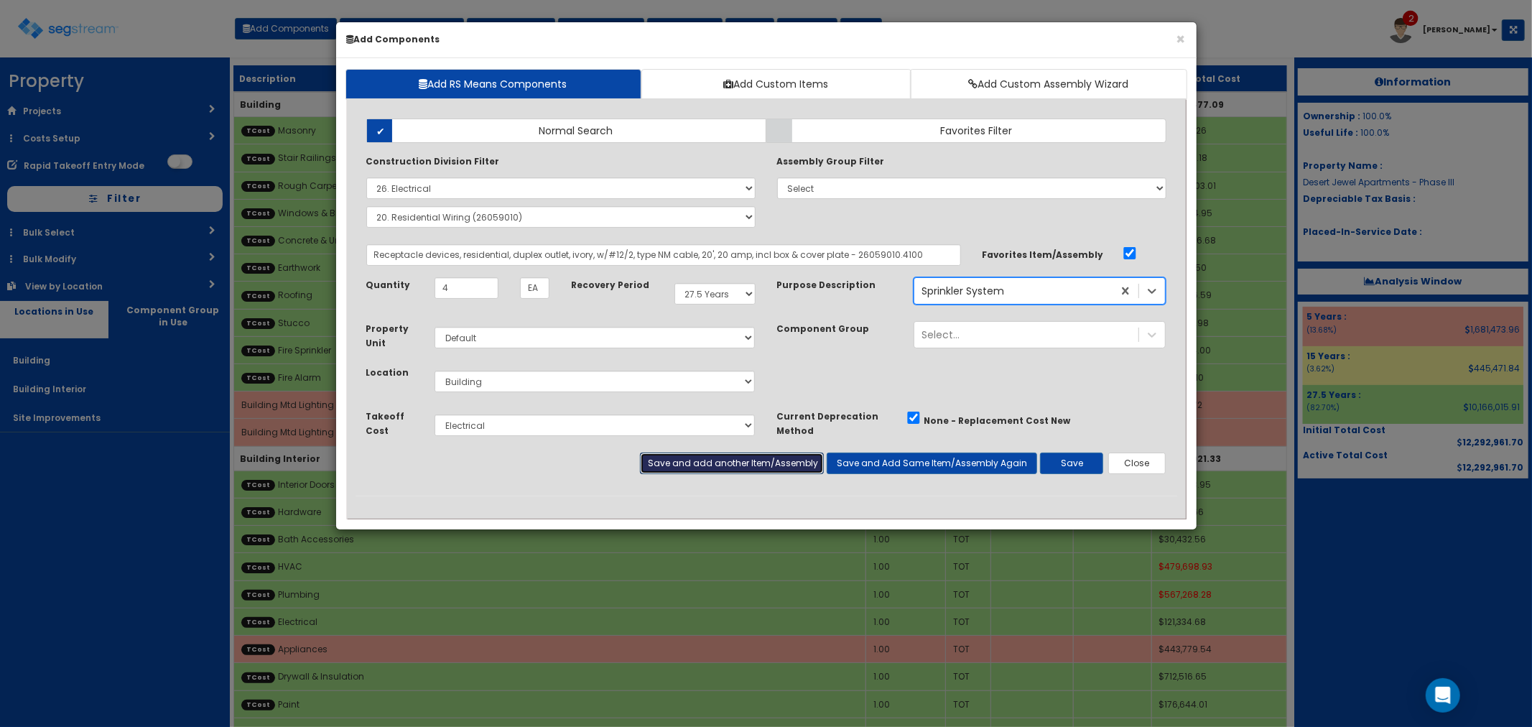
click at [718, 458] on button "Save and add another Item/Assembly" at bounding box center [732, 464] width 184 height 22
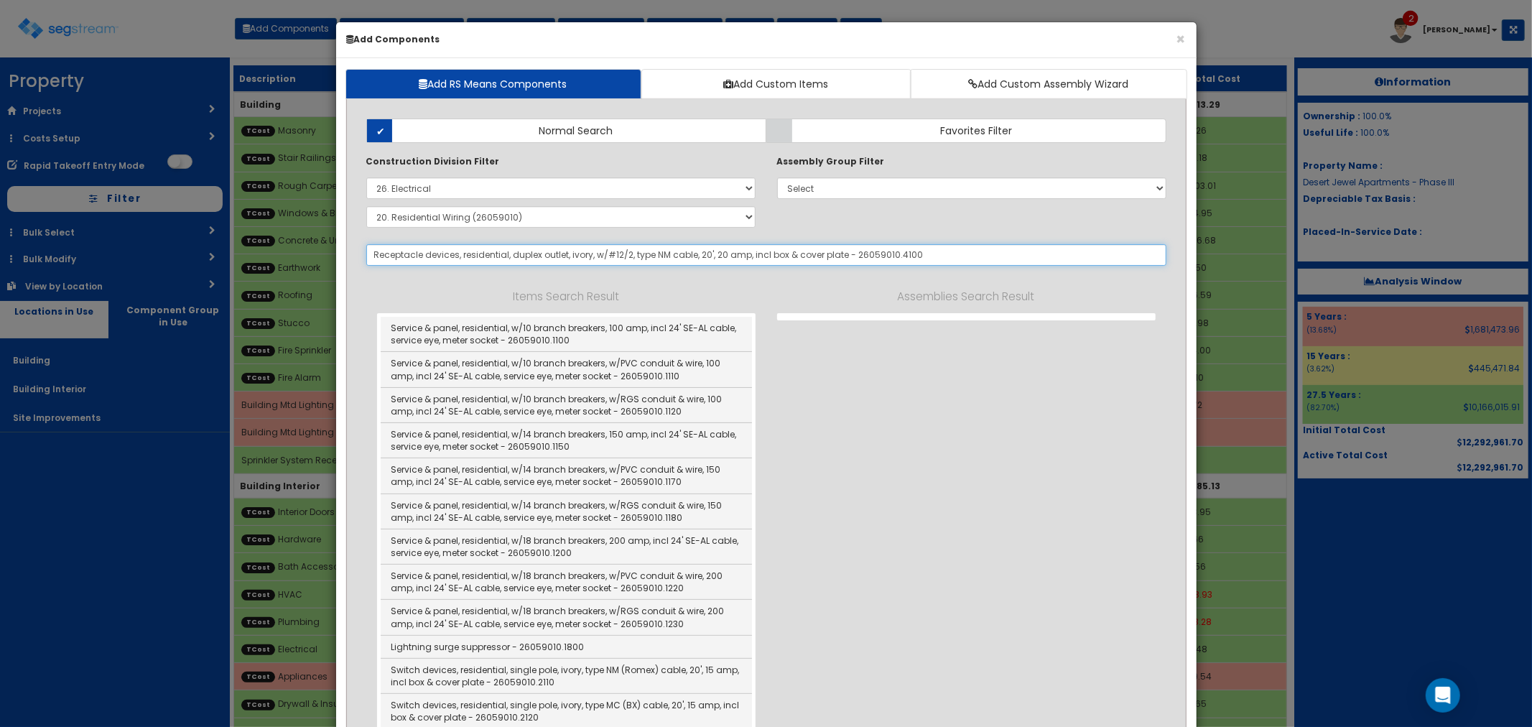
select select "5277633"
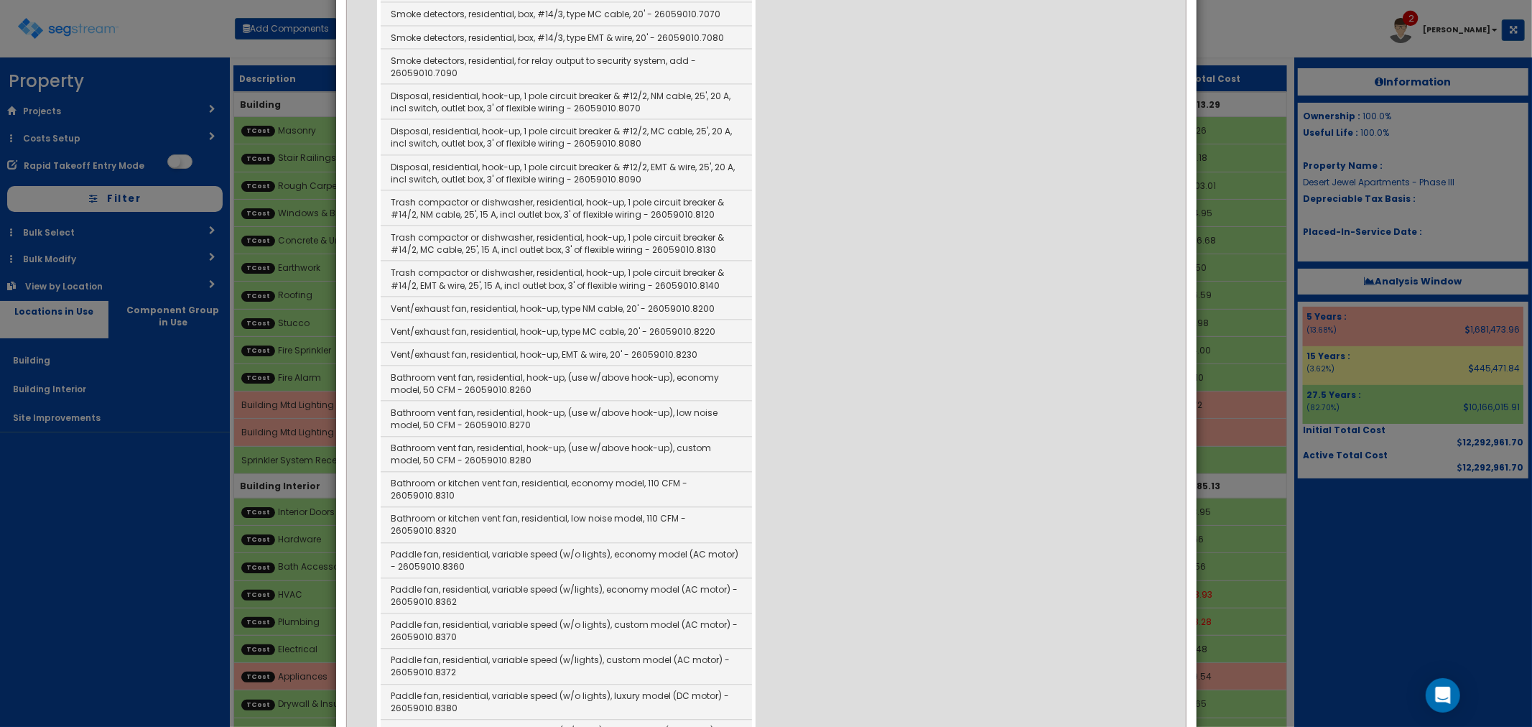
scroll to position [6465, 0]
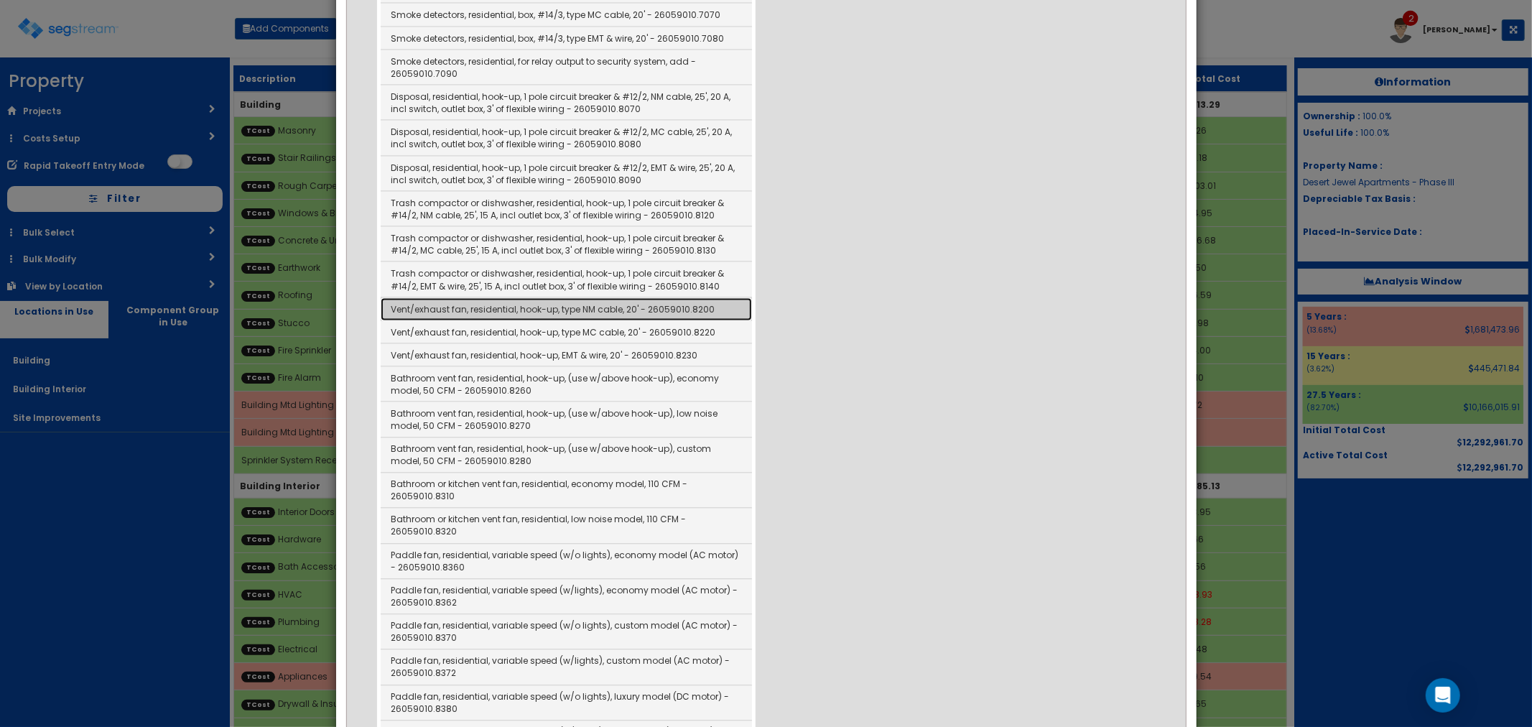
click at [517, 298] on link "Vent/exhaust fan, residential, hook-up, type NM cable, 20' - 26059010.8200" at bounding box center [566, 309] width 371 height 23
type input "Vent/exhaust fan, residential, hook-up, type NM cable, 20' - 26059010.8200"
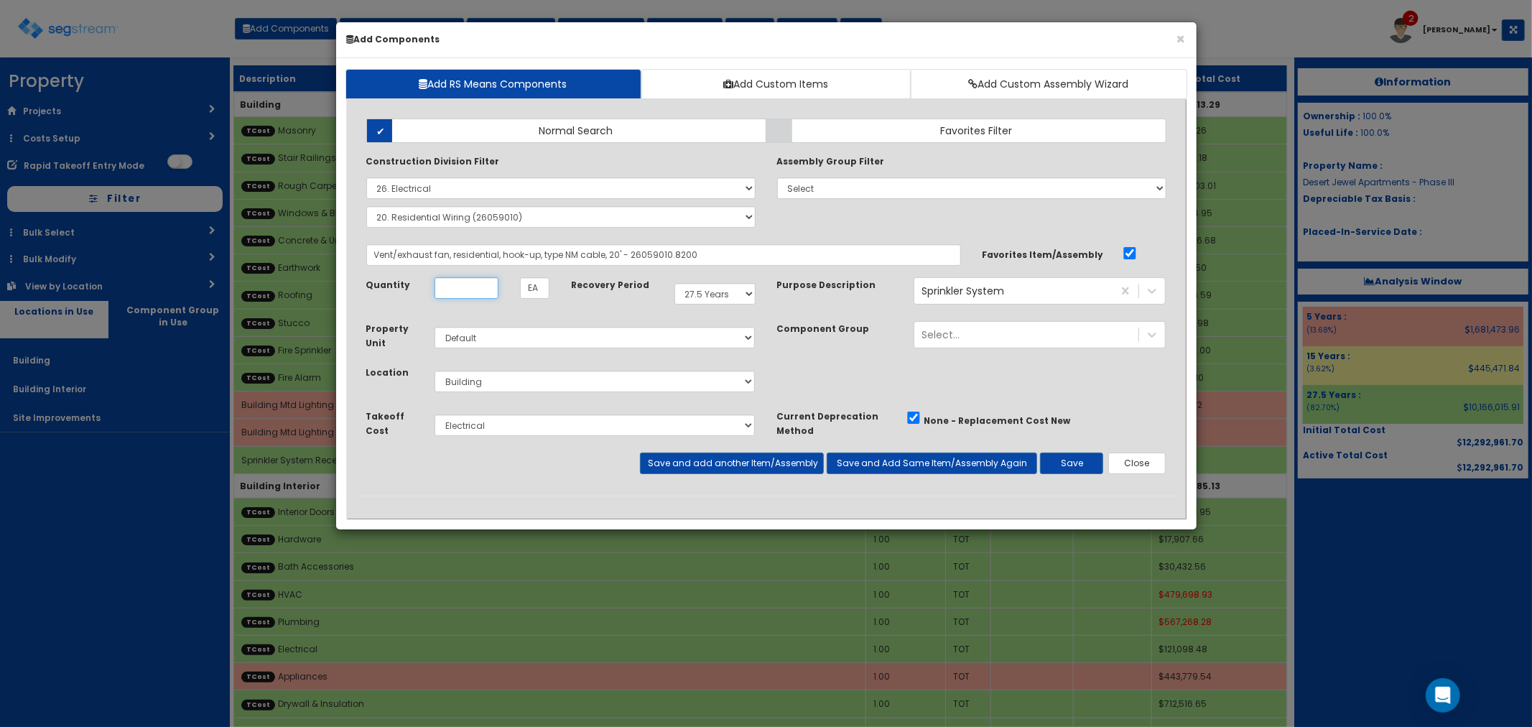
scroll to position [0, 0]
type input "4"
click at [980, 289] on div "Select... Sprinkler System" at bounding box center [1026, 290] width 224 height 23
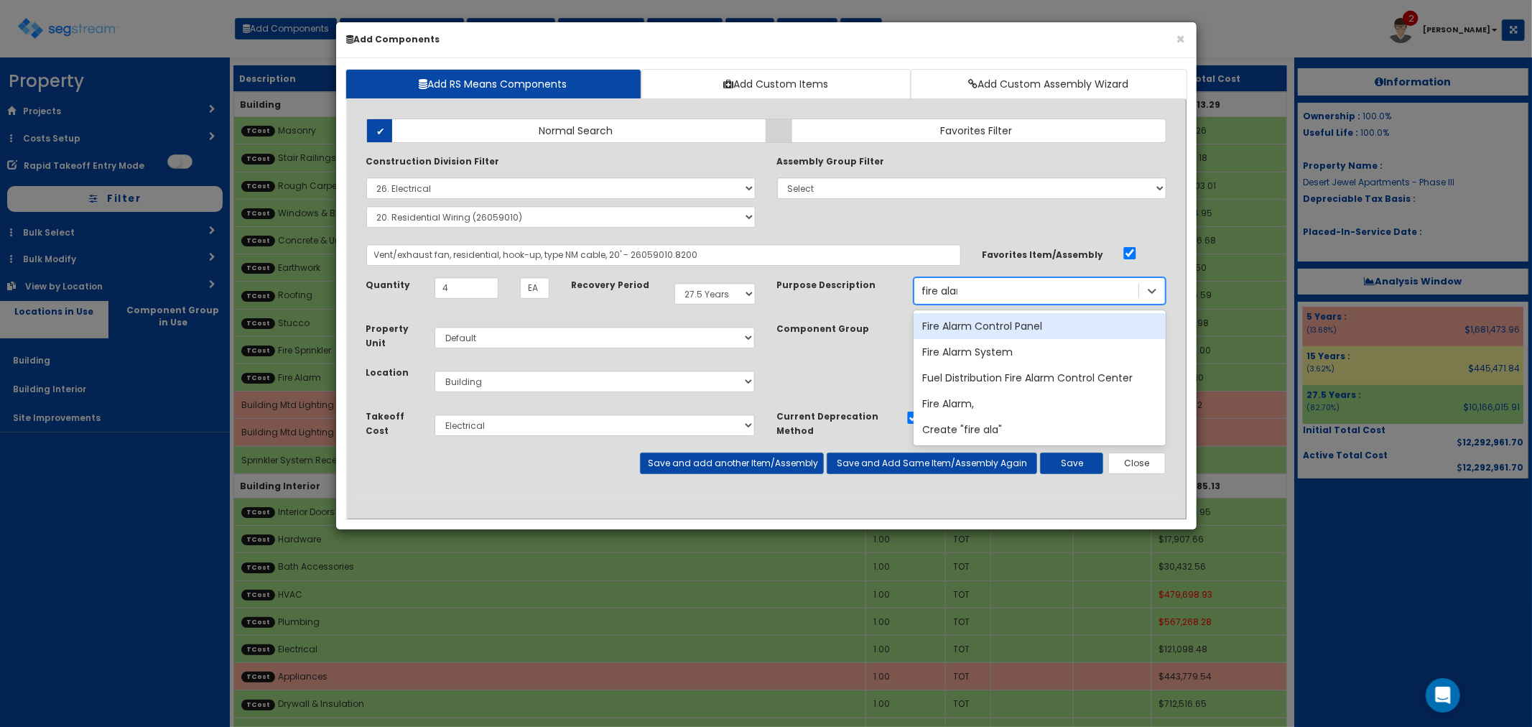
type input "fire alarm"
select select "26000000"
select select "26059010"
select select "275Y"
select select "default"
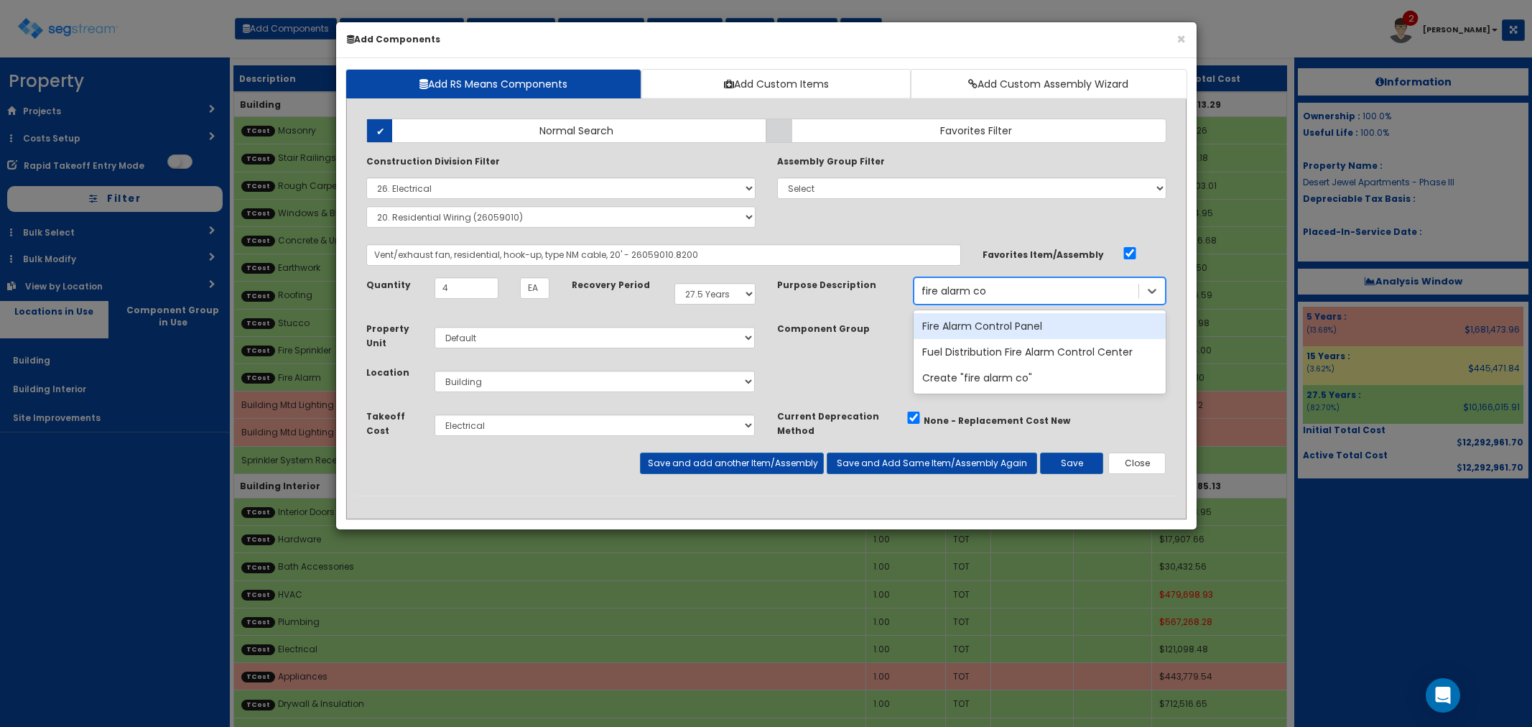
select select "6"
select select "5277633"
type input "fire alarm control panel"
click at [972, 325] on div "Fire Alarm Control Panel" at bounding box center [1040, 326] width 252 height 26
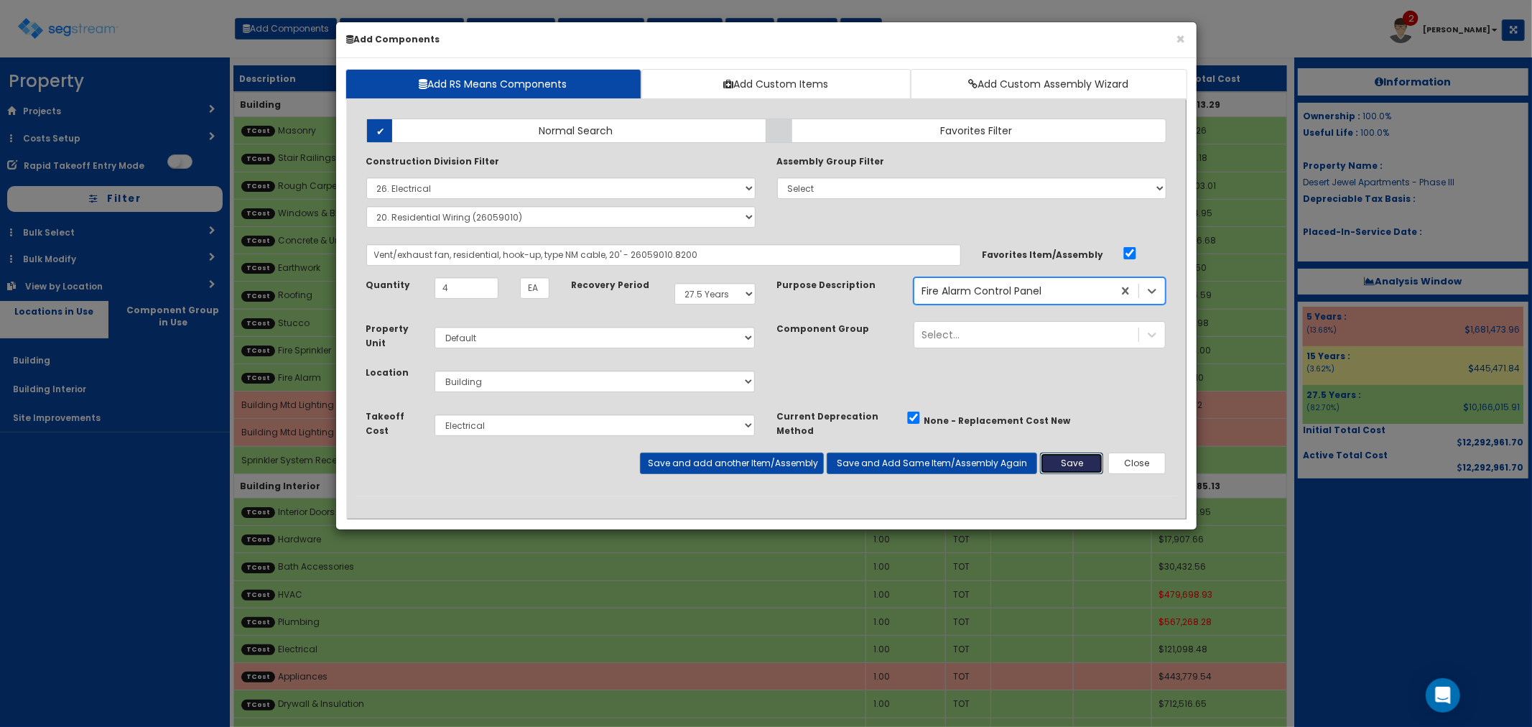
click at [1081, 467] on button "Save" at bounding box center [1071, 464] width 63 height 22
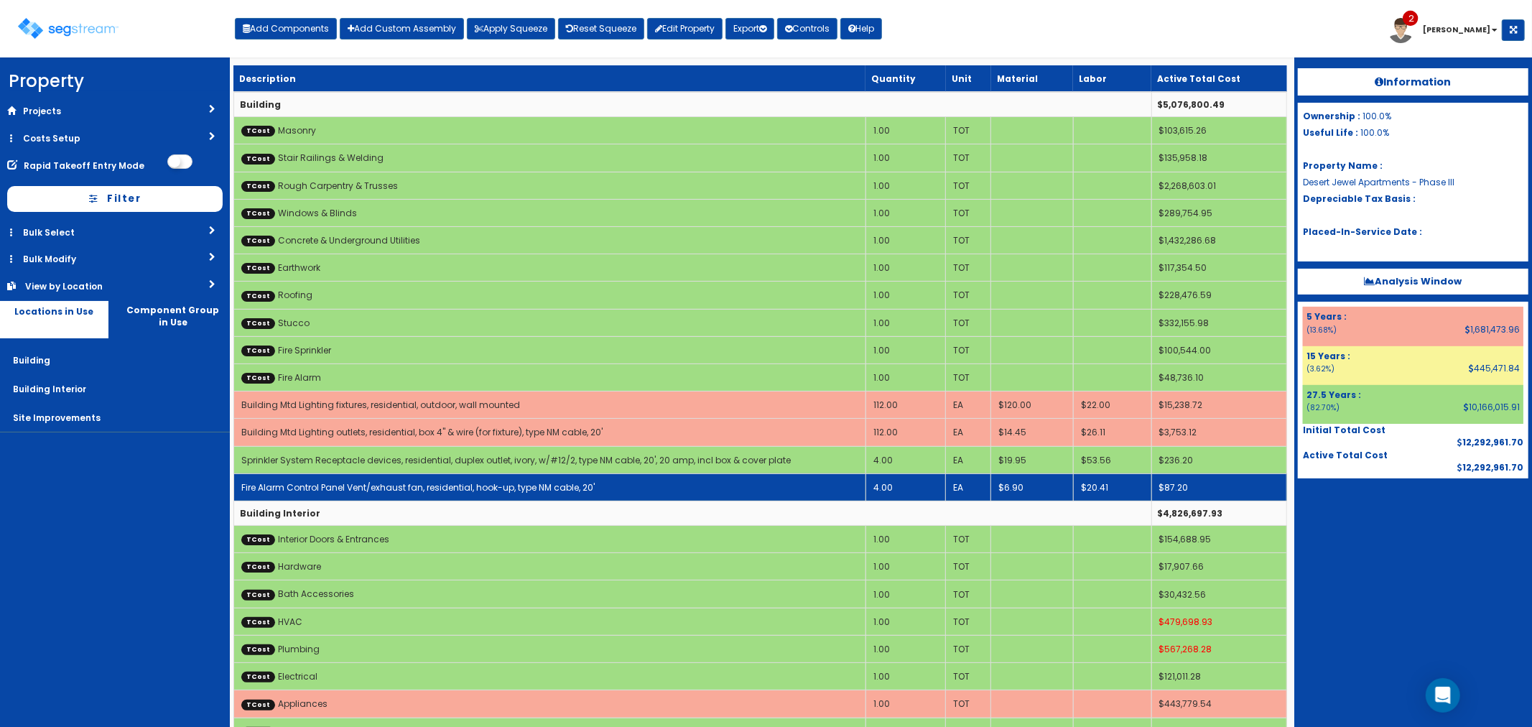
click at [421, 483] on link "Fire Alarm Control Panel Vent/exhaust fan, residential, hook-up, type NM cable,…" at bounding box center [417, 487] width 353 height 12
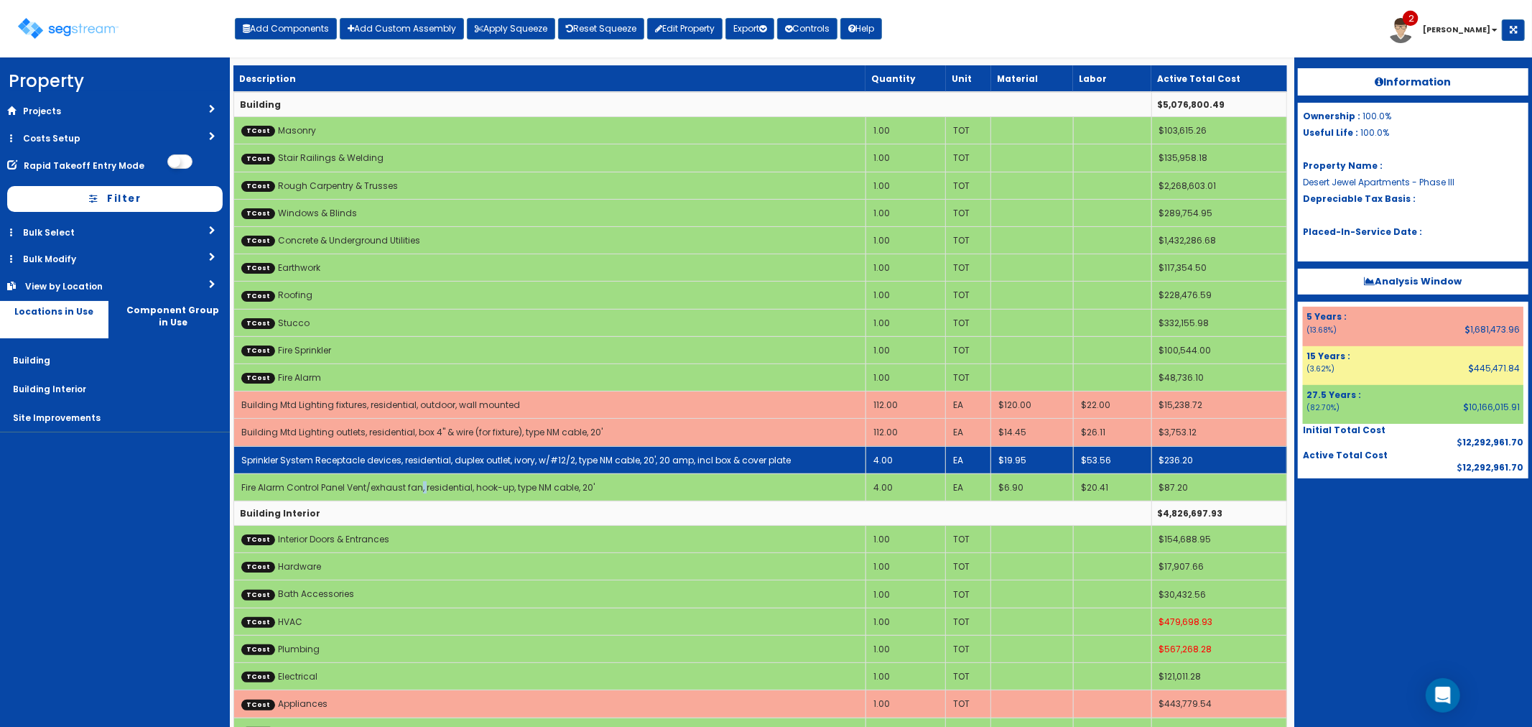
select select "5277633"
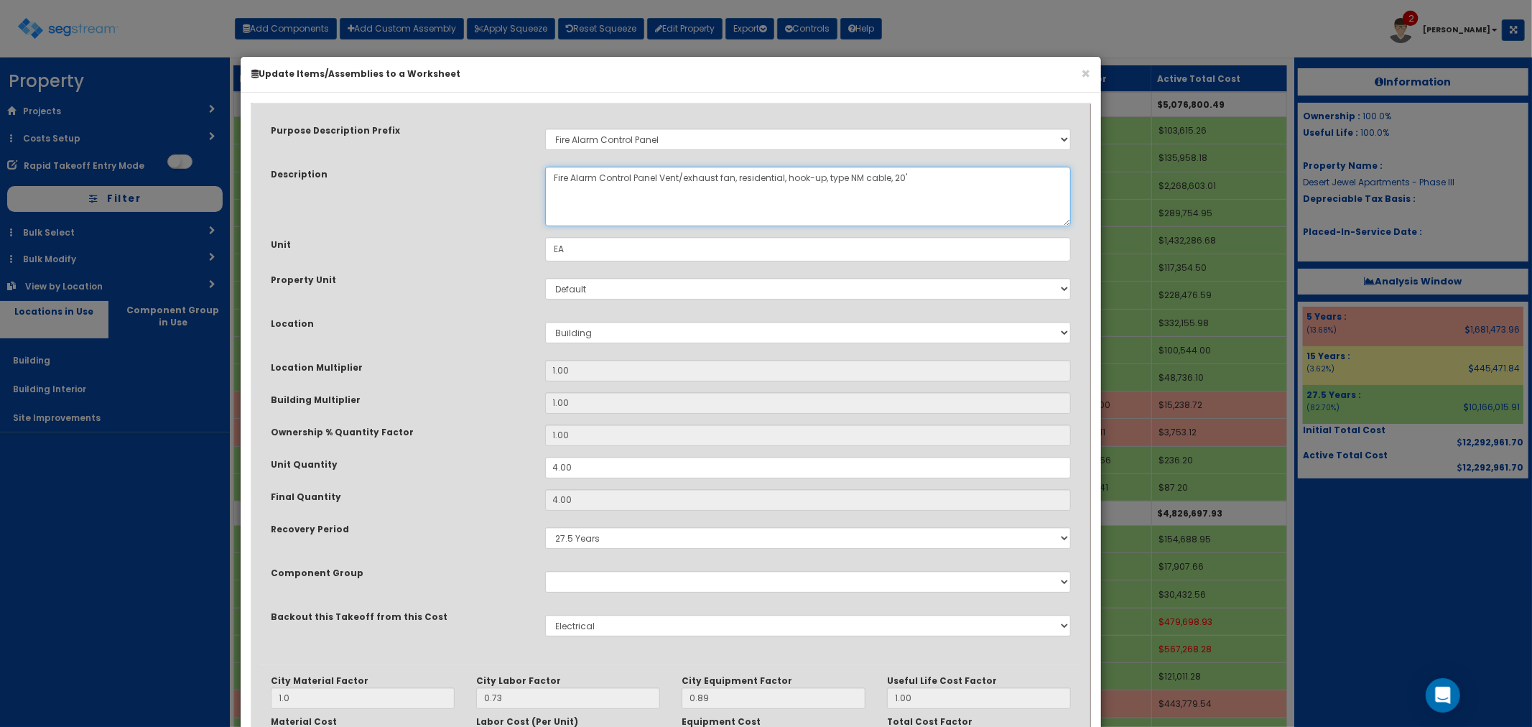
drag, startPoint x: 659, startPoint y: 174, endPoint x: 731, endPoint y: 177, distance: 71.9
click at [731, 177] on textarea "Fire Alarm Control Panel Vent/exhaust fan, residential, hook-up, type NM cable,…" at bounding box center [808, 197] width 527 height 60
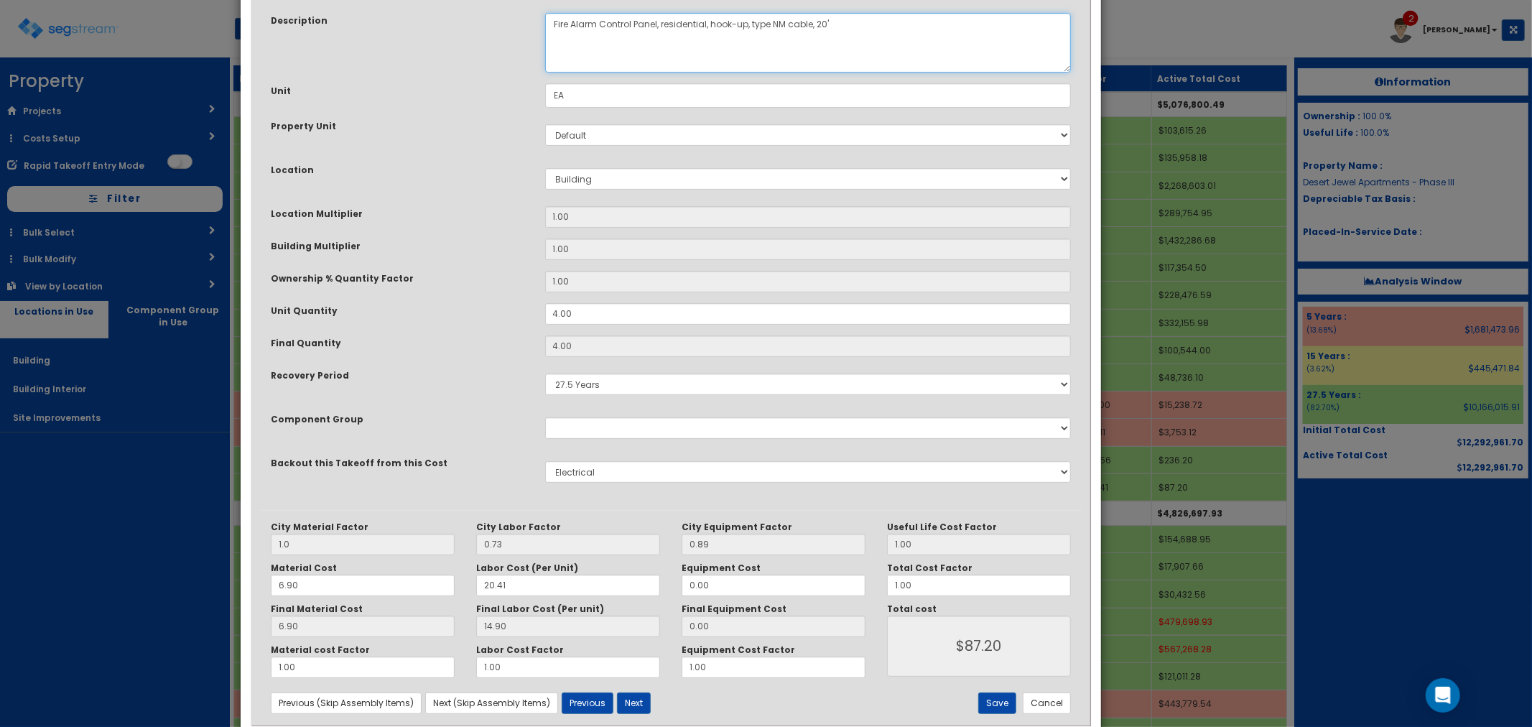
scroll to position [163, 0]
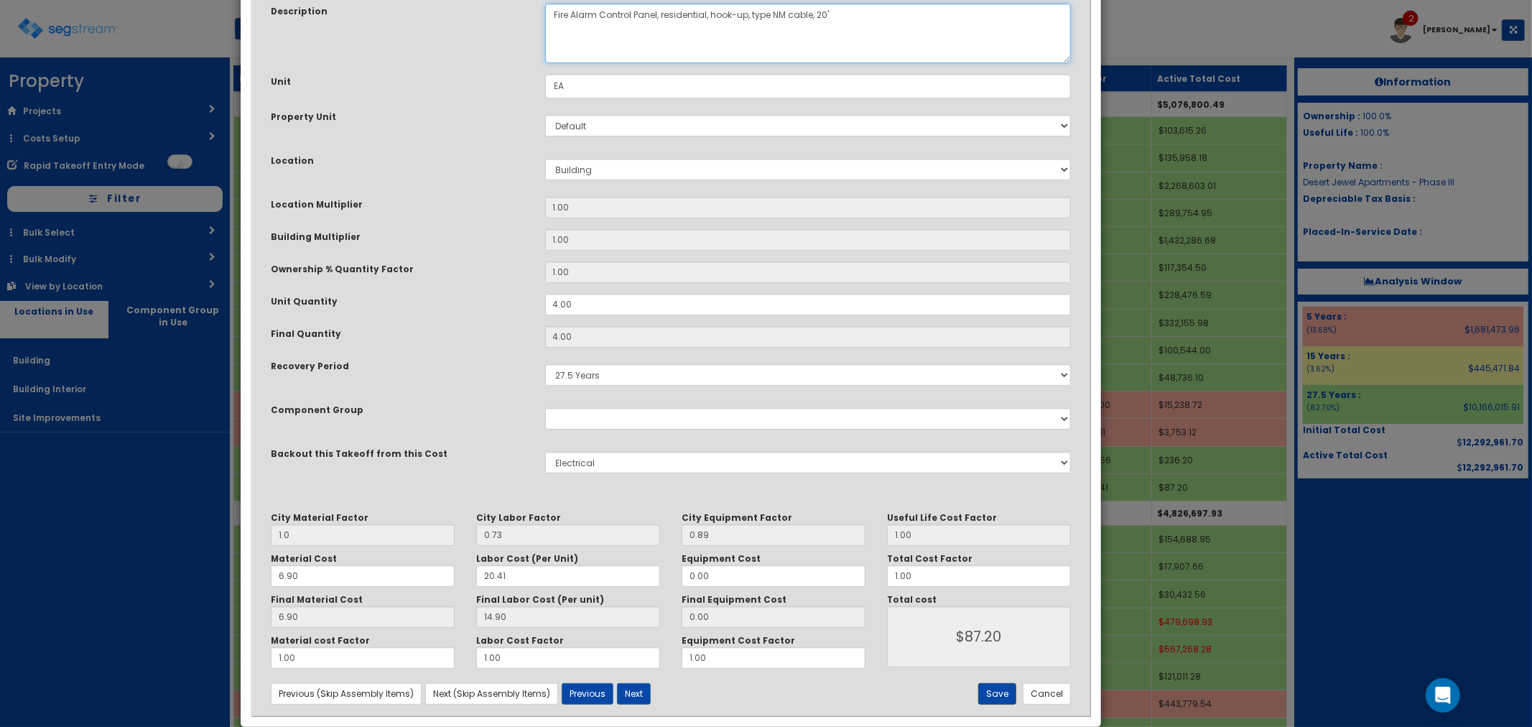
type textarea "Fire Alarm Control Panel, residential, hook-up, type NM cable, 20'"
click at [996, 695] on button "Save" at bounding box center [997, 694] width 38 height 22
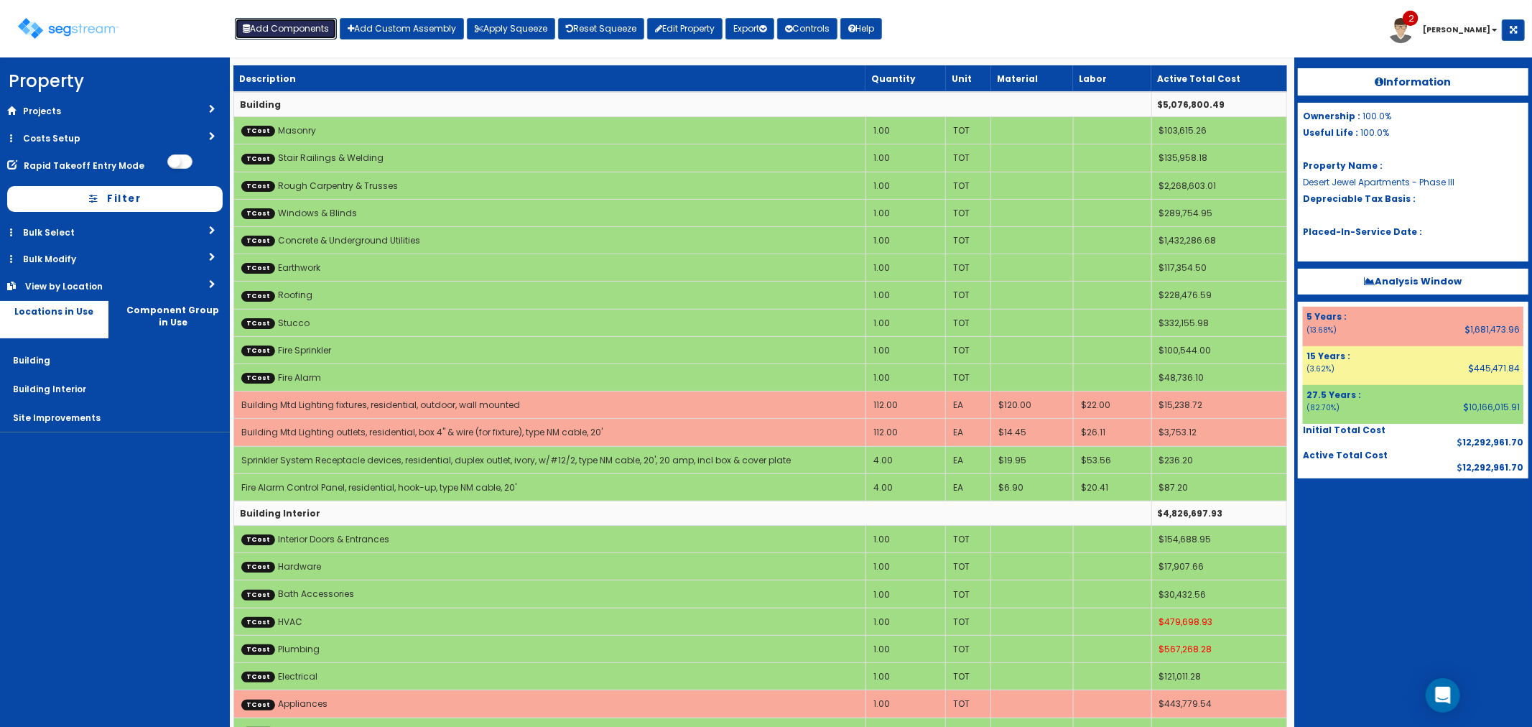
drag, startPoint x: 269, startPoint y: 29, endPoint x: 497, endPoint y: 254, distance: 320.0
click at [269, 29] on button "Add Components" at bounding box center [286, 29] width 102 height 22
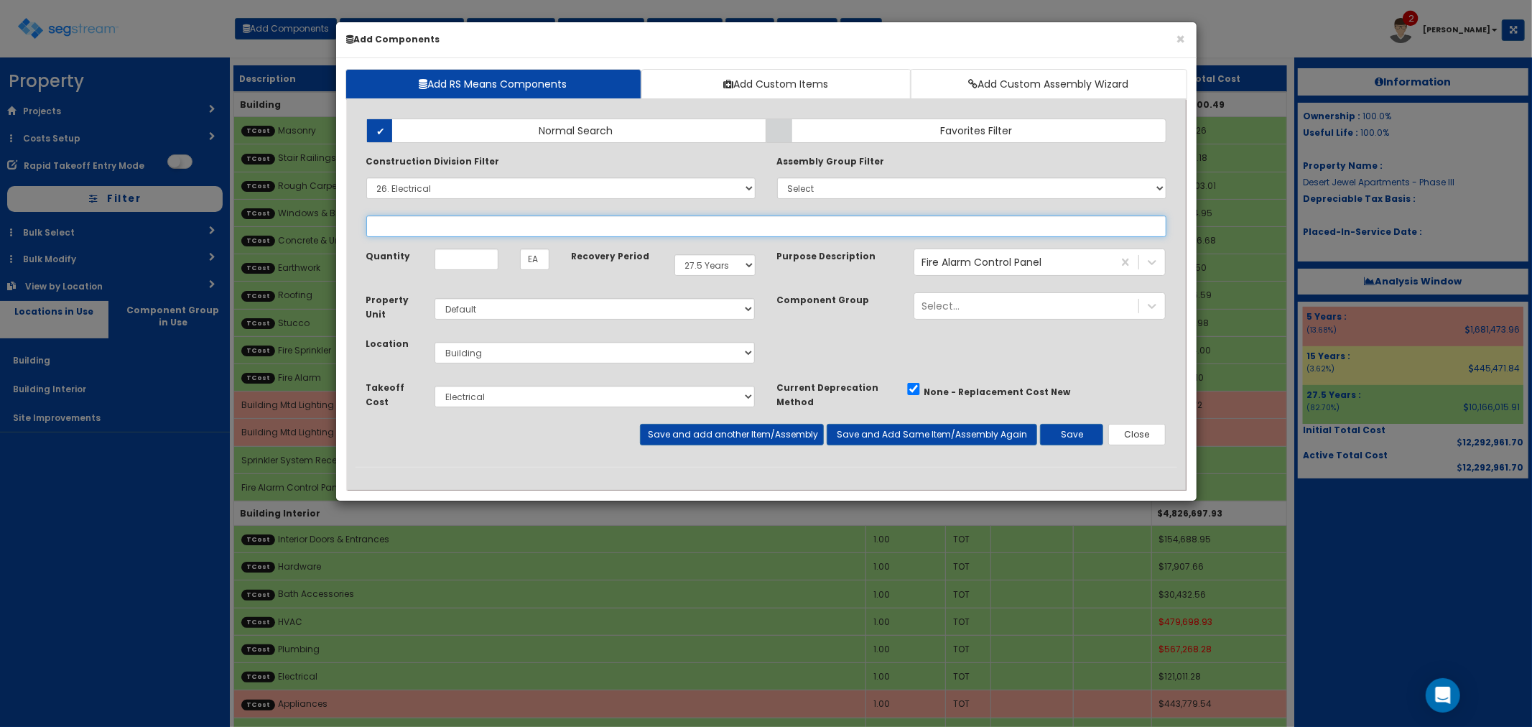
select select
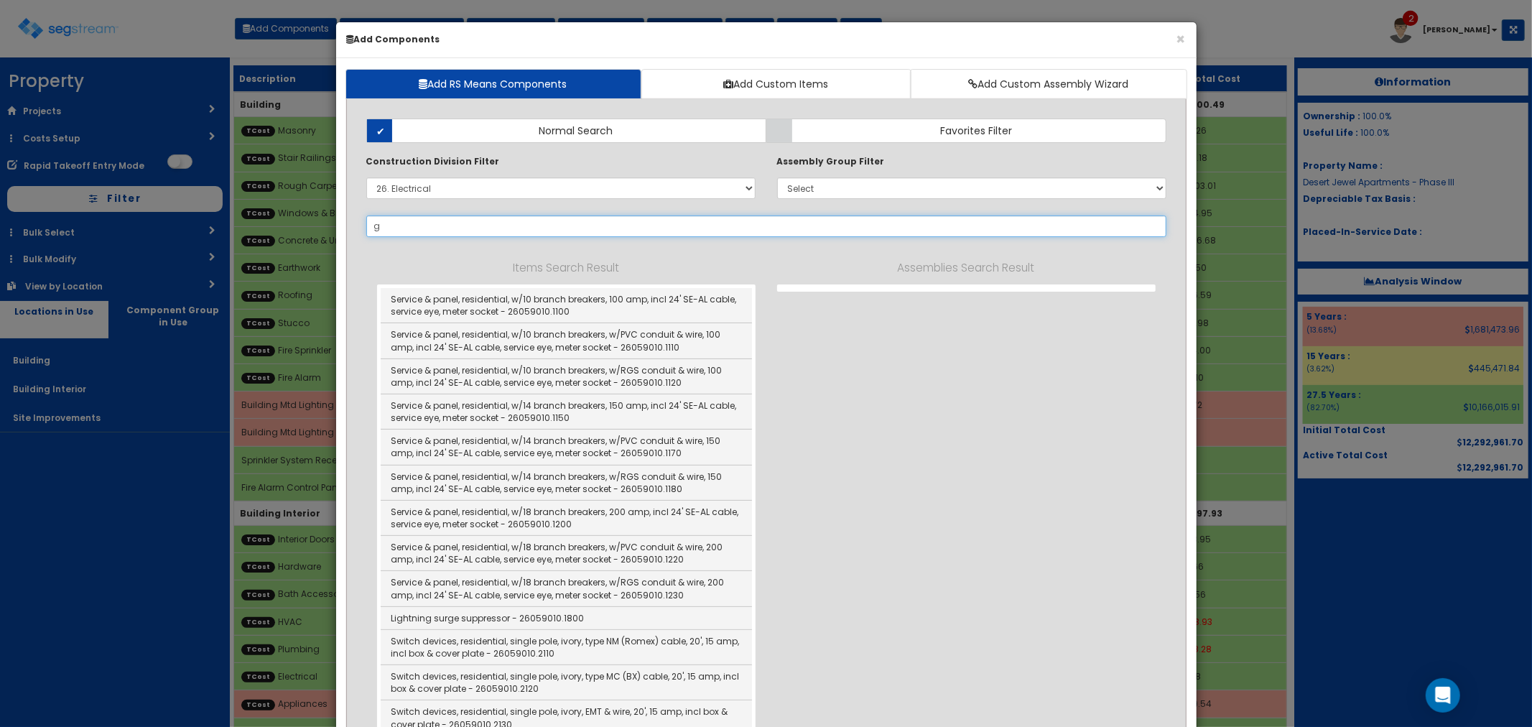
type input "ge"
select select "26059010"
type input "g"
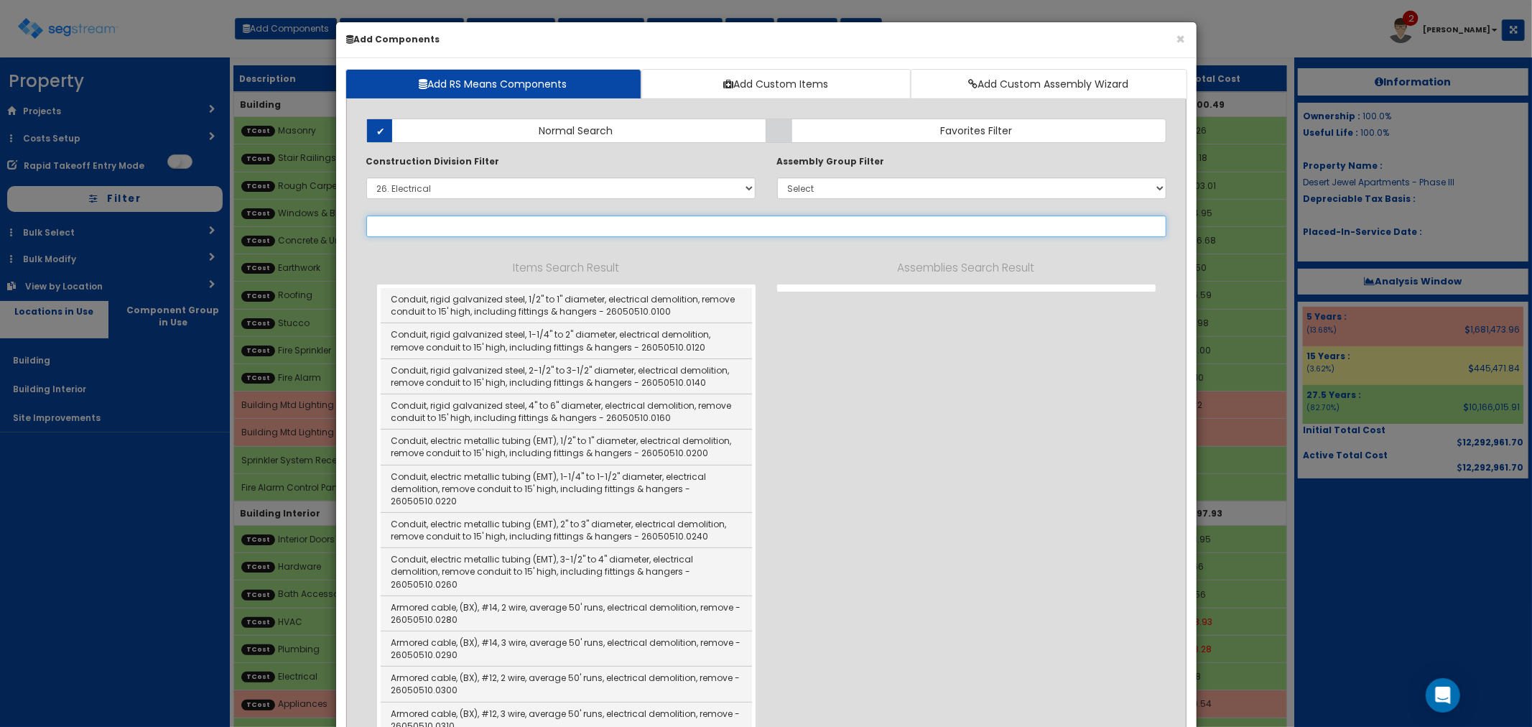
select select "26059010"
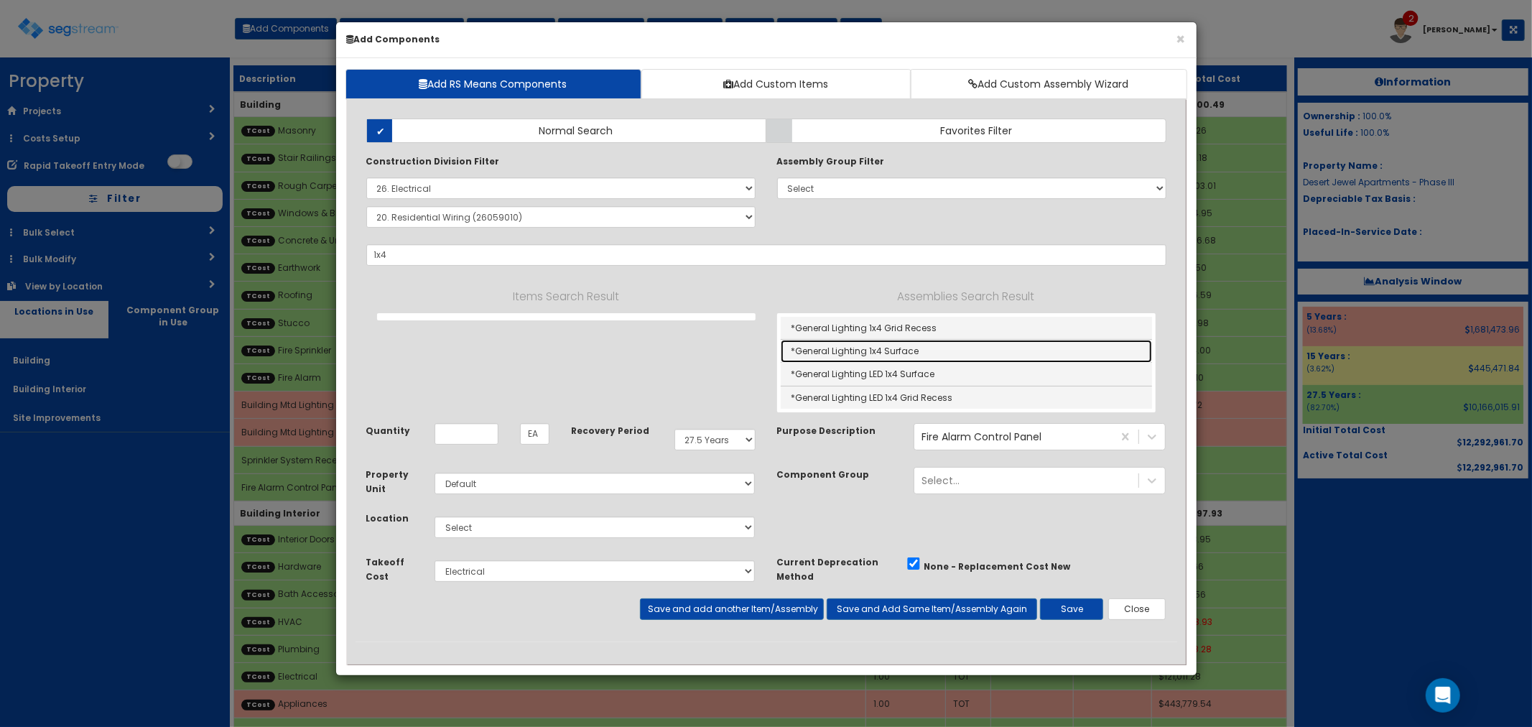
drag, startPoint x: 872, startPoint y: 349, endPoint x: 888, endPoint y: 353, distance: 16.4
click at [872, 349] on link "*General Lighting 1x4 Surface" at bounding box center [966, 351] width 371 height 23
type input "*General Lighting 1x4 Surface"
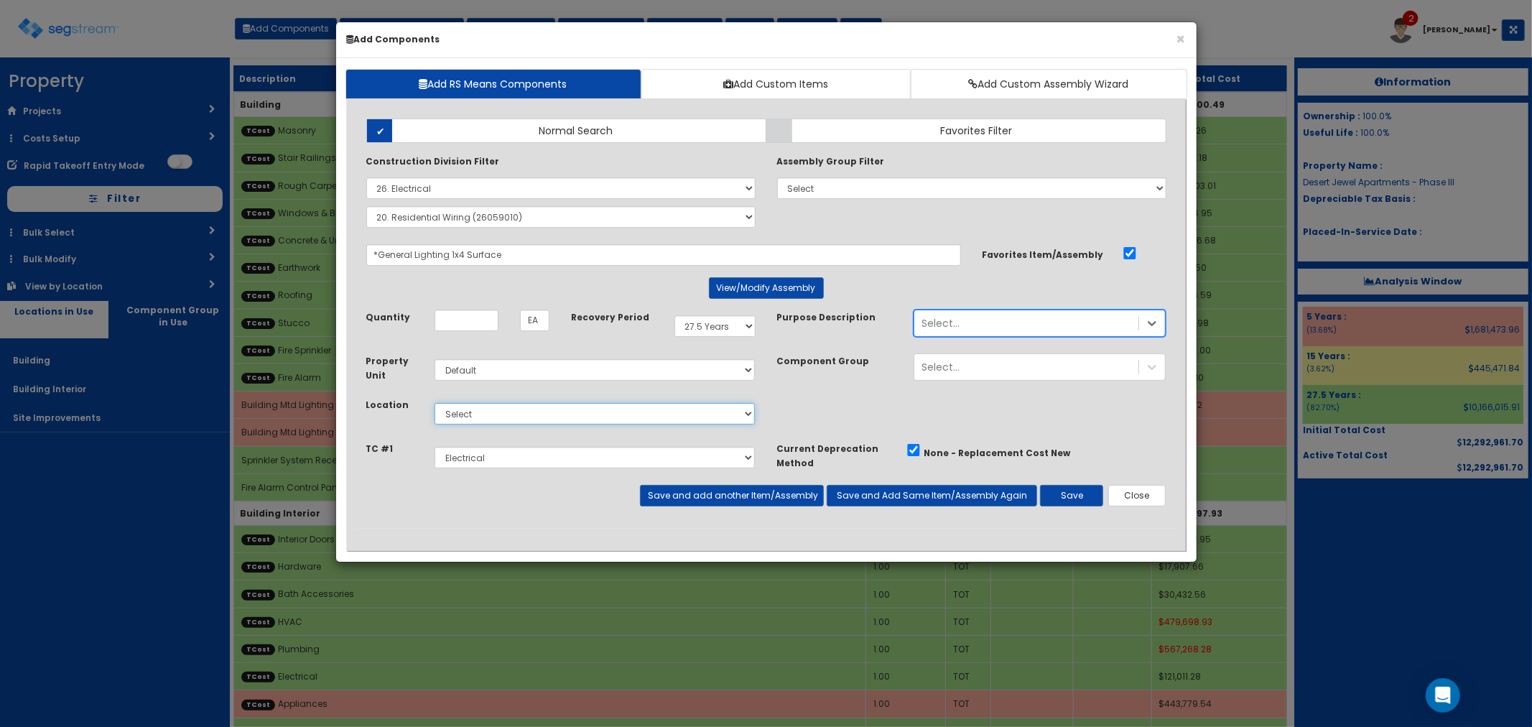
click at [483, 409] on select "Select Building Building Interior Site Improvements Add Additional Location" at bounding box center [595, 414] width 321 height 22
select select "7"
click at [435, 403] on select "Select Building Building Interior Site Improvements Add Additional Location" at bounding box center [595, 414] width 321 height 22
click at [742, 288] on button "View/Modify Assembly" at bounding box center [766, 288] width 115 height 22
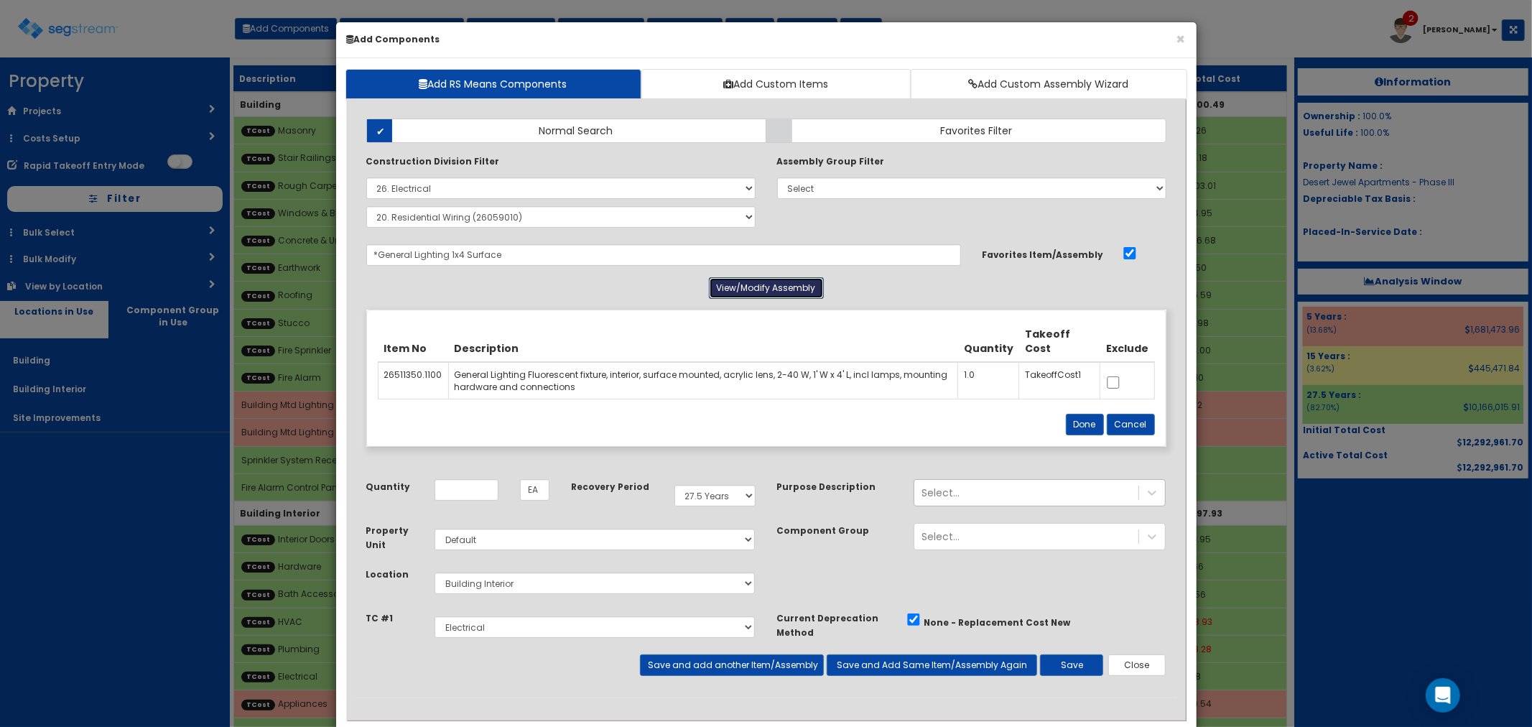
click at [749, 289] on button "View/Modify Assembly" at bounding box center [766, 288] width 115 height 22
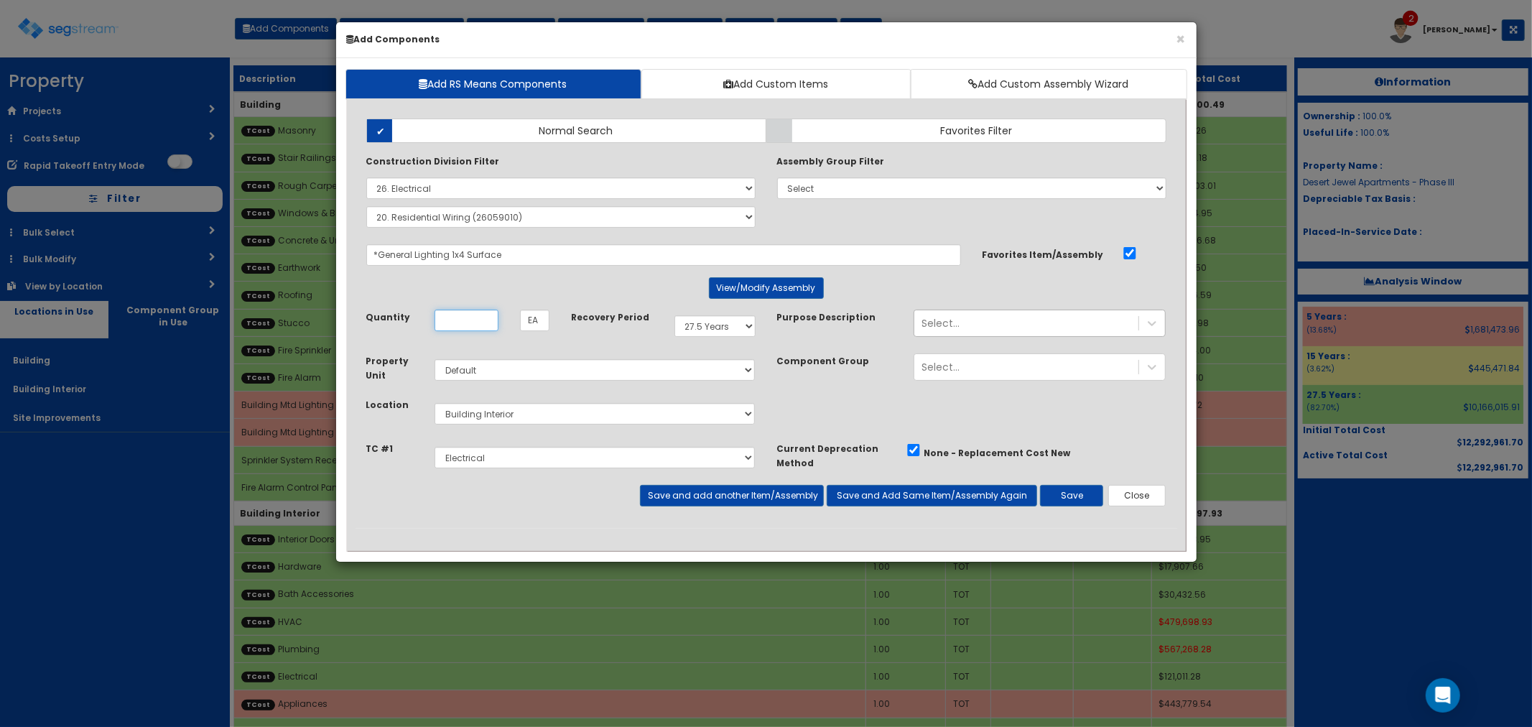
click at [465, 325] on input "Unit Quantity" at bounding box center [467, 321] width 64 height 22
type input "56"
click at [1067, 491] on button "Save" at bounding box center [1071, 496] width 63 height 22
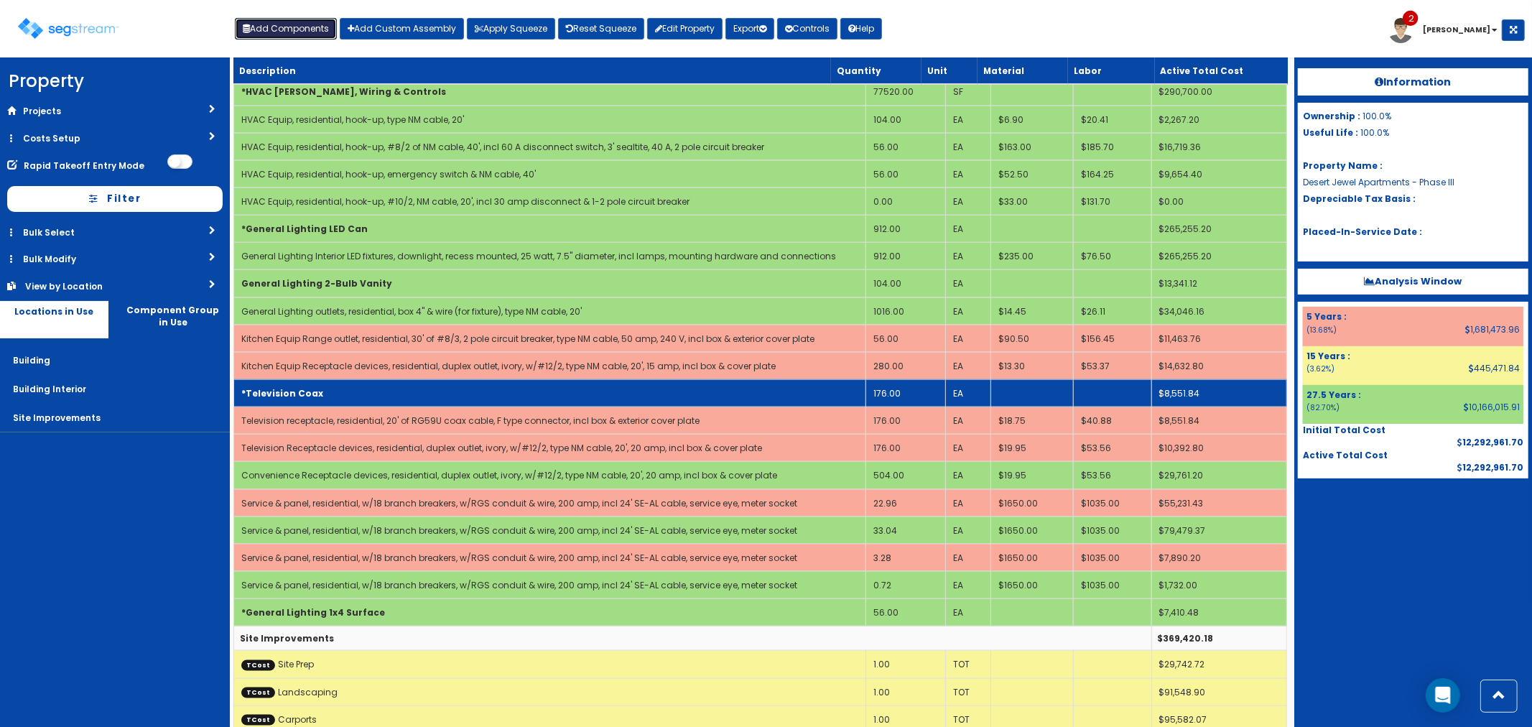
scroll to position [1433, 0]
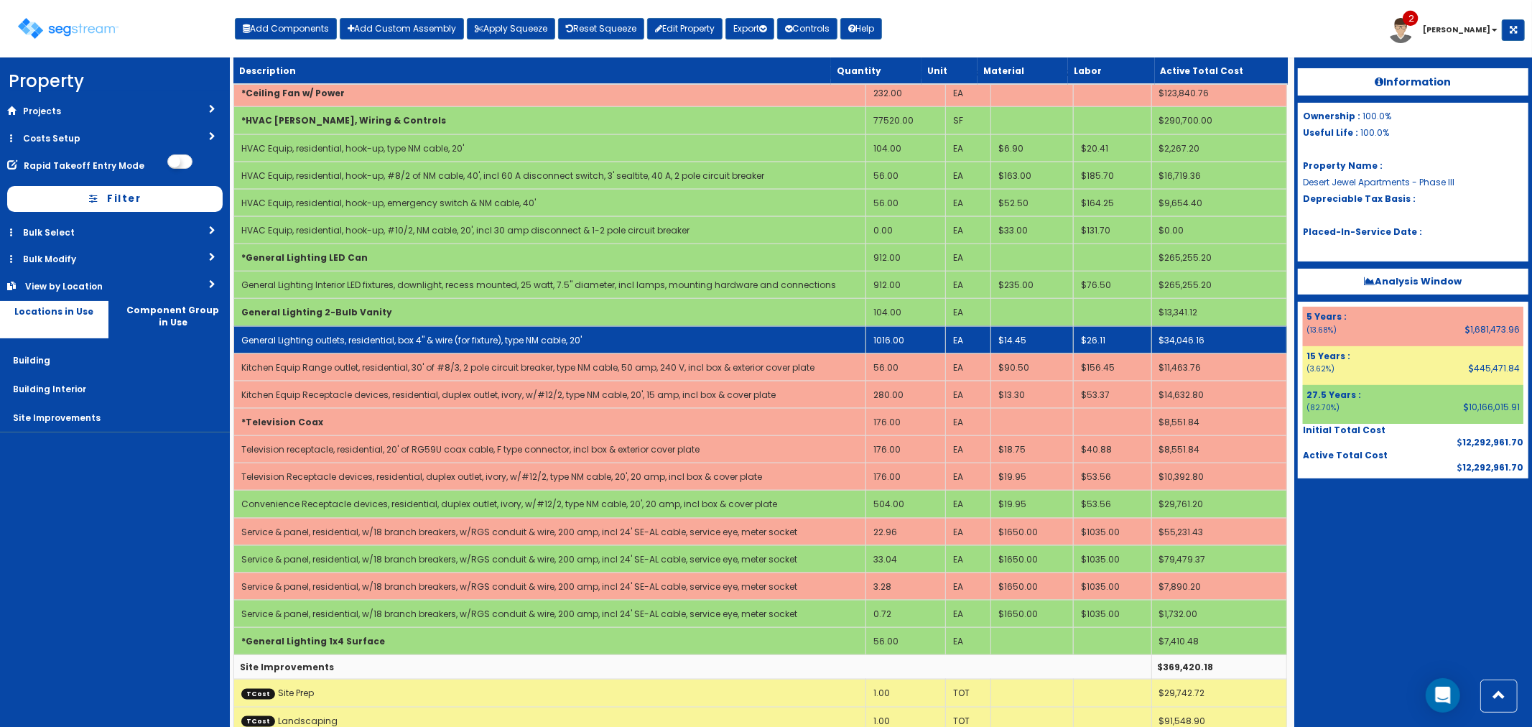
click at [910, 347] on td "1016.00" at bounding box center [906, 339] width 80 height 27
click at [905, 340] on td "1016.00" at bounding box center [906, 339] width 80 height 27
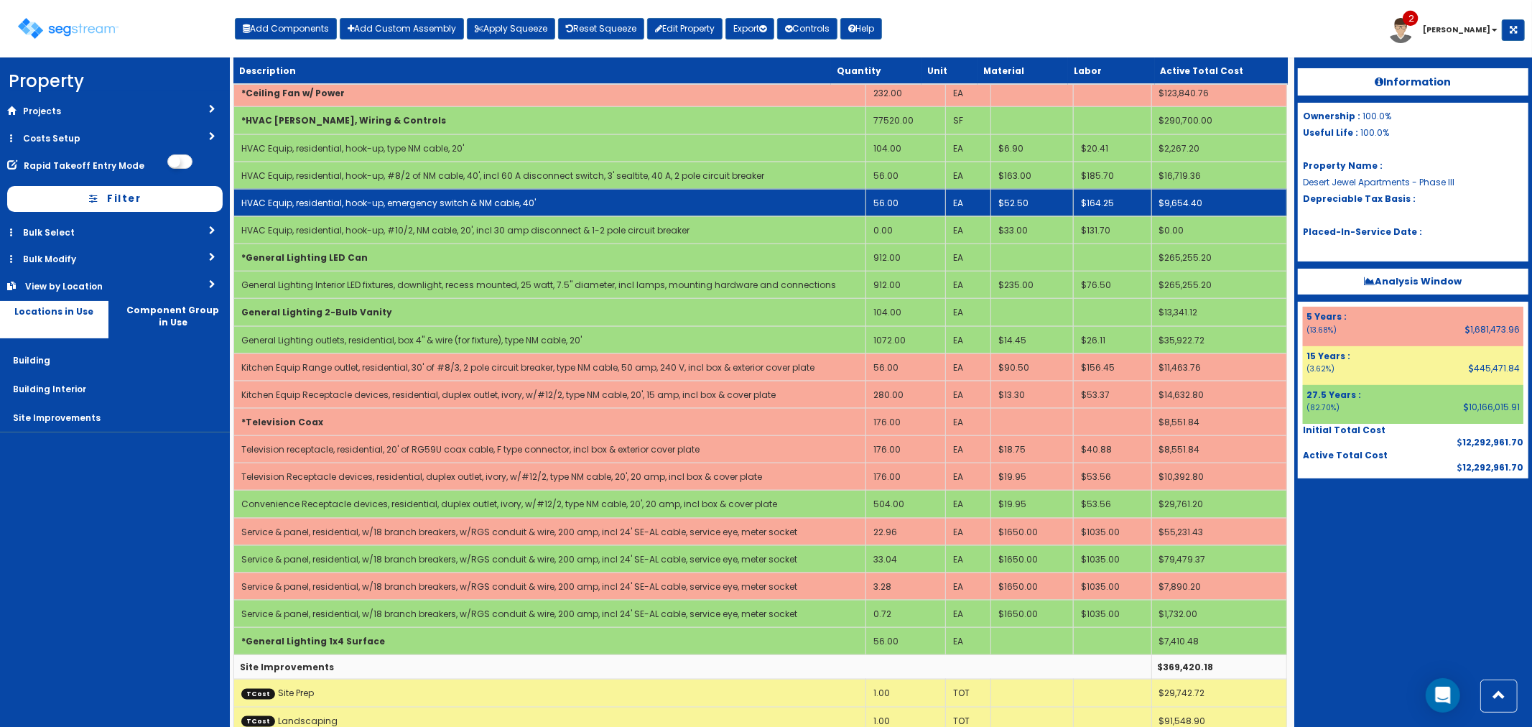
scroll to position [1513, 0]
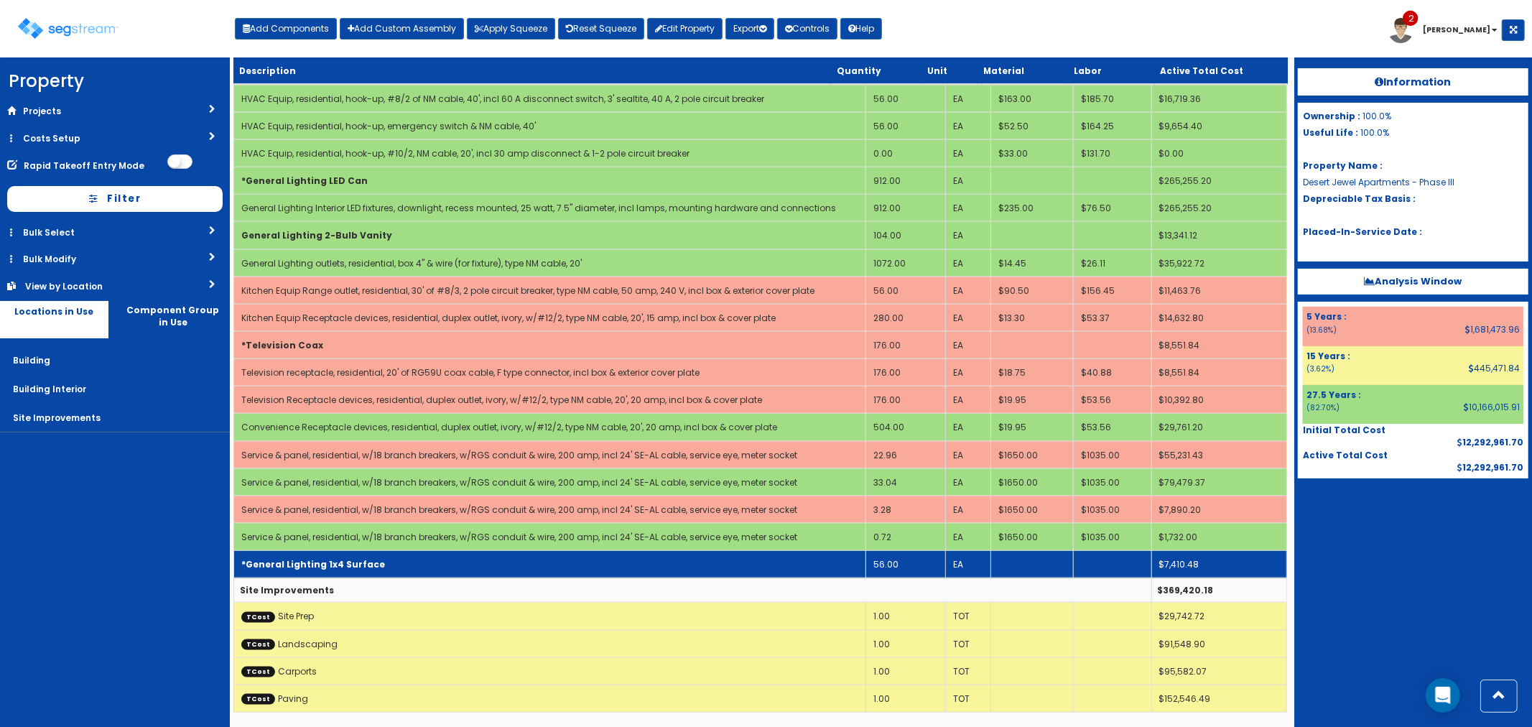
click at [646, 567] on td "*General Lighting 1x4 Surface" at bounding box center [549, 564] width 632 height 27
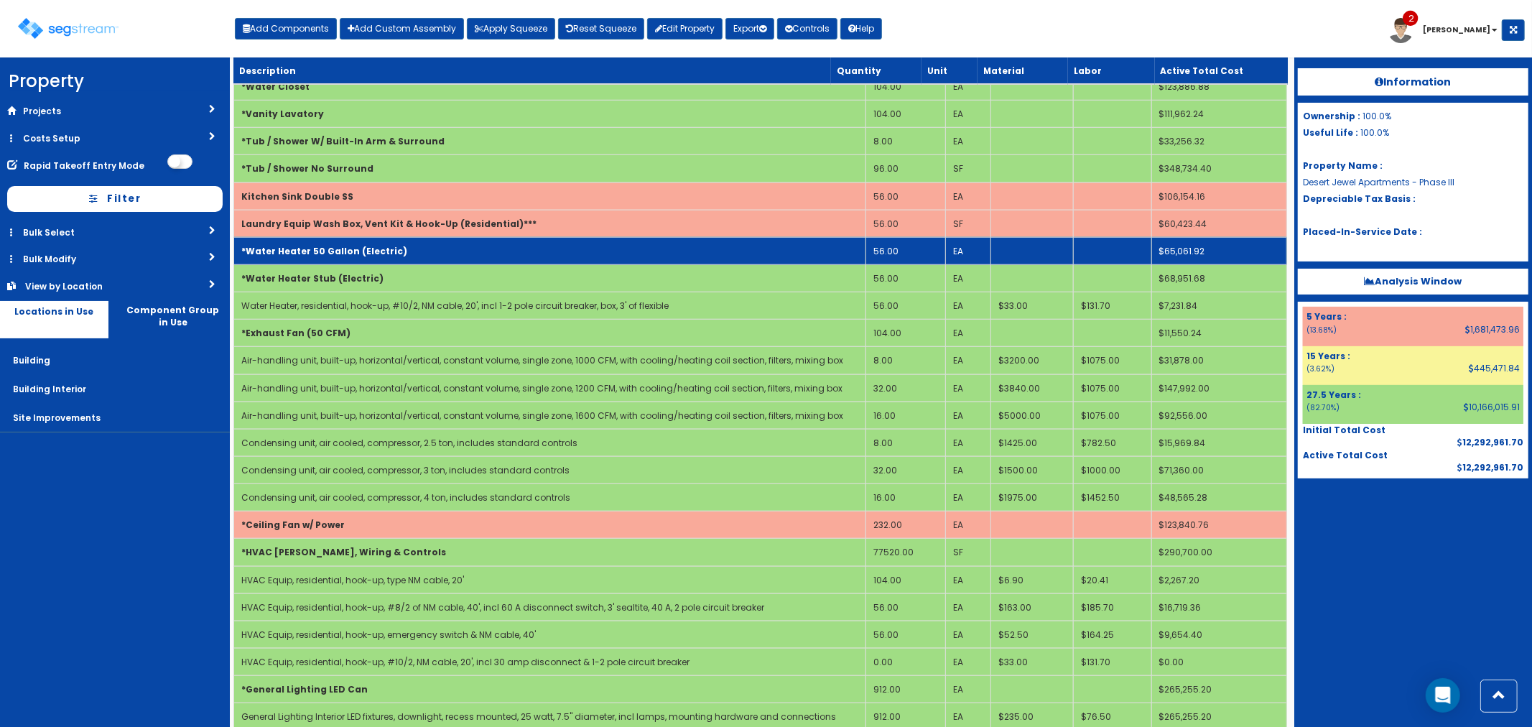
scroll to position [982, 0]
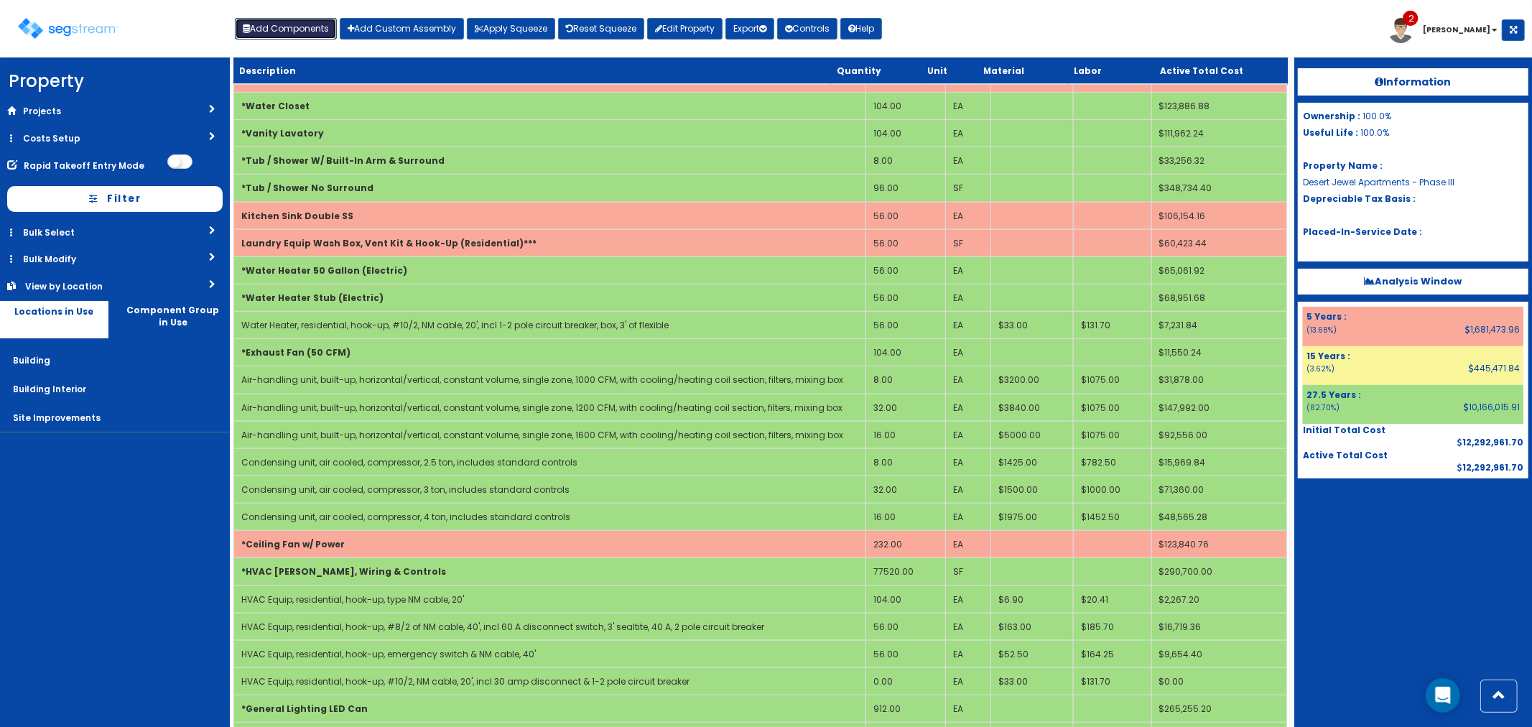
click at [282, 27] on button "Add Components" at bounding box center [286, 29] width 102 height 22
select select "5277633"
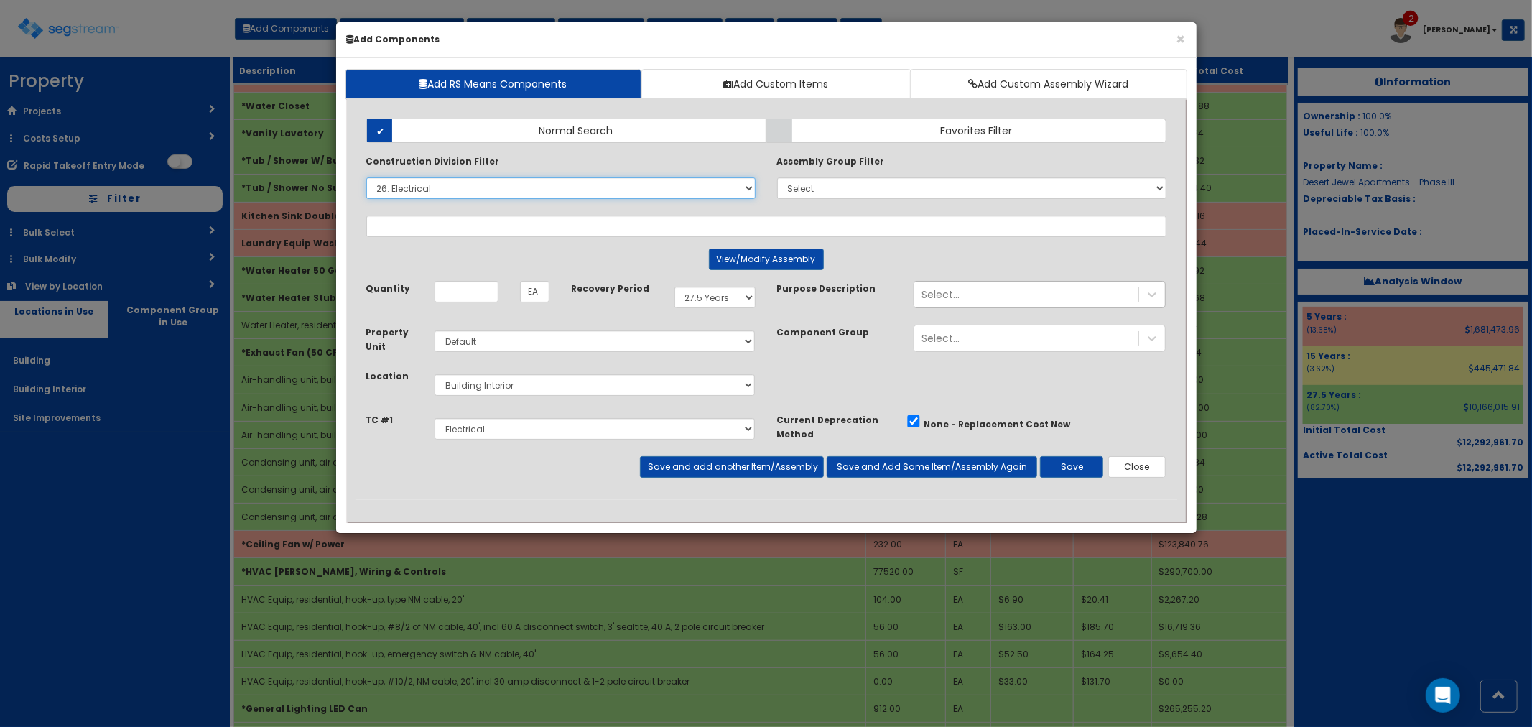
click at [632, 195] on select "Select 0. Custom Item 1. General Requirements 2. Existing Conditions 3. Concret…" at bounding box center [560, 188] width 389 height 22
select select
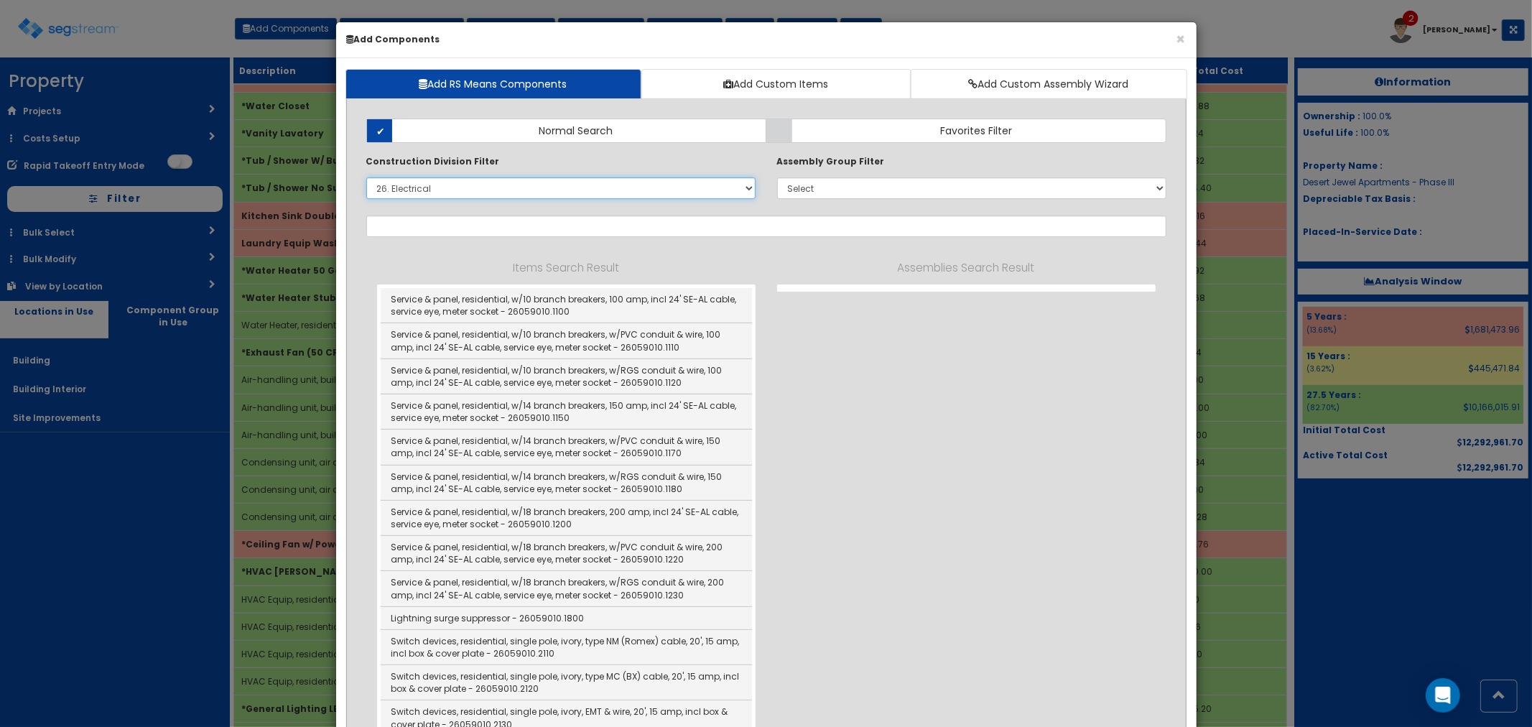
select select
click at [366, 177] on select "Select 0. Custom Item 1. General Requirements 2. Existing Conditions 3. Concret…" at bounding box center [560, 188] width 389 height 22
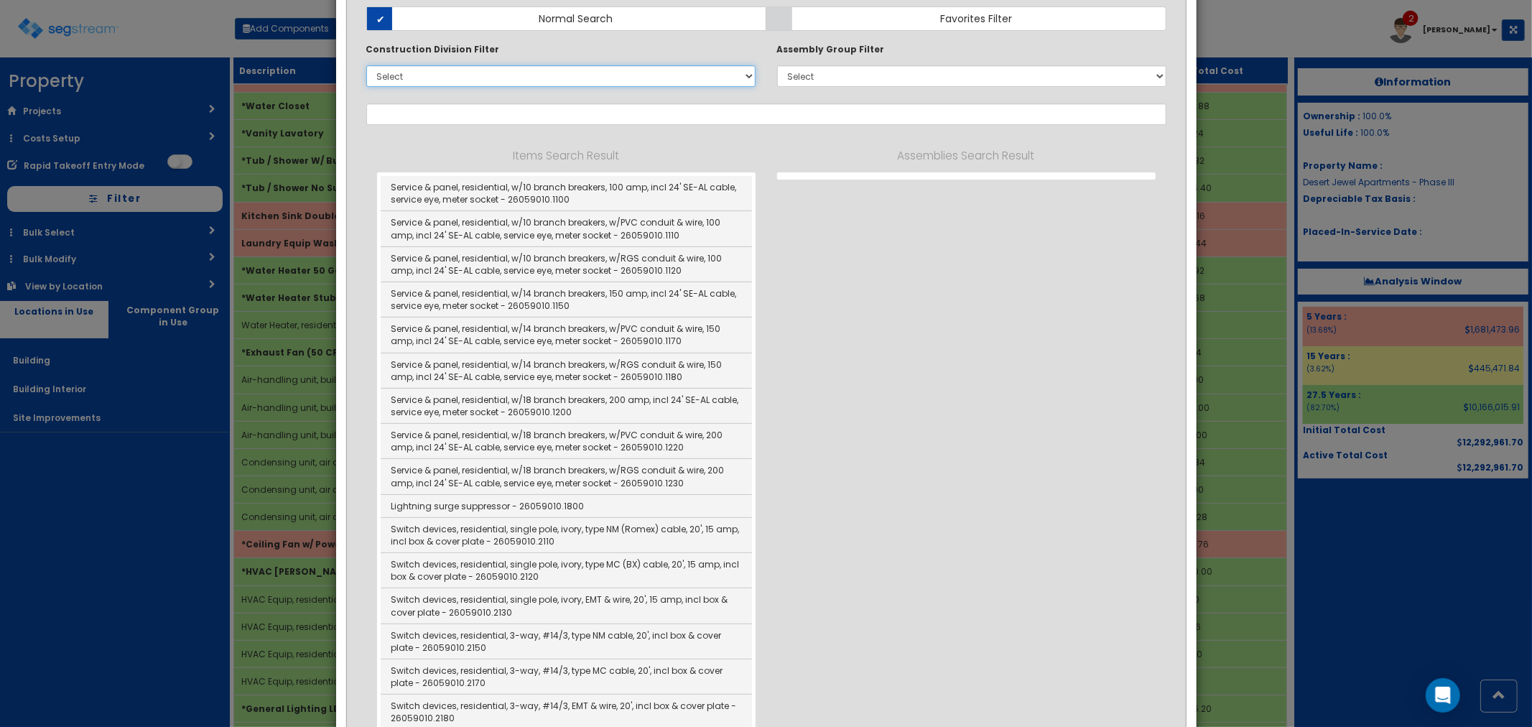
scroll to position [0, 0]
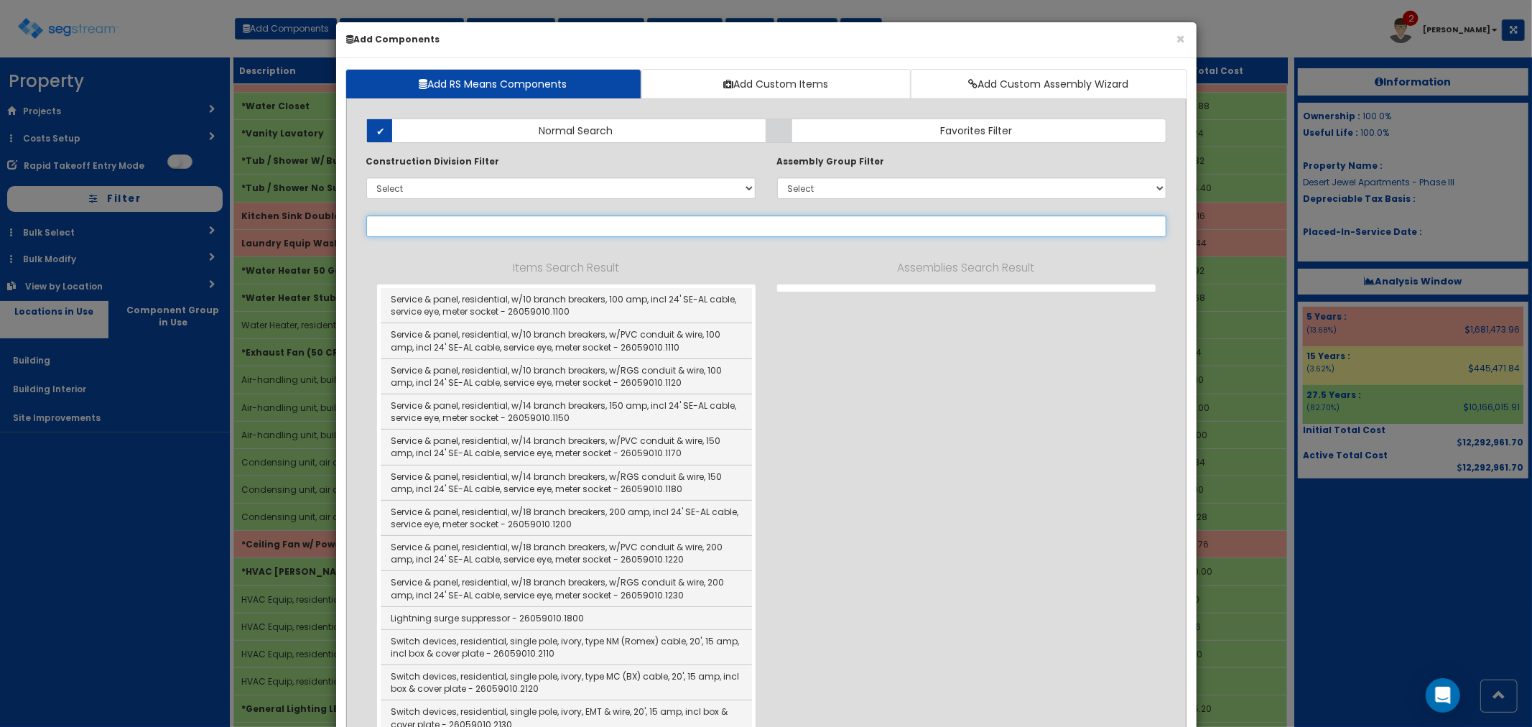
click at [872, 221] on input "text" at bounding box center [766, 226] width 800 height 22
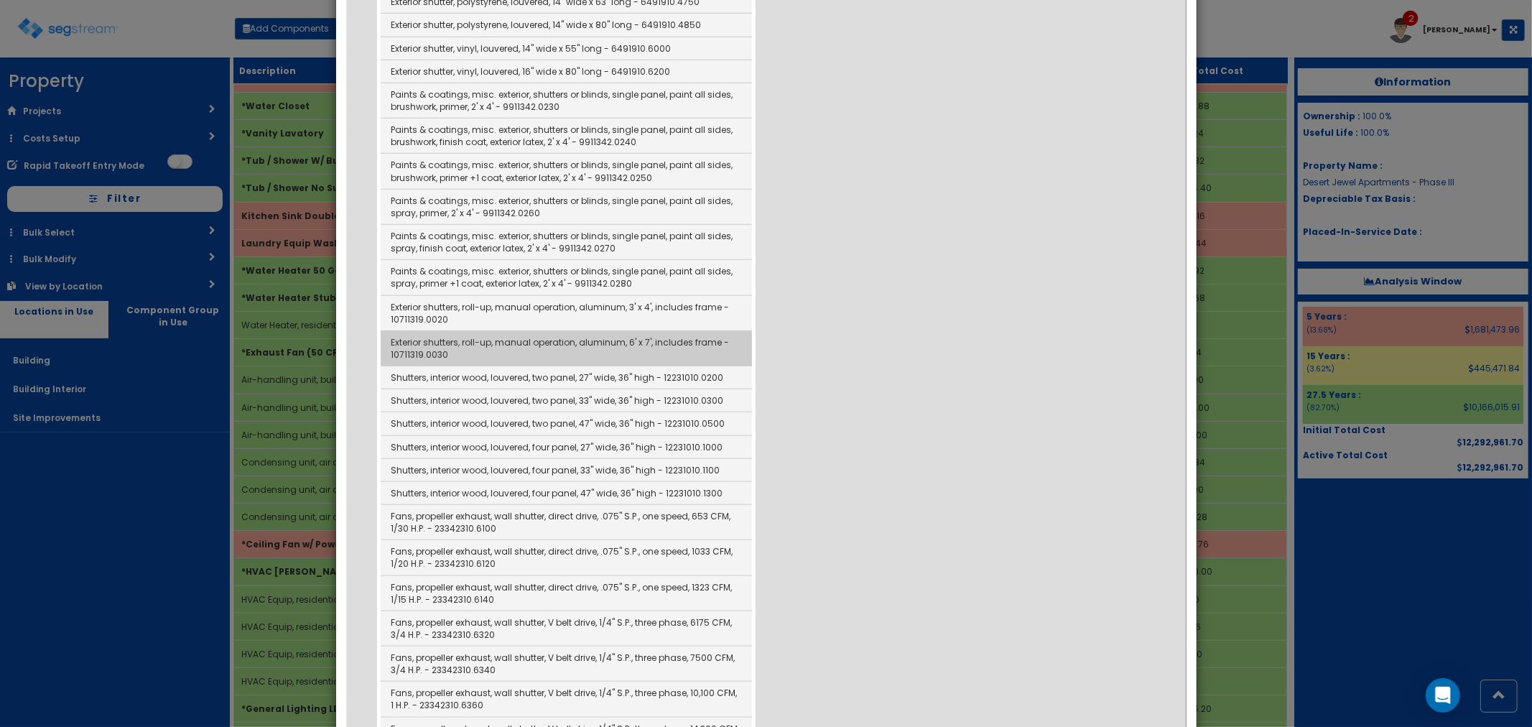
scroll to position [798, 0]
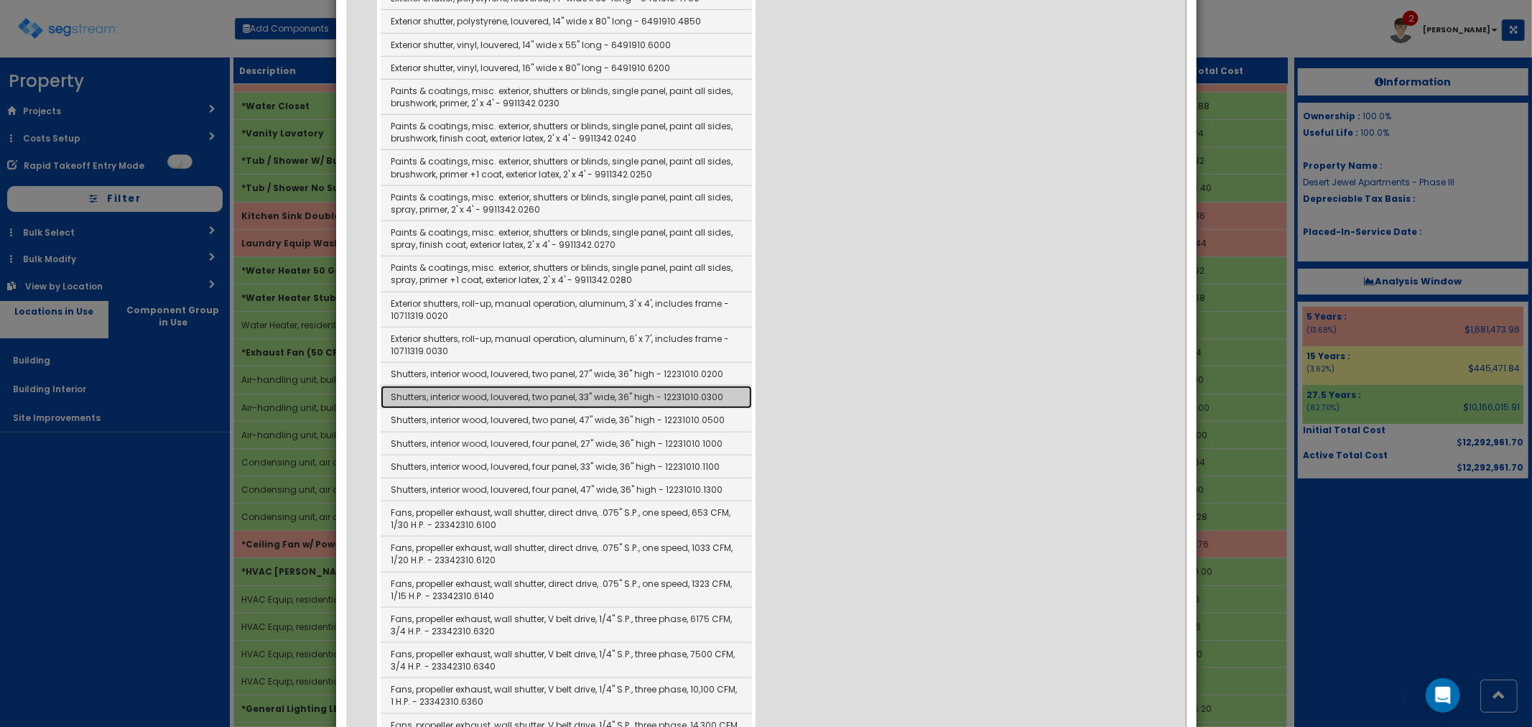
click at [570, 386] on link "Shutters, interior wood, louvered, two panel, 33" wide, 36" high - 12231010.0300" at bounding box center [566, 397] width 371 height 23
type input "Shutters, interior wood, louvered, two panel, 33" wide, 36" high - 12231010.0300"
checkbox input "false"
type input "SET"
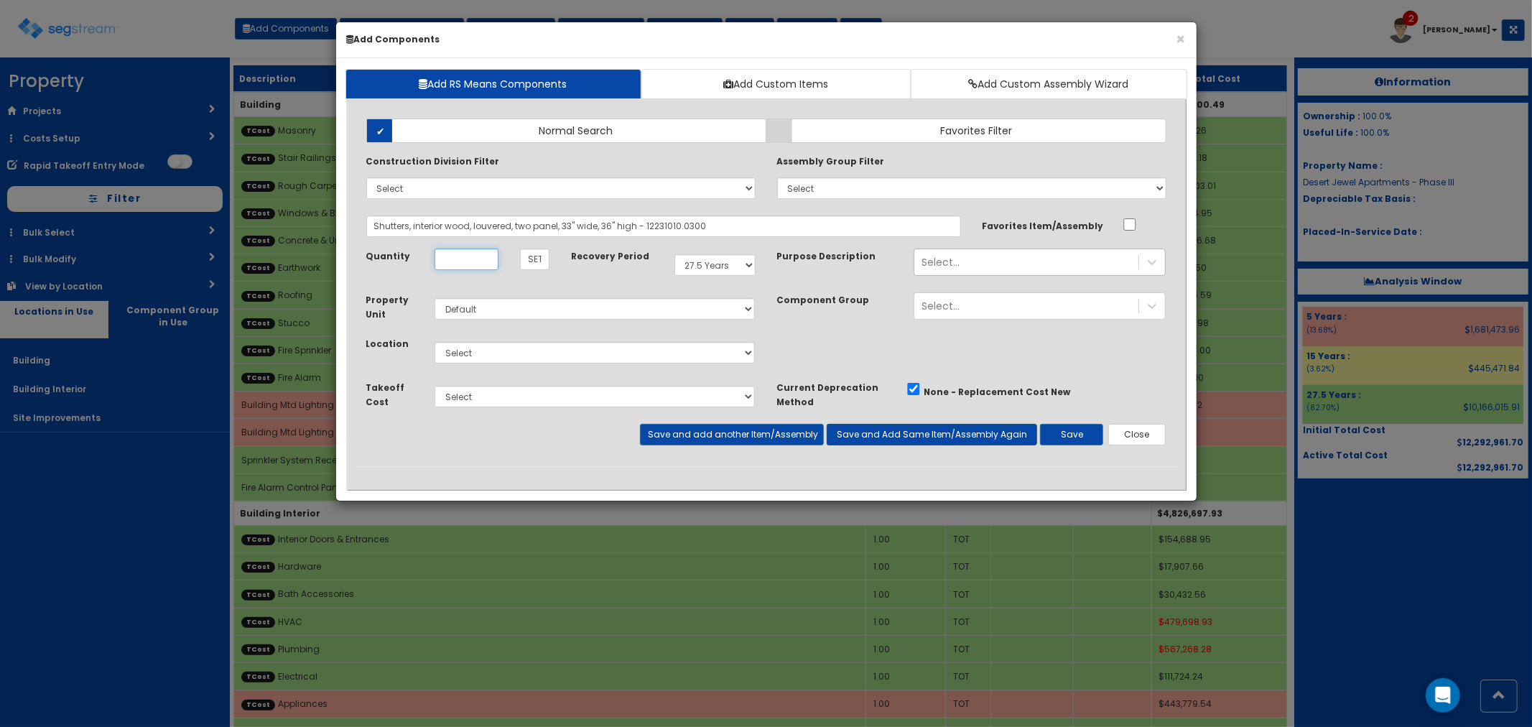
scroll to position [0, 0]
click at [715, 266] on select "Select 5 Years 7 Years 15 Years 27.5 Years" at bounding box center [714, 265] width 81 height 22
select select "5Y"
click at [674, 254] on select "Select 5 Years 7 Years 15 Years 27.5 Years" at bounding box center [714, 265] width 81 height 22
click at [491, 397] on select "Select Site Prep Masonry Stair Railings & Welding Rough Carpentry & Trusses Int…" at bounding box center [595, 397] width 321 height 22
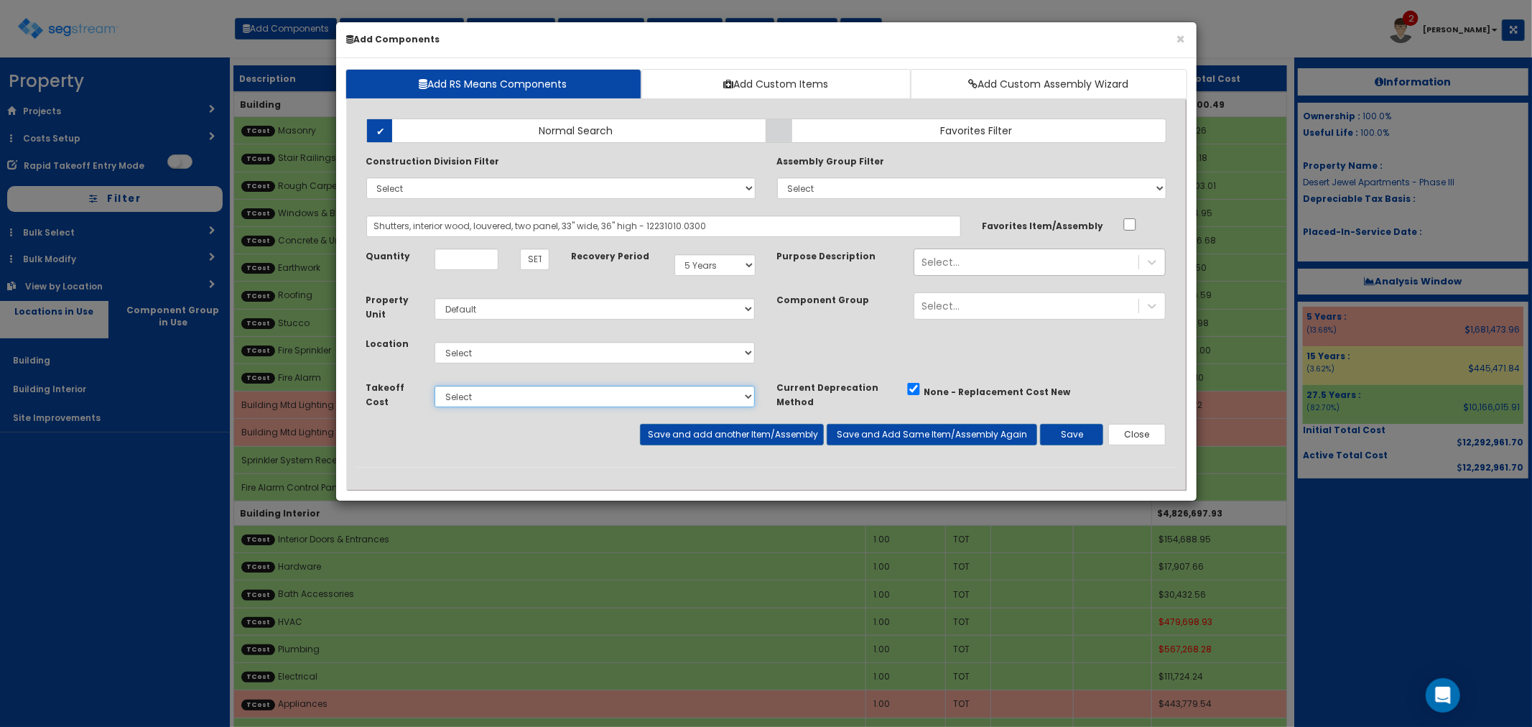
select select "5277628"
click at [435, 386] on select "Select Site Prep Masonry Stair Railings & Welding Rough Carpentry & Trusses Int…" at bounding box center [595, 397] width 321 height 22
click at [474, 256] on input "Unit Quantity" at bounding box center [467, 260] width 64 height 22
type input "252"
click at [460, 348] on select "Select Building Building Interior Site Improvements Add Additional Location" at bounding box center [595, 353] width 321 height 22
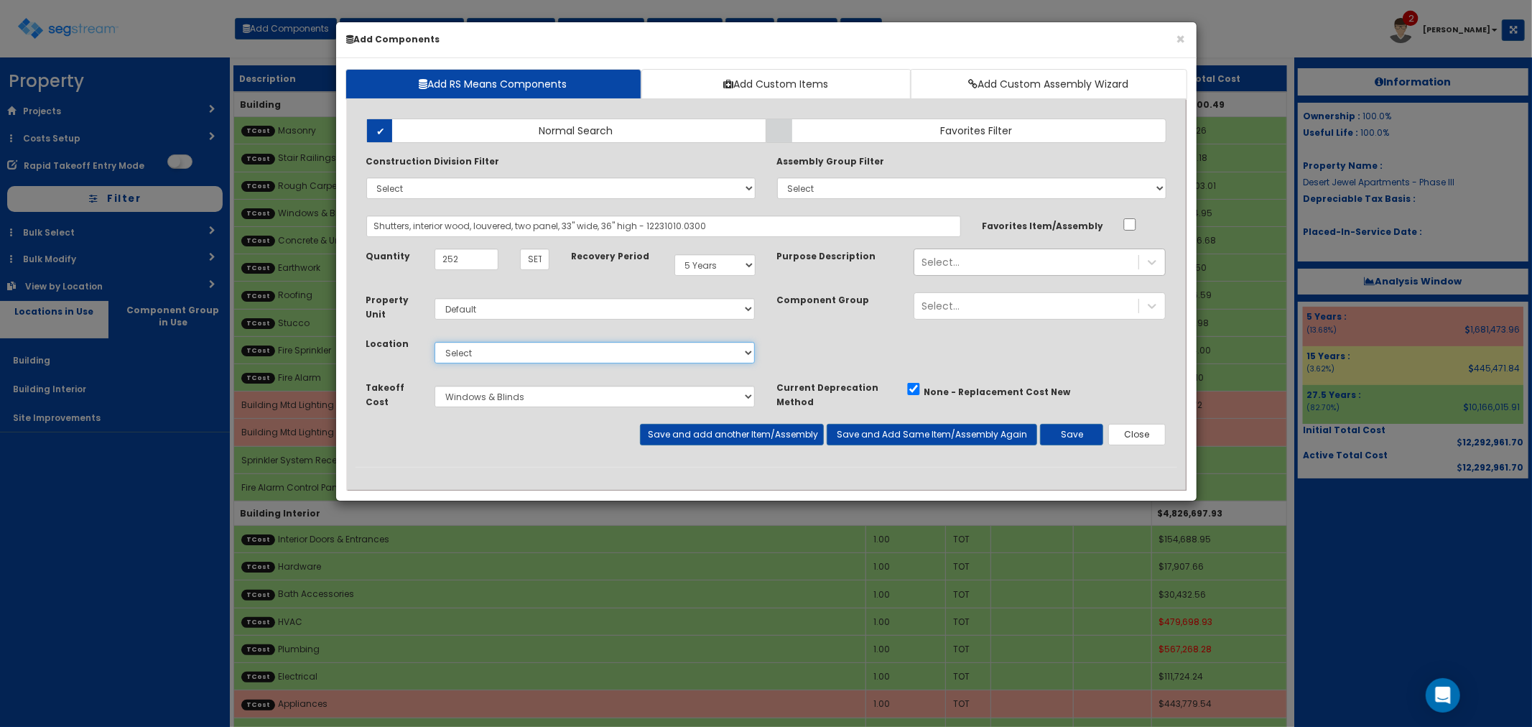
select select "7"
click at [435, 342] on select "Select Building Building Interior Site Improvements Add Additional Location" at bounding box center [595, 353] width 321 height 22
click at [1080, 428] on button "Save" at bounding box center [1071, 435] width 63 height 22
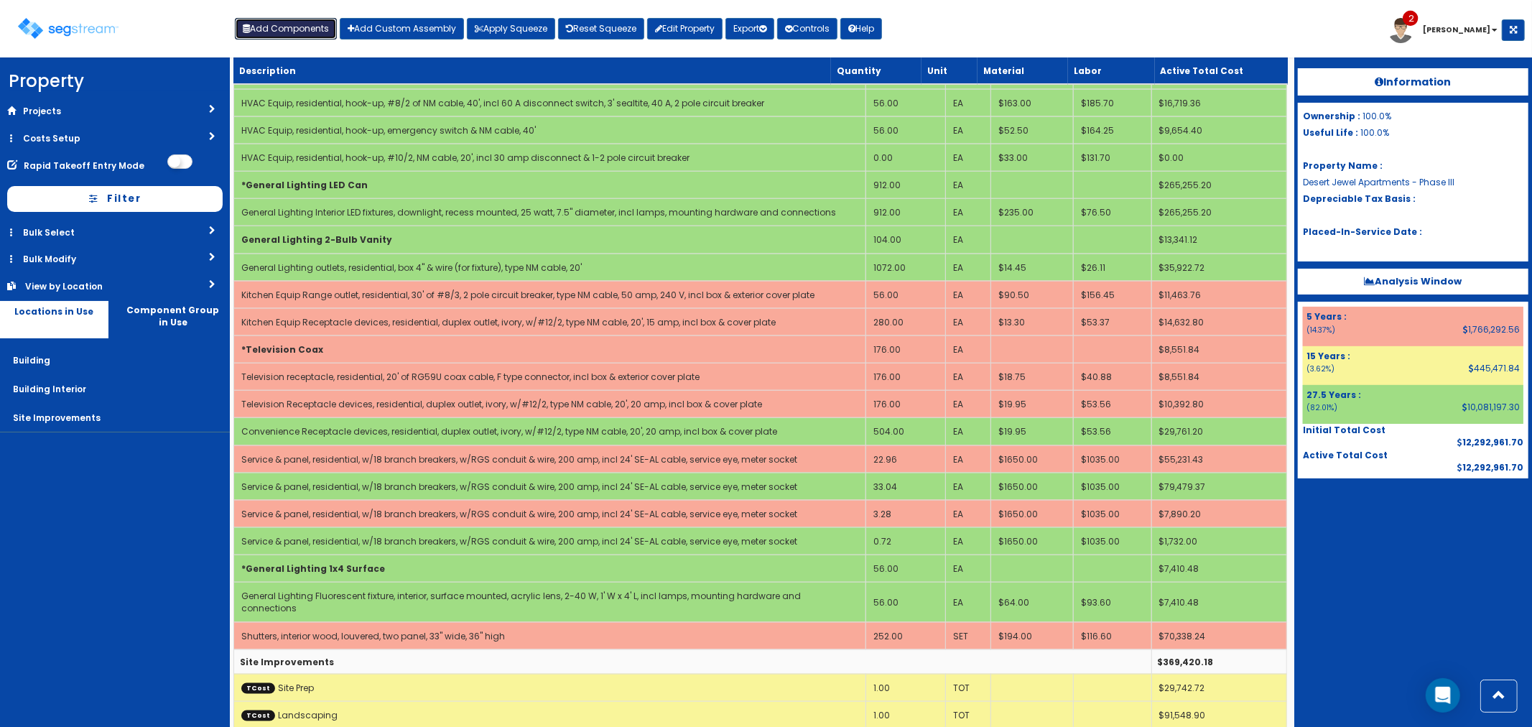
scroll to position [1568, 0]
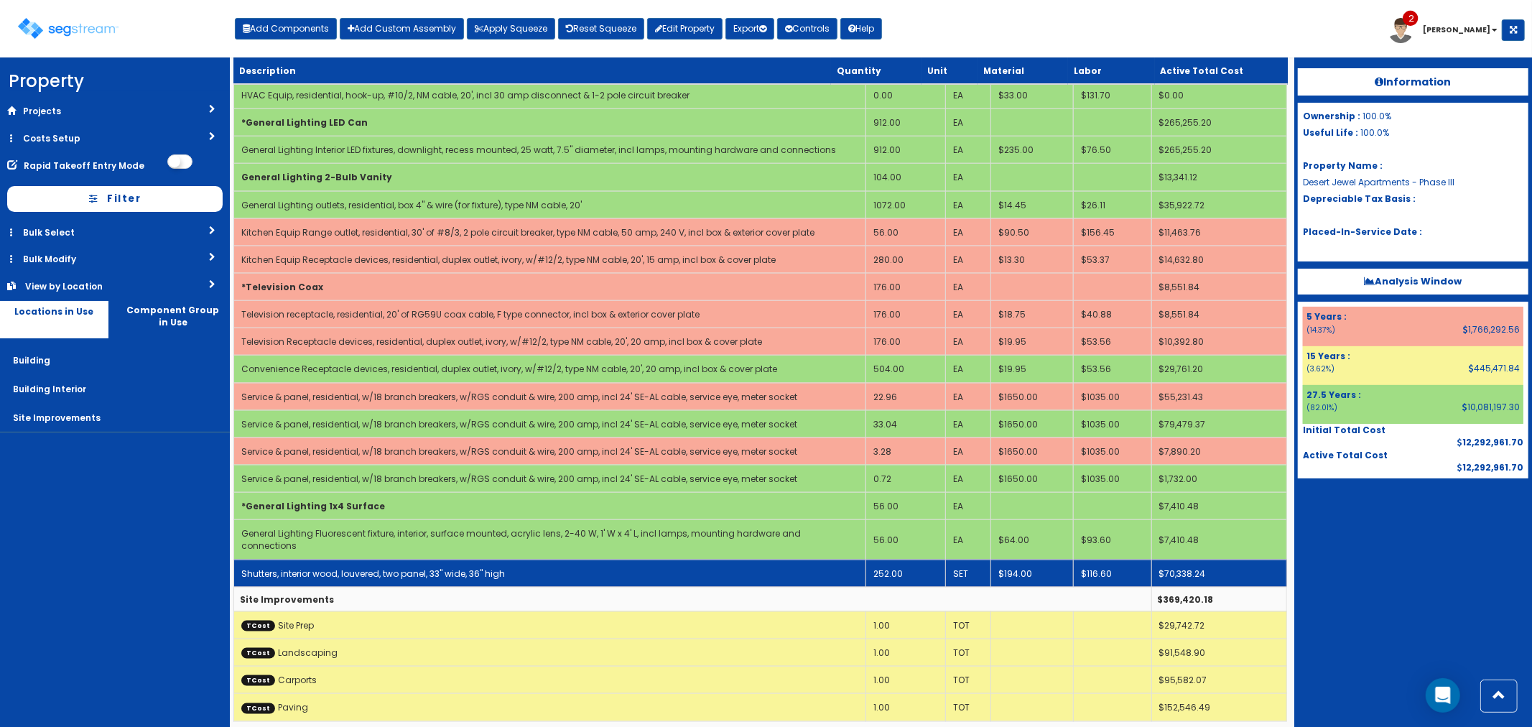
click at [906, 561] on td "252.00" at bounding box center [906, 573] width 80 height 27
click at [906, 562] on td "252.00" at bounding box center [906, 573] width 80 height 27
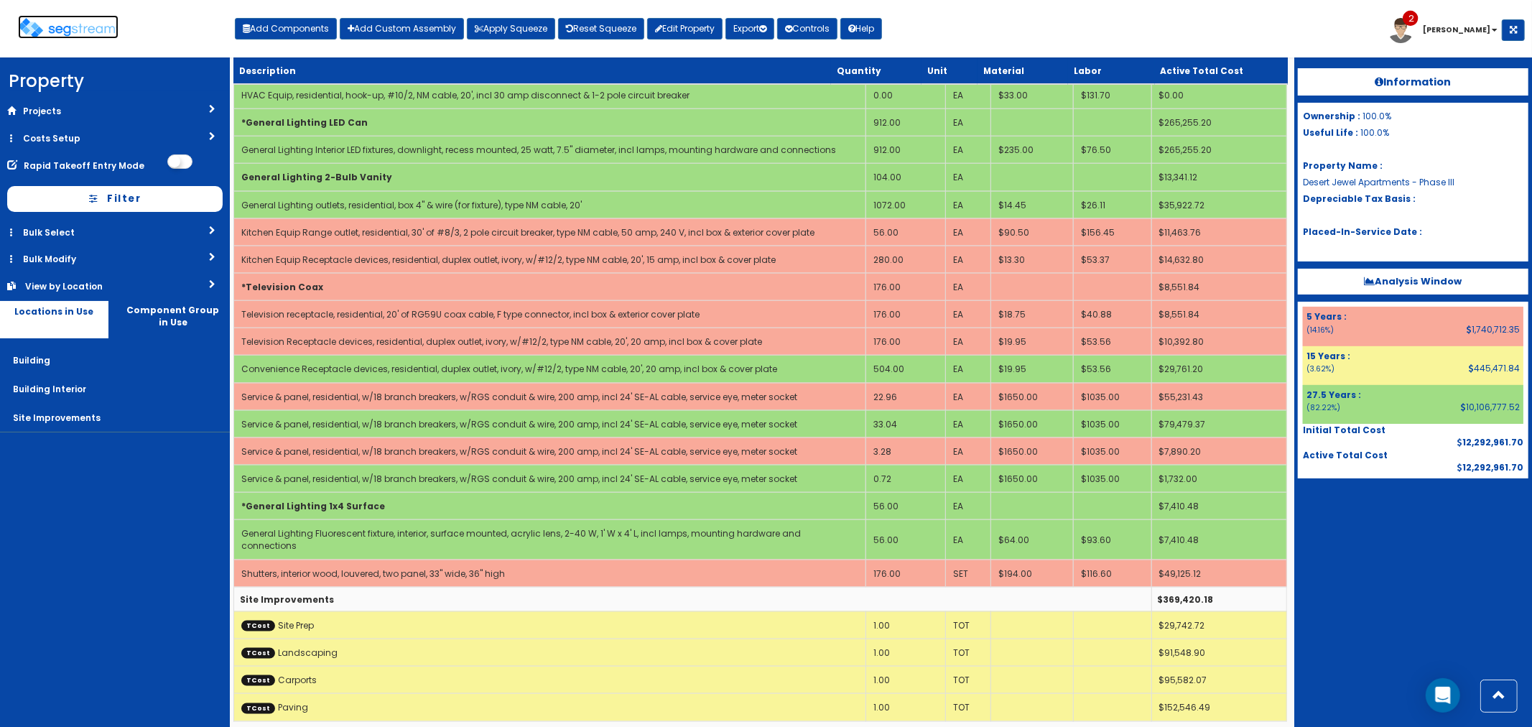
click at [65, 25] on img at bounding box center [68, 28] width 101 height 21
